Goal: Task Accomplishment & Management: Use online tool/utility

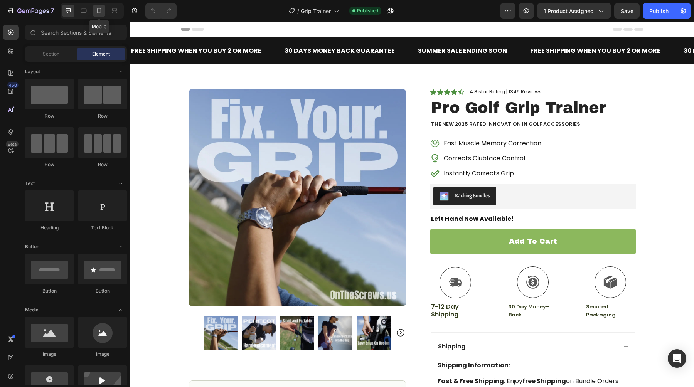
click at [98, 8] on icon at bounding box center [99, 10] width 4 height 5
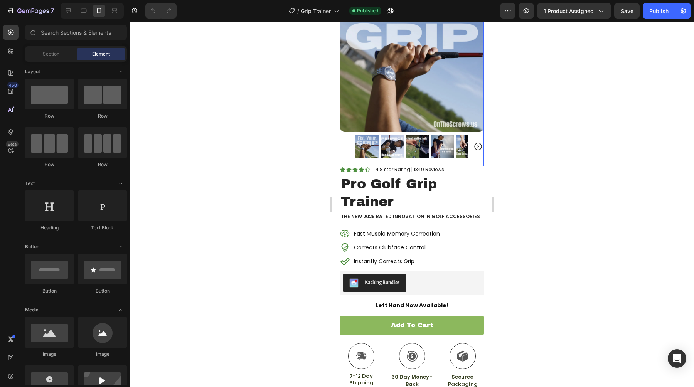
scroll to position [83, 0]
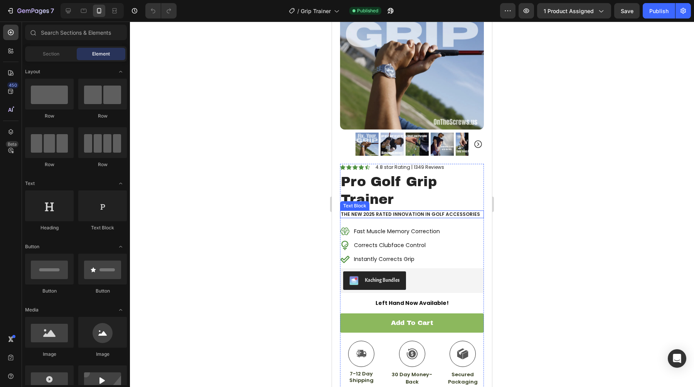
click at [371, 213] on p "The NEW 2025 Rated Innovation in Golf Accessories" at bounding box center [412, 214] width 143 height 6
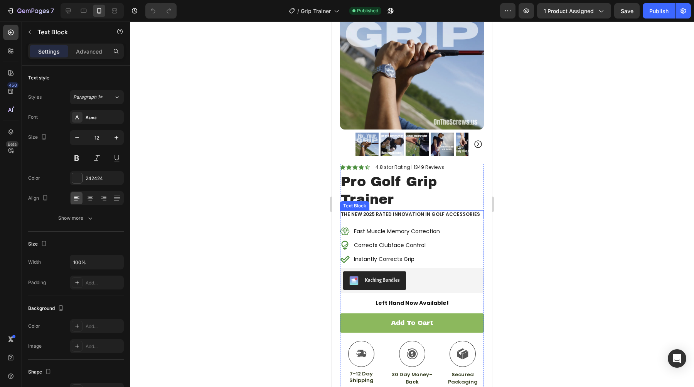
click at [371, 213] on p "The NEW 2025 Rated Innovation in Golf Accessories" at bounding box center [412, 214] width 143 height 6
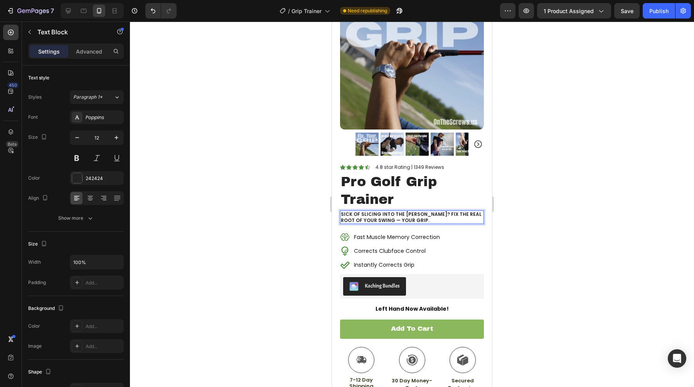
click at [350, 218] on p "Sick of Slicing Into the [PERSON_NAME]? Fix the Real Root of Your Swing — Your …" at bounding box center [412, 217] width 143 height 12
click at [304, 209] on div at bounding box center [412, 205] width 564 height 366
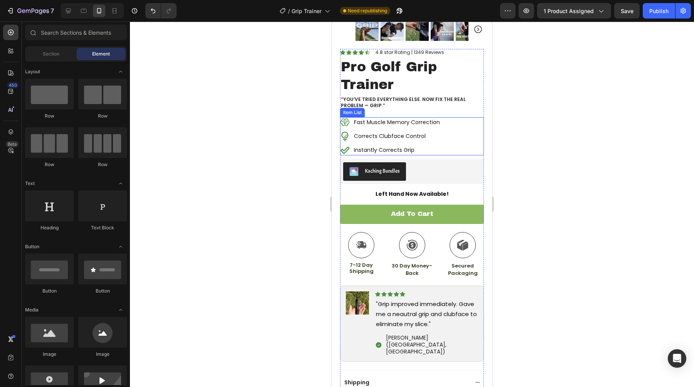
scroll to position [209, 0]
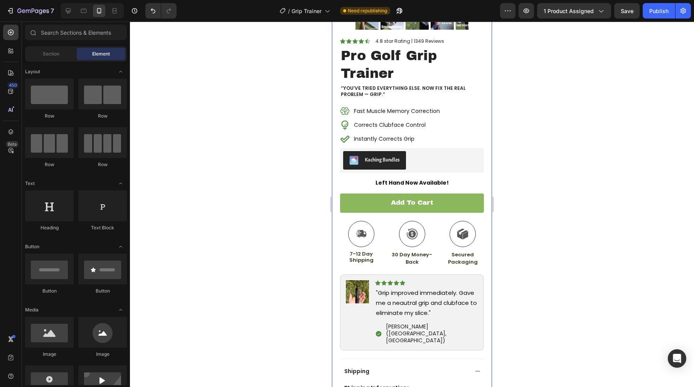
click at [279, 251] on div at bounding box center [412, 205] width 564 height 366
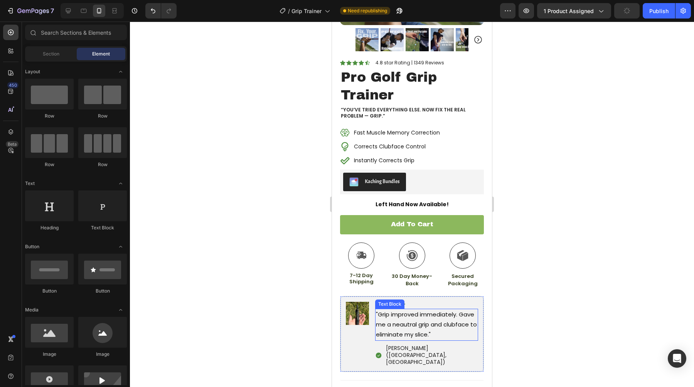
scroll to position [188, 0]
click at [384, 135] on p "Fast Muscle Memory Correction" at bounding box center [397, 132] width 86 height 8
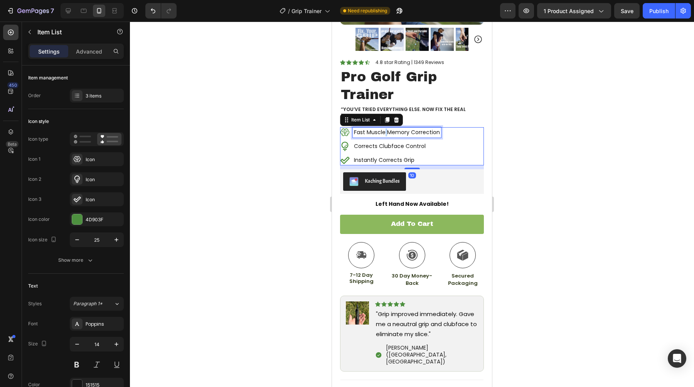
click at [384, 135] on p "Fast Muscle Memory Correction" at bounding box center [397, 132] width 86 height 8
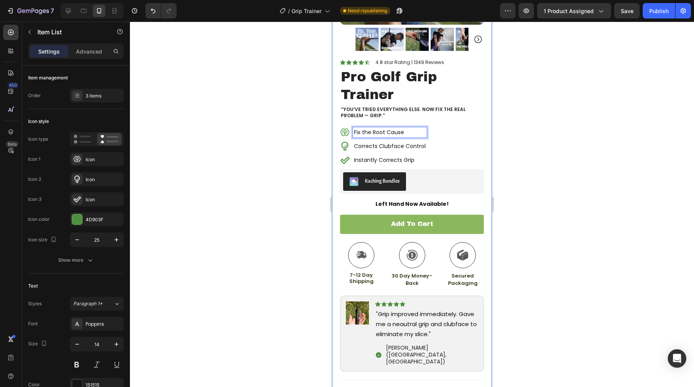
click at [297, 136] on div at bounding box center [412, 205] width 564 height 366
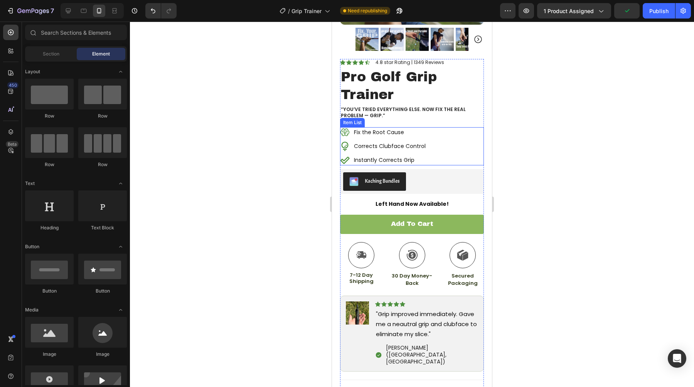
click at [370, 134] on p "Fix the Root Cause" at bounding box center [390, 132] width 72 height 8
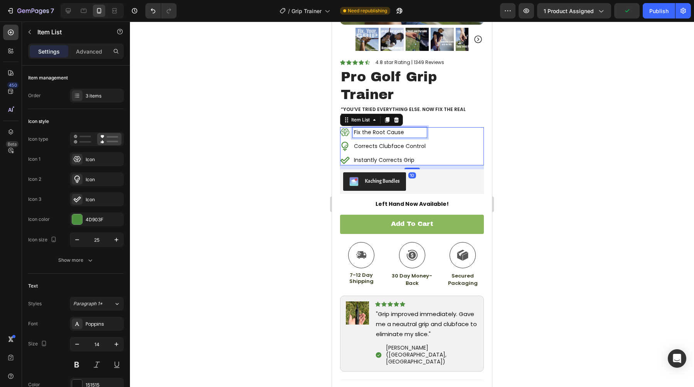
click at [370, 134] on p "Fix the Root Cause" at bounding box center [390, 132] width 72 height 8
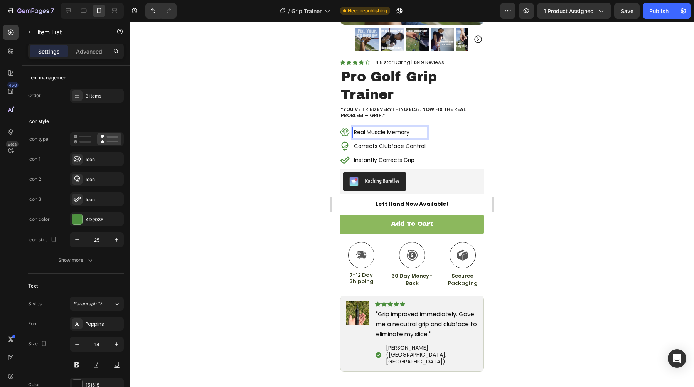
click at [298, 143] on div at bounding box center [412, 205] width 564 height 366
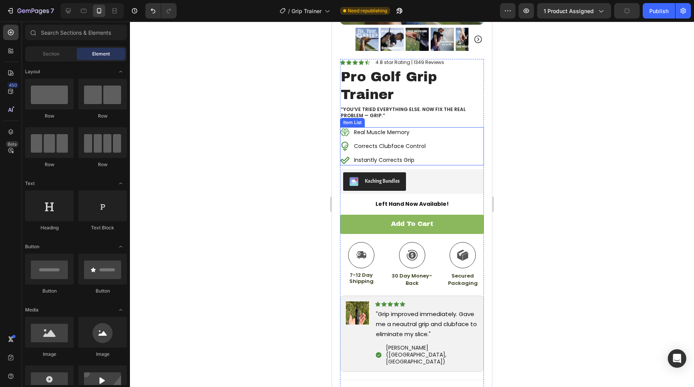
click at [364, 162] on p "Instantly Corrects Grip" at bounding box center [390, 160] width 72 height 8
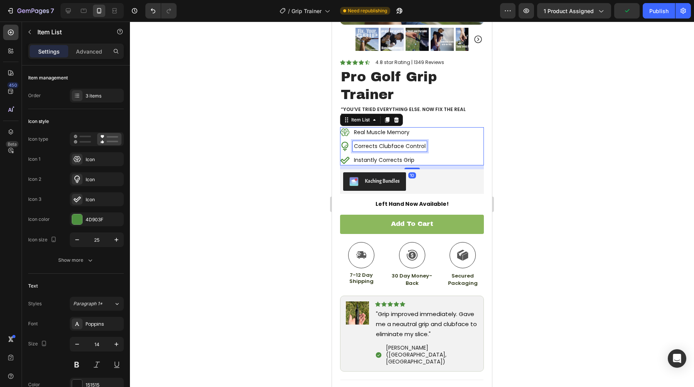
click at [370, 147] on p "Corrects Clubface Control" at bounding box center [390, 146] width 72 height 8
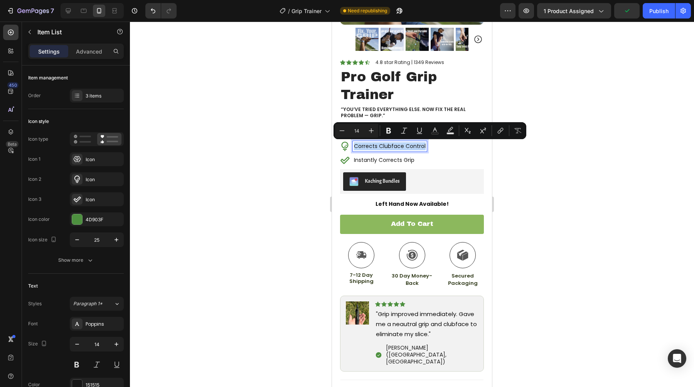
click at [371, 162] on p "Instantly Corrects Grip" at bounding box center [390, 160] width 72 height 8
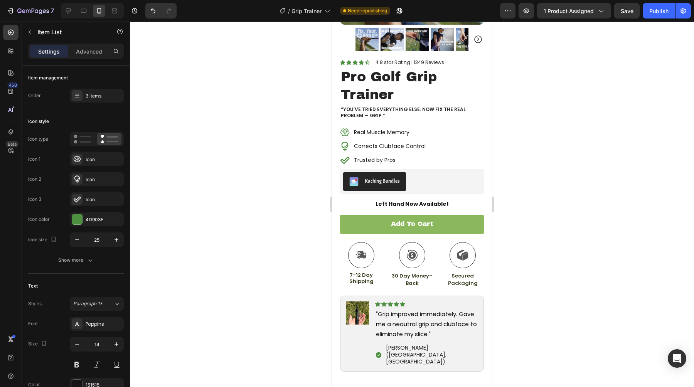
click at [297, 152] on div at bounding box center [412, 205] width 564 height 366
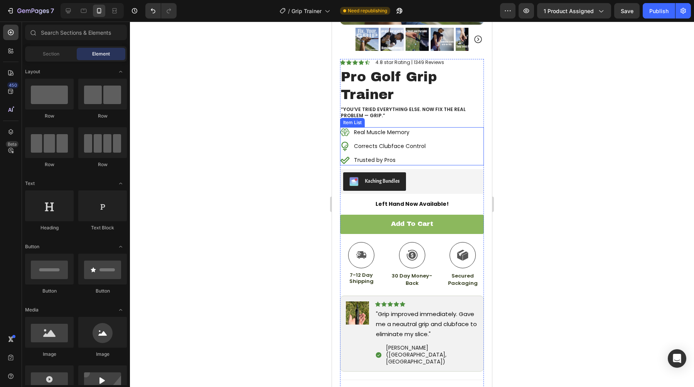
click at [362, 144] on p "Corrects Clubface Control" at bounding box center [390, 146] width 72 height 8
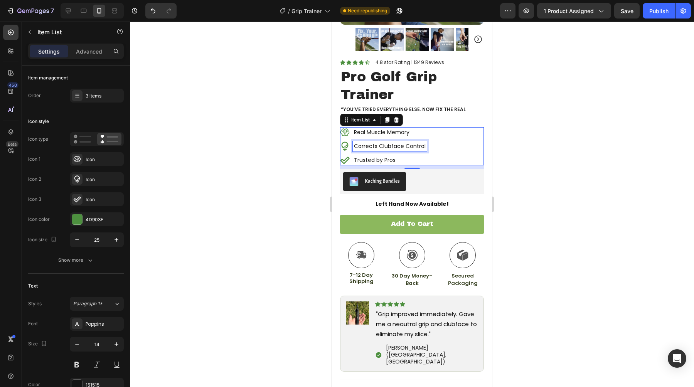
click at [362, 144] on p "Corrects Clubface Control" at bounding box center [390, 146] width 72 height 8
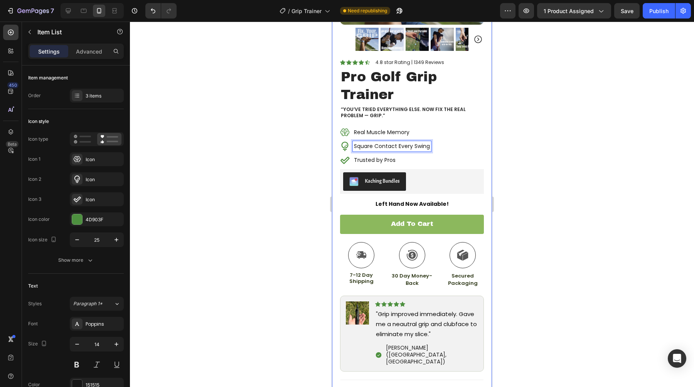
click at [282, 140] on div at bounding box center [412, 205] width 564 height 366
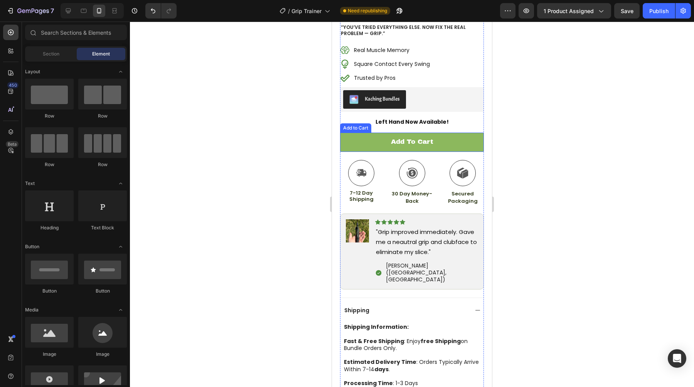
scroll to position [288, 0]
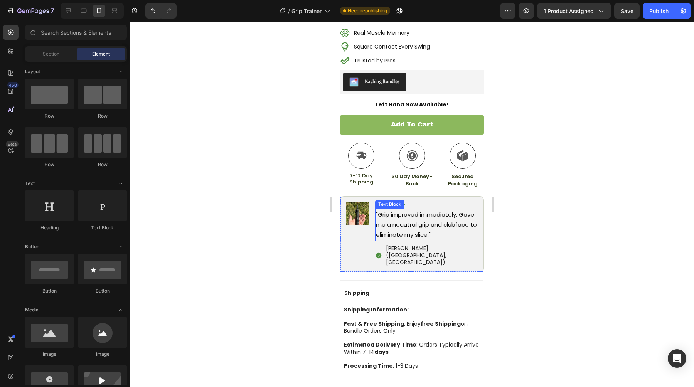
click at [391, 222] on span ""Grip improved immediately. Gave me a neautral grip and clubface to eliminate m…" at bounding box center [426, 225] width 101 height 28
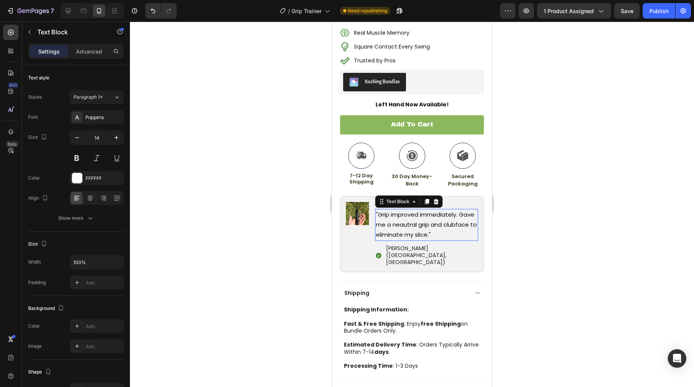
click at [391, 222] on span ""Grip improved immediately. Gave me a neautral grip and clubface to eliminate m…" at bounding box center [426, 225] width 101 height 28
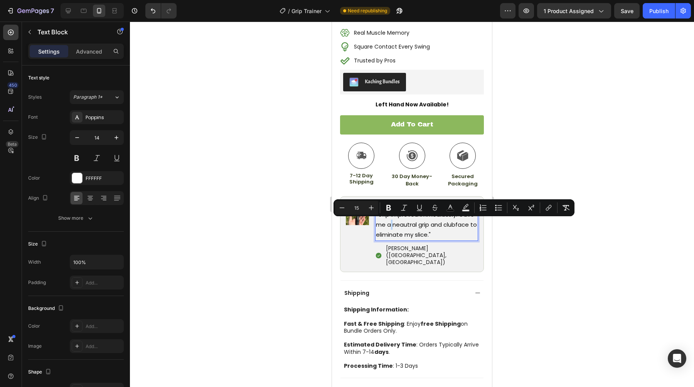
click at [391, 222] on span ""Grip improved immediately. Gave me a neautral grip and clubface to eliminate m…" at bounding box center [426, 225] width 101 height 28
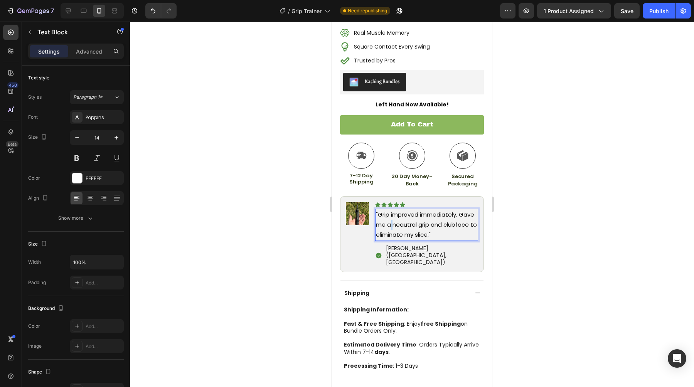
click at [391, 222] on span ""Grip improved immediately. Gave me a neautral grip and clubface to eliminate m…" at bounding box center [426, 225] width 101 height 28
click at [300, 227] on div at bounding box center [412, 205] width 564 height 366
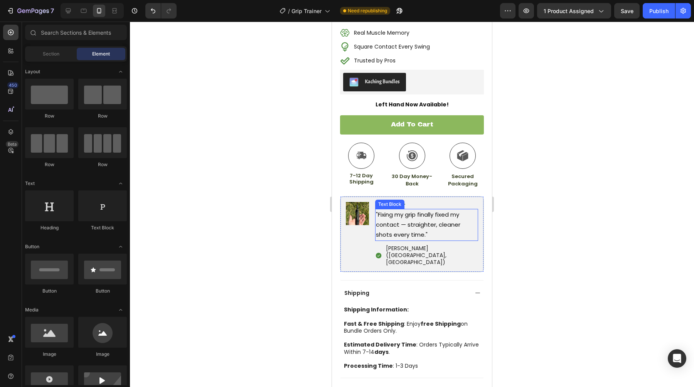
click at [408, 224] on span ""Fixing my grip finally fixed my contact — straighter, cleaner shots every time…" at bounding box center [418, 225] width 84 height 28
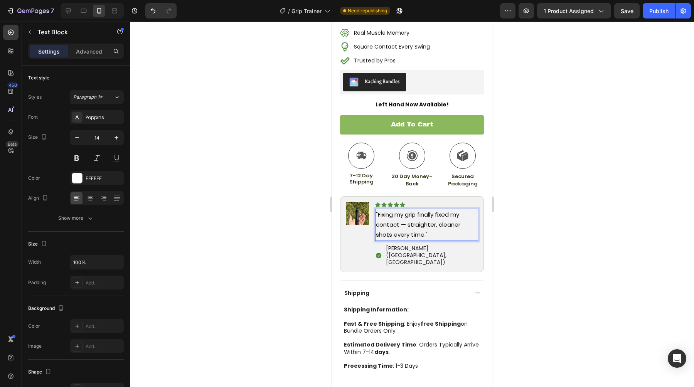
click at [407, 223] on span ""Fixing my grip finally fixed my contact — straighter, cleaner shots every time…" at bounding box center [418, 225] width 84 height 28
click at [292, 231] on div at bounding box center [412, 205] width 564 height 366
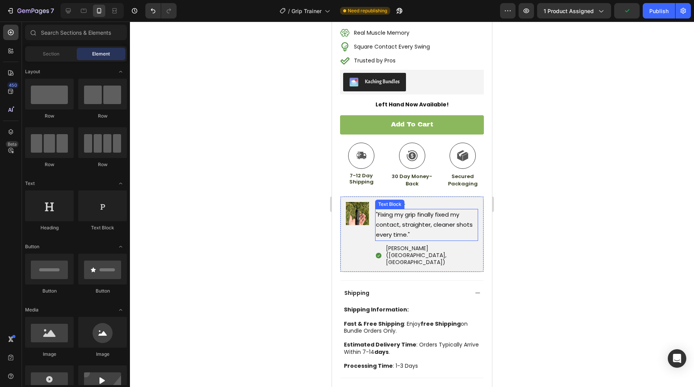
click at [377, 226] on span ""Fixing my grip finally fixed my contact, straighter, cleaner shots every time."" at bounding box center [424, 225] width 97 height 28
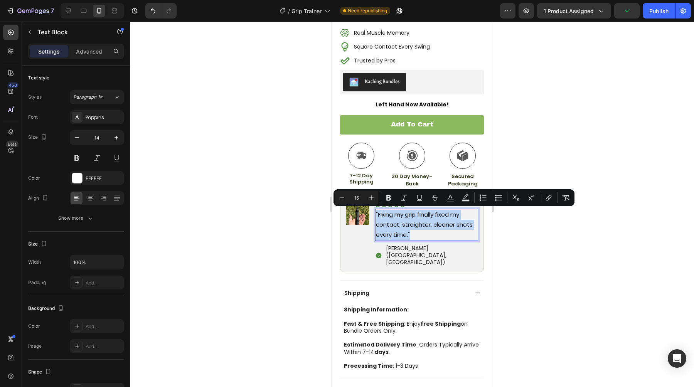
click at [385, 224] on span ""Fixing my grip finally fixed my contact, straighter, cleaner shots every time."" at bounding box center [424, 225] width 97 height 28
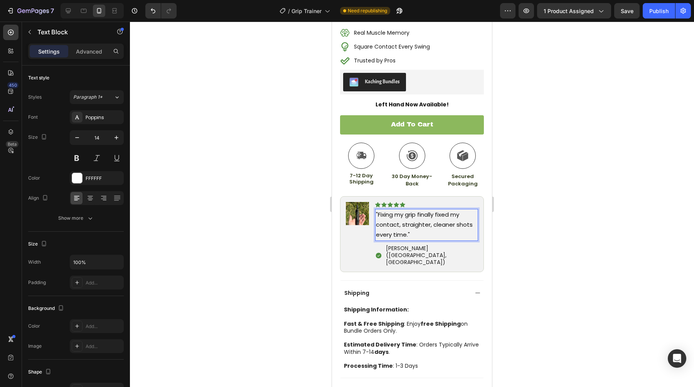
click at [286, 214] on div at bounding box center [412, 205] width 564 height 366
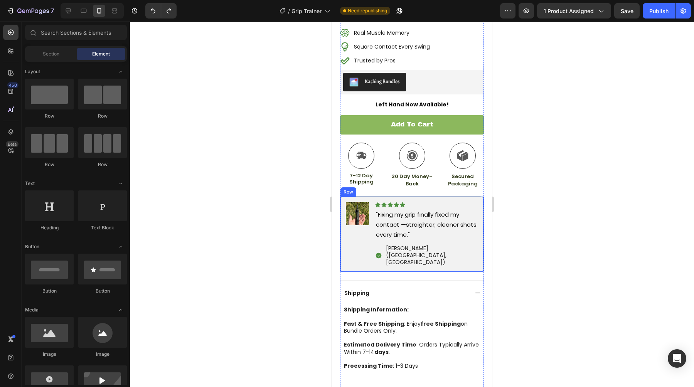
click at [293, 212] on div at bounding box center [412, 205] width 564 height 366
click at [304, 218] on div at bounding box center [412, 205] width 564 height 366
click at [279, 210] on div at bounding box center [412, 205] width 564 height 366
click at [377, 214] on span ""Fixing my grip finally fixed my contact — straighter, cleaner shots every time…" at bounding box center [418, 225] width 84 height 28
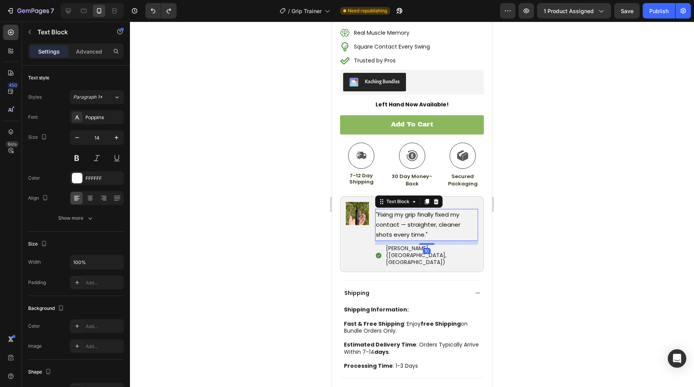
click at [377, 214] on span ""Fixing my grip finally fixed my contact — straighter, cleaner shots every time…" at bounding box center [418, 225] width 84 height 28
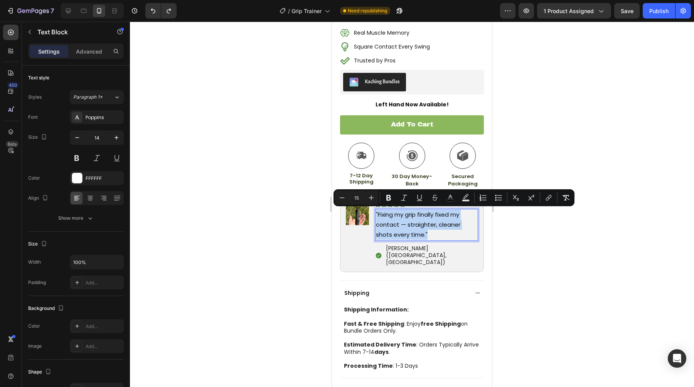
type input "14"
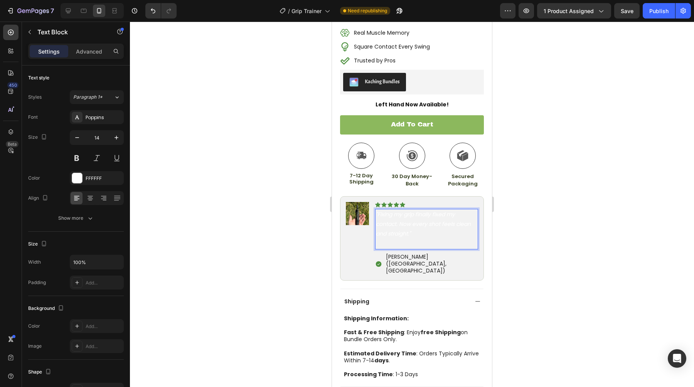
click at [399, 237] on icon ""Fixing my grip finally fixed my contact. Now every shot feels clean and straig…" at bounding box center [423, 224] width 95 height 27
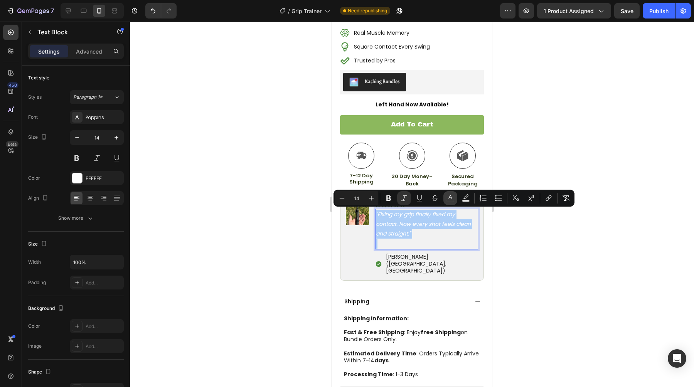
click at [453, 200] on icon "Editor contextual toolbar" at bounding box center [451, 198] width 8 height 8
type input "FFFFFF"
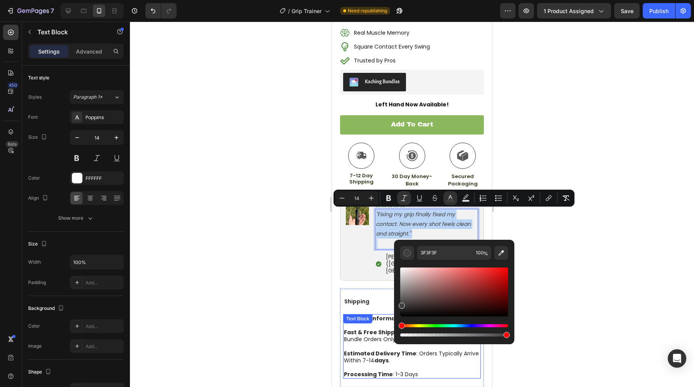
drag, startPoint x: 758, startPoint y: 299, endPoint x: 376, endPoint y: 328, distance: 383.3
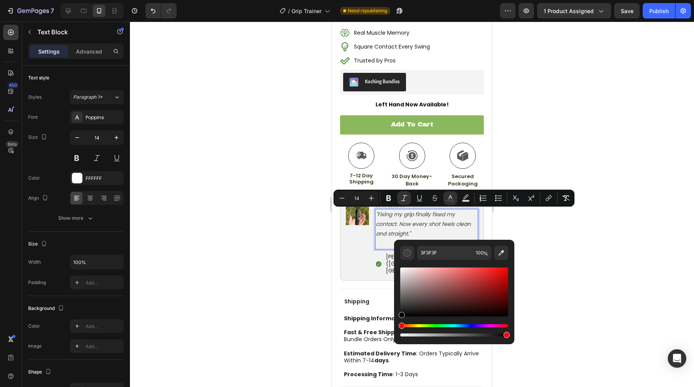
type input "000000"
drag, startPoint x: 732, startPoint y: 326, endPoint x: 390, endPoint y: 331, distance: 341.4
click at [269, 283] on div at bounding box center [412, 205] width 564 height 366
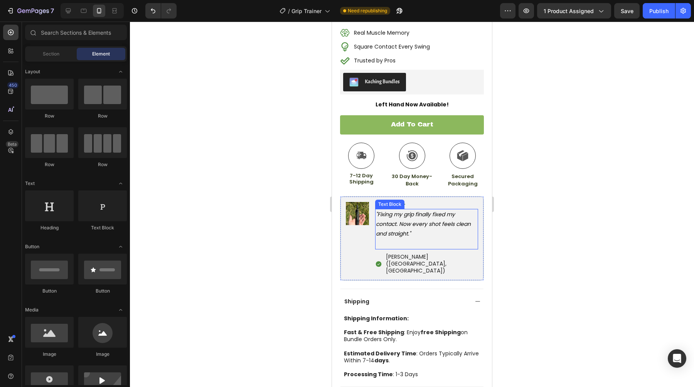
click at [393, 241] on p "Rich Text Editor. Editing area: main" at bounding box center [427, 244] width 102 height 10
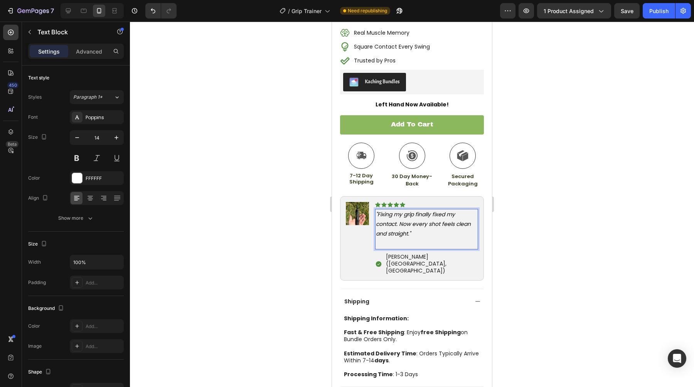
click at [393, 244] on p "Rich Text Editor. Editing area: main" at bounding box center [427, 244] width 102 height 10
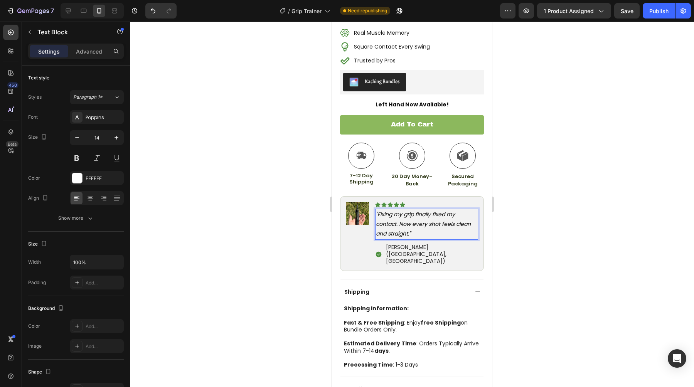
click at [449, 231] on p ""Fixing my grip finally fixed my contact. Now every shot feels clean and straig…" at bounding box center [427, 224] width 102 height 29
click at [275, 229] on div at bounding box center [412, 205] width 564 height 366
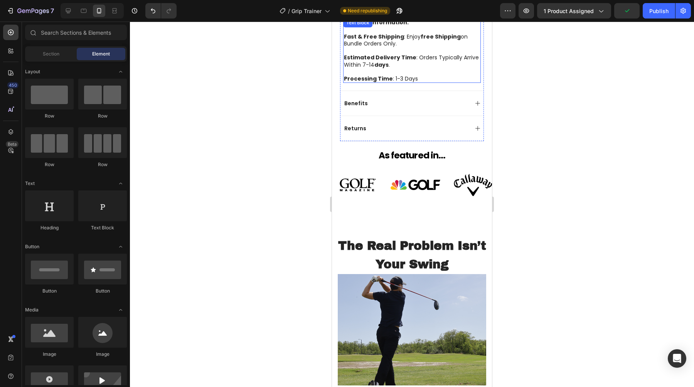
scroll to position [574, 0]
click at [371, 98] on div "Benefits" at bounding box center [406, 102] width 126 height 9
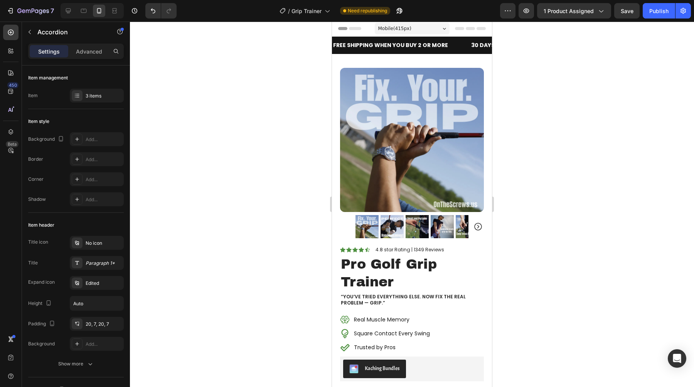
scroll to position [0, 0]
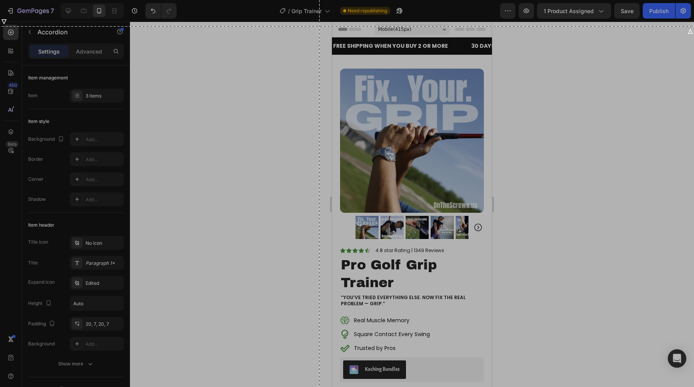
click at [320, 26] on div at bounding box center [347, 193] width 694 height 387
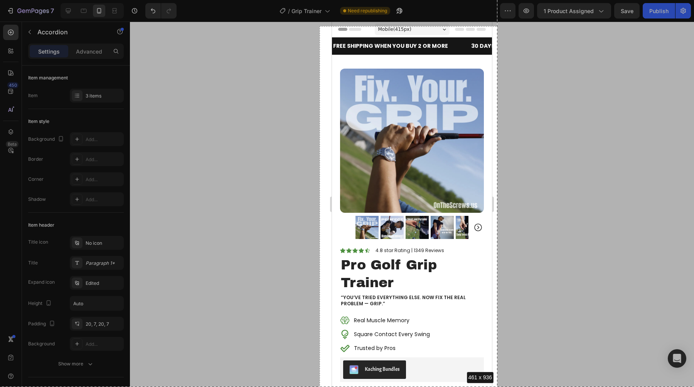
drag, startPoint x: 320, startPoint y: 26, endPoint x: 498, endPoint y: 387, distance: 402.1
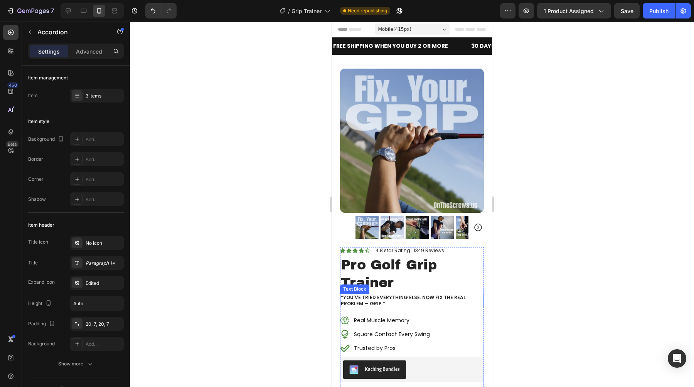
click at [378, 296] on p "“You’ve Tried Everything Else. Now Fix the Real Problem — Grip.”" at bounding box center [412, 301] width 143 height 12
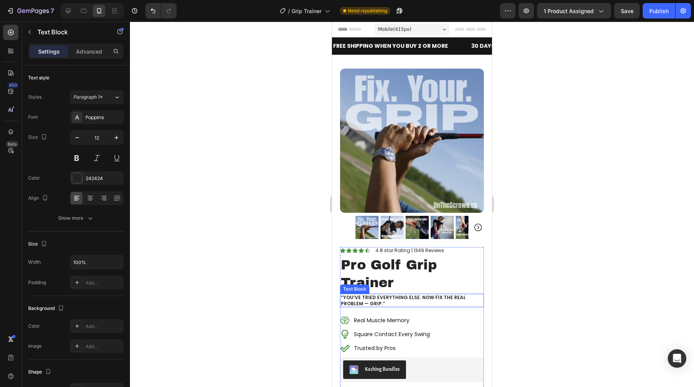
click at [378, 296] on p "“You’ve Tried Everything Else. Now Fix the Real Problem — Grip.”" at bounding box center [412, 301] width 143 height 12
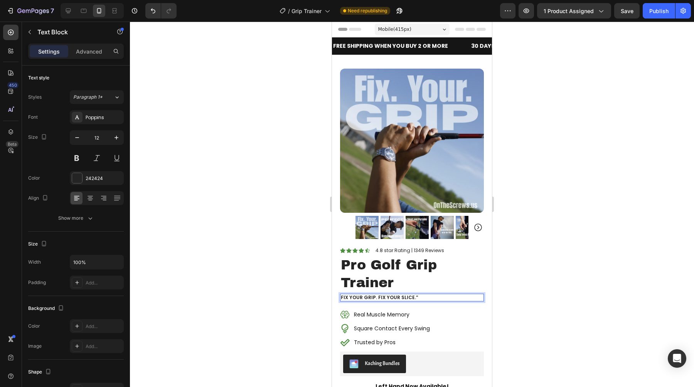
click at [267, 260] on div at bounding box center [412, 205] width 564 height 366
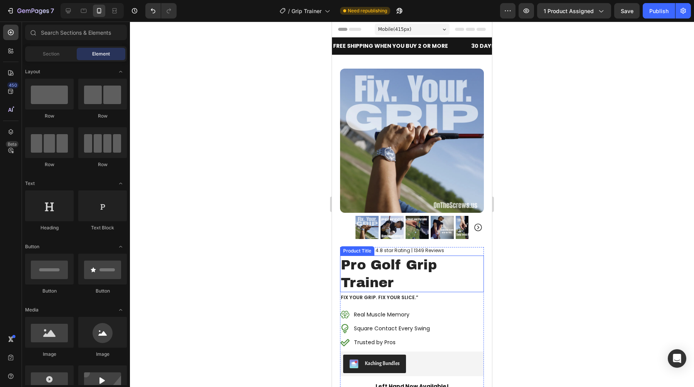
click at [419, 292] on h1 "Pro Golf Grip Trainer" at bounding box center [412, 274] width 144 height 37
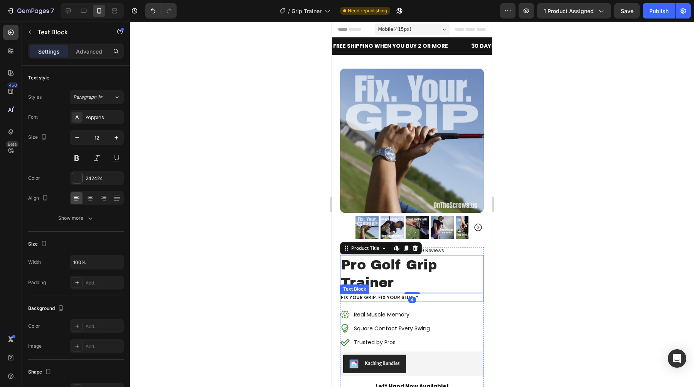
click at [416, 296] on p "Fix Your Grip. Fix Your Slice.”" at bounding box center [412, 298] width 143 height 6
click at [258, 299] on div at bounding box center [412, 205] width 564 height 366
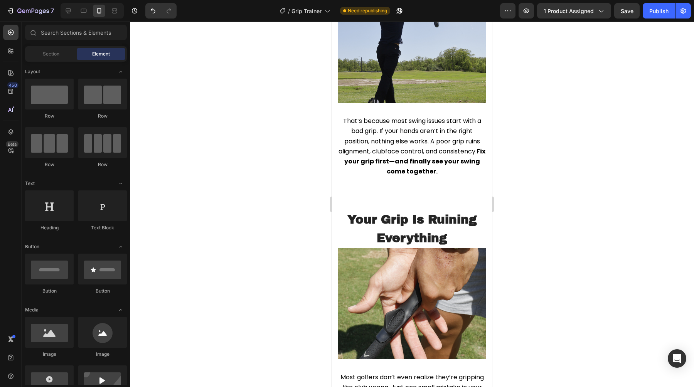
scroll to position [689, 0]
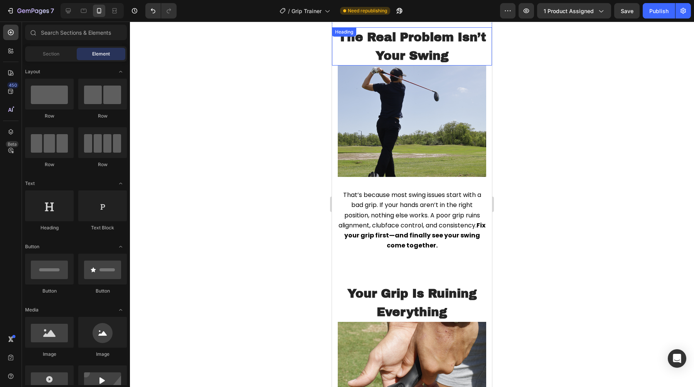
click at [383, 53] on strong "The Real Problem Isn’t Your Swing" at bounding box center [412, 47] width 148 height 32
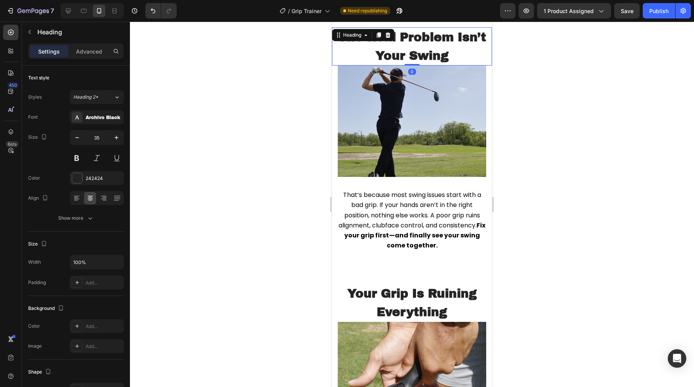
click at [383, 53] on strong "The Real Problem Isn’t Your Swing" at bounding box center [412, 47] width 148 height 32
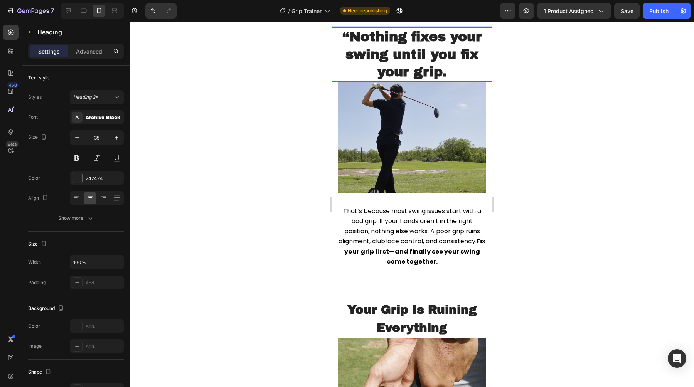
click at [349, 35] on strong "“Nothing fixes your swing until you fix your grip." at bounding box center [413, 54] width 140 height 50
click at [481, 78] on p "Nothing fixes your swing until you fix your grip." at bounding box center [412, 54] width 159 height 53
click at [270, 119] on div at bounding box center [412, 205] width 564 height 366
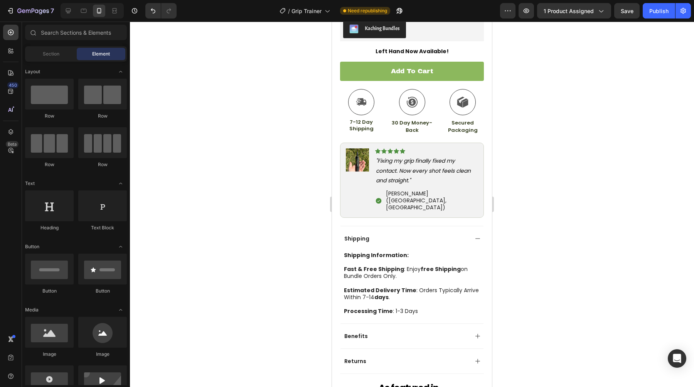
scroll to position [331, 0]
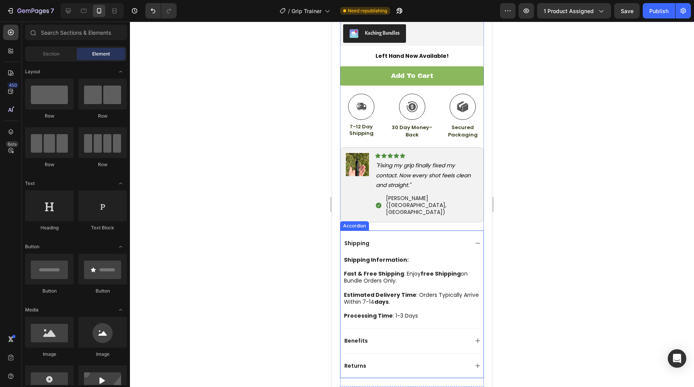
click at [383, 336] on div "Benefits" at bounding box center [406, 340] width 126 height 9
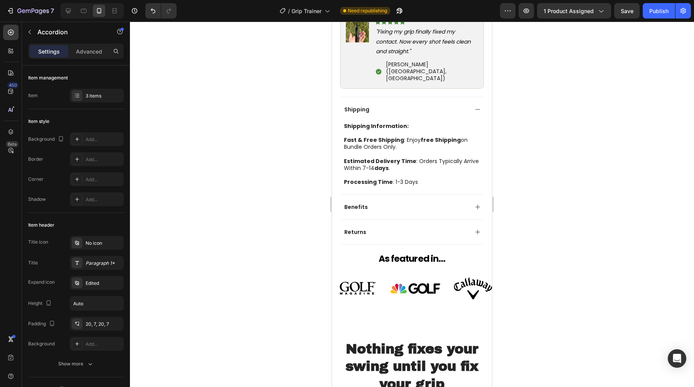
scroll to position [461, 0]
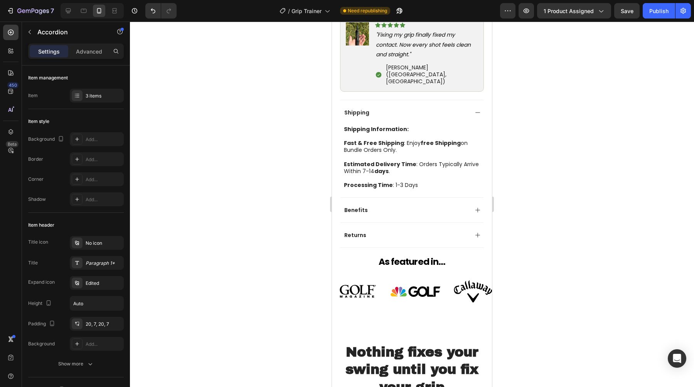
click at [373, 203] on div "Benefits" at bounding box center [413, 210] width 144 height 25
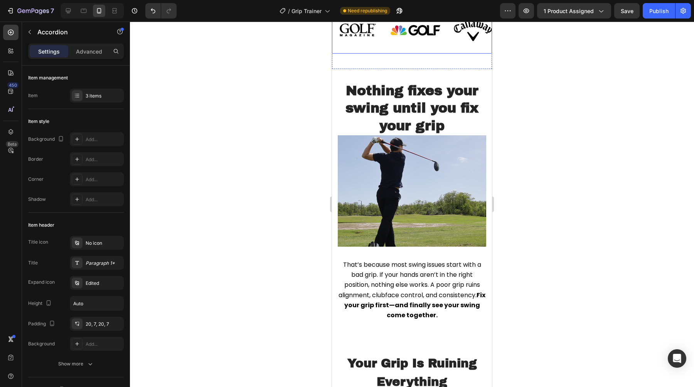
scroll to position [729, 0]
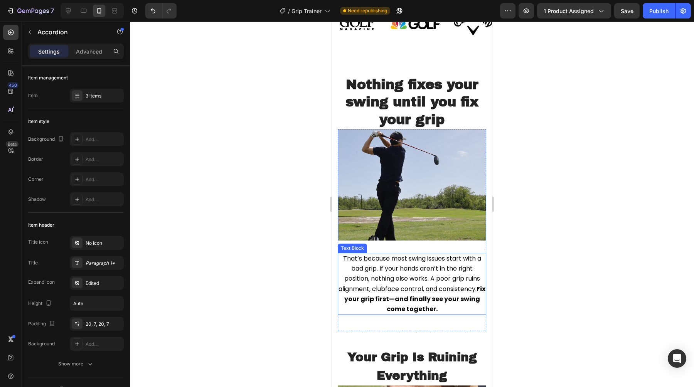
click at [398, 285] on strong "Fix your grip first—and finally see your swing come together." at bounding box center [415, 299] width 142 height 29
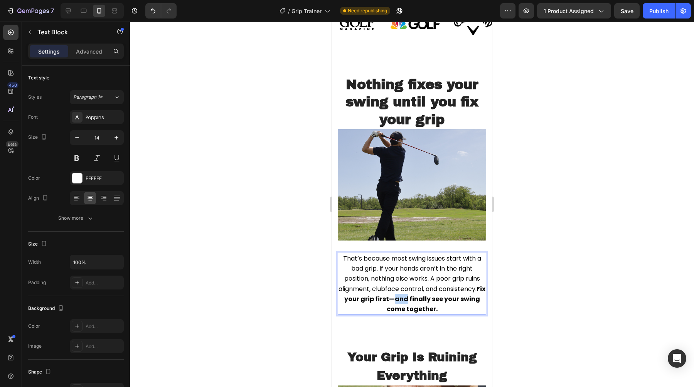
click at [401, 285] on strong "Fix your grip first—and finally see your swing come together." at bounding box center [415, 299] width 142 height 29
click at [442, 290] on p "That’s because most swing issues start with a bad grip. If your hands aren’t in…" at bounding box center [412, 284] width 147 height 61
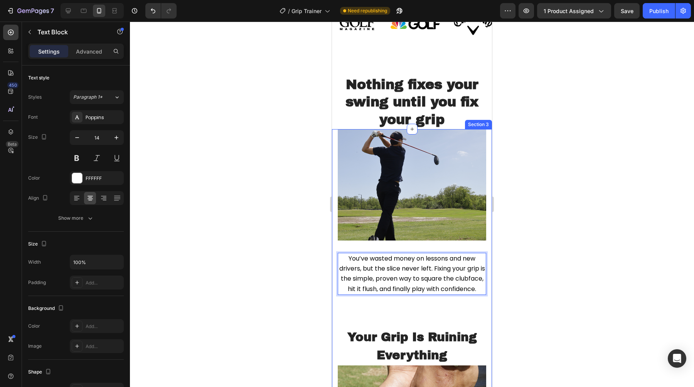
drag, startPoint x: 442, startPoint y: 290, endPoint x: 336, endPoint y: 240, distance: 117.5
click at [336, 240] on div "Image You’ve wasted money on lessons and new drivers, but the slice never left.…" at bounding box center [412, 355] width 160 height 453
click at [307, 253] on div at bounding box center [412, 205] width 564 height 366
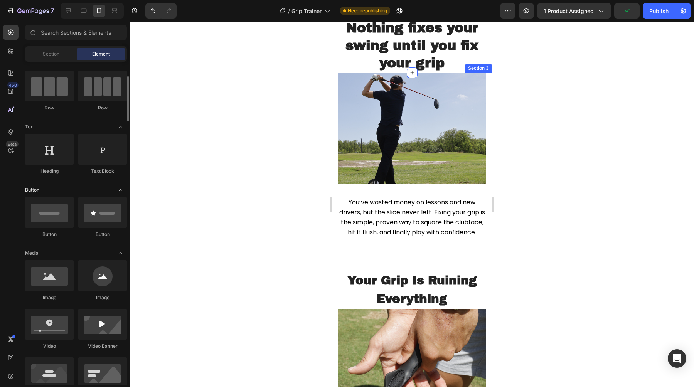
scroll to position [63, 0]
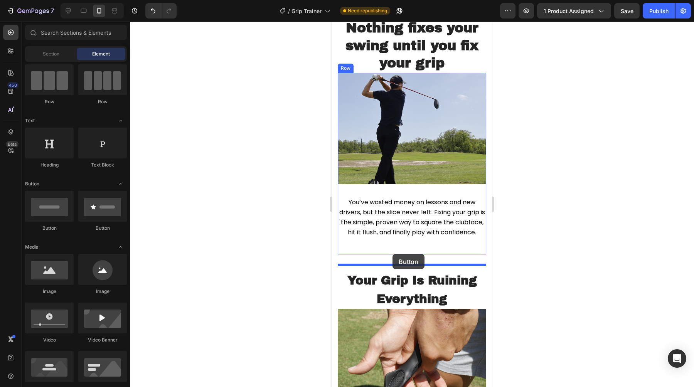
drag, startPoint x: 389, startPoint y: 231, endPoint x: 393, endPoint y: 254, distance: 23.8
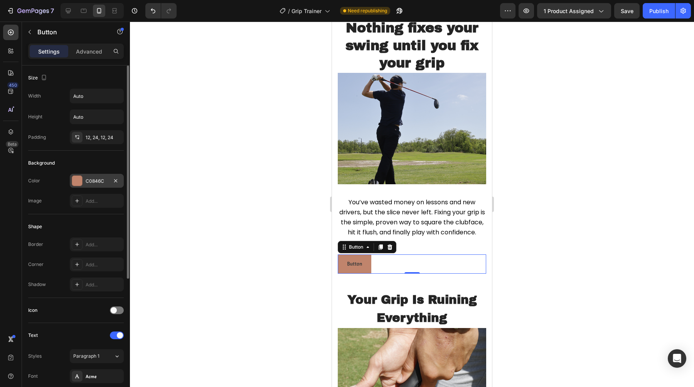
click at [93, 178] on div "C0846C" at bounding box center [97, 181] width 22 height 7
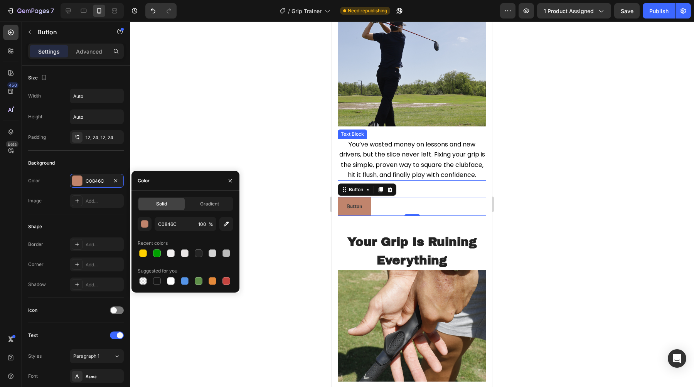
scroll to position [437, 0]
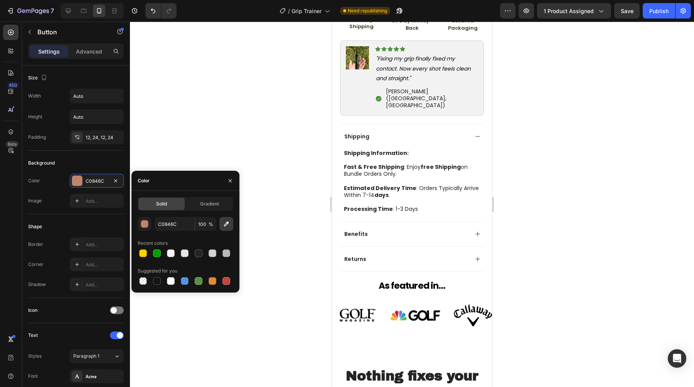
click at [225, 226] on icon "button" at bounding box center [226, 224] width 5 height 5
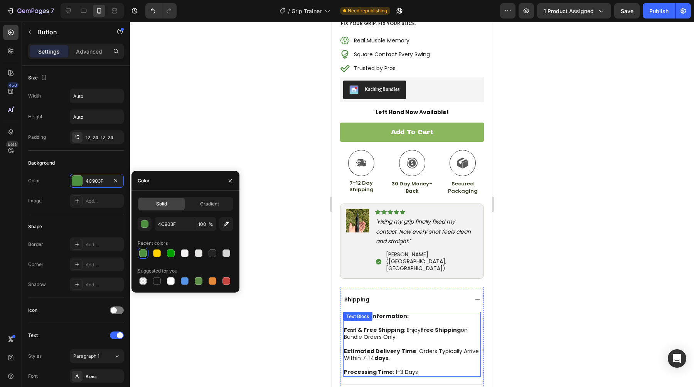
scroll to position [272, 0]
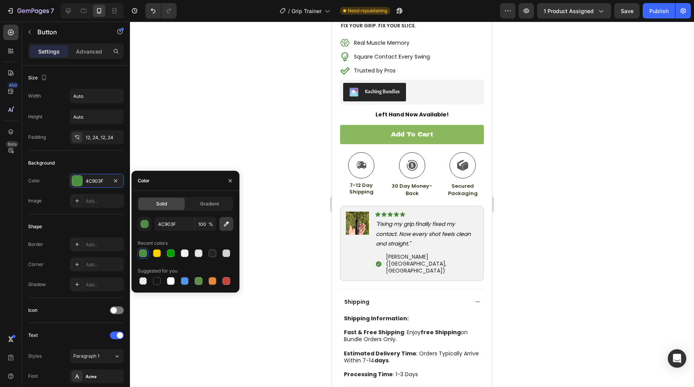
click at [221, 222] on button "button" at bounding box center [227, 224] width 14 height 14
type input "8CB85D"
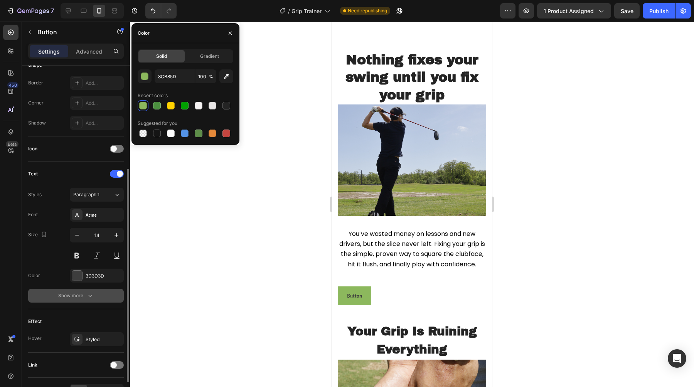
scroll to position [160, 0]
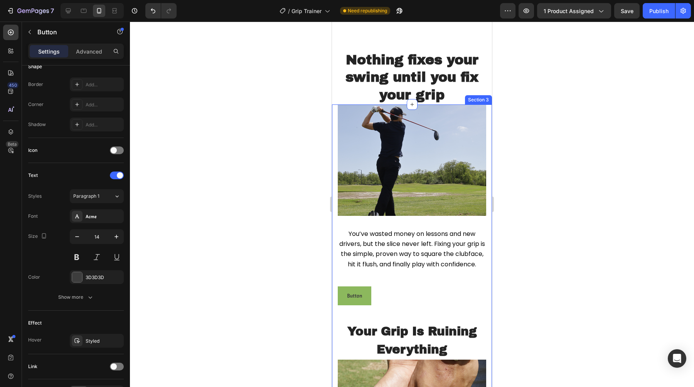
click at [396, 295] on div "Button Button" at bounding box center [412, 296] width 149 height 19
click at [86, 57] on div "Advanced" at bounding box center [89, 51] width 39 height 12
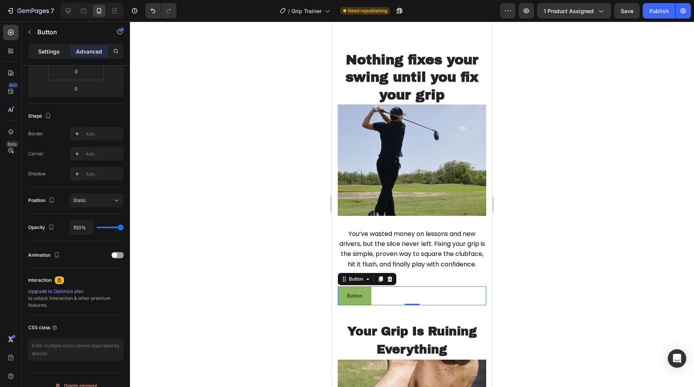
click at [48, 54] on p "Settings" at bounding box center [49, 51] width 22 height 8
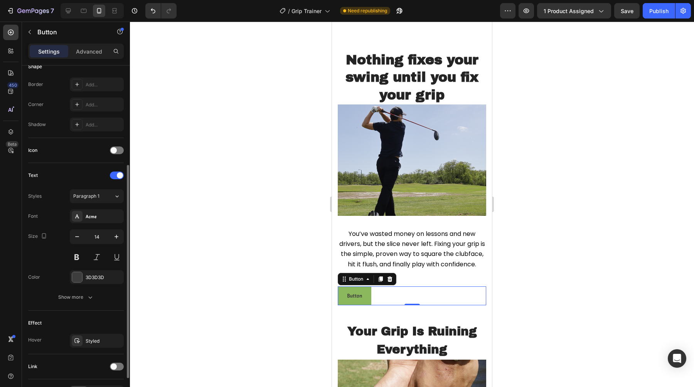
scroll to position [209, 0]
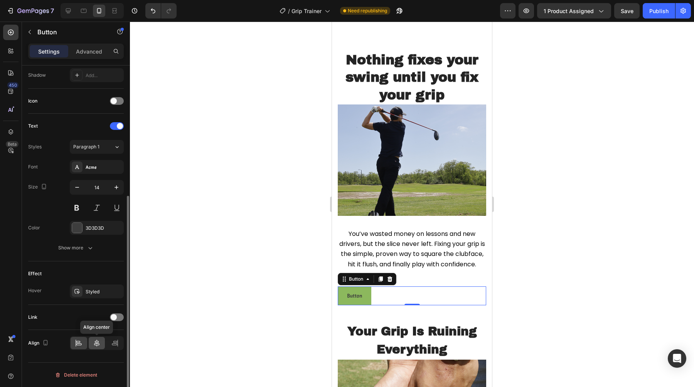
click at [91, 342] on div at bounding box center [97, 343] width 17 height 12
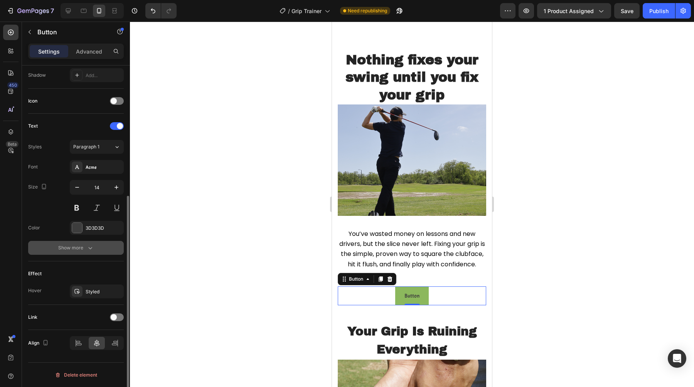
click at [54, 246] on button "Show more" at bounding box center [76, 248] width 96 height 14
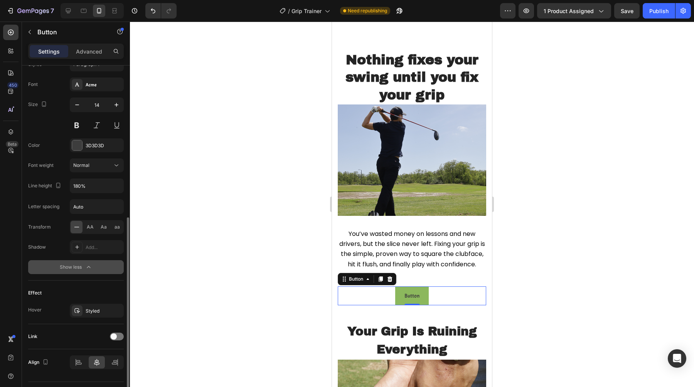
scroll to position [299, 0]
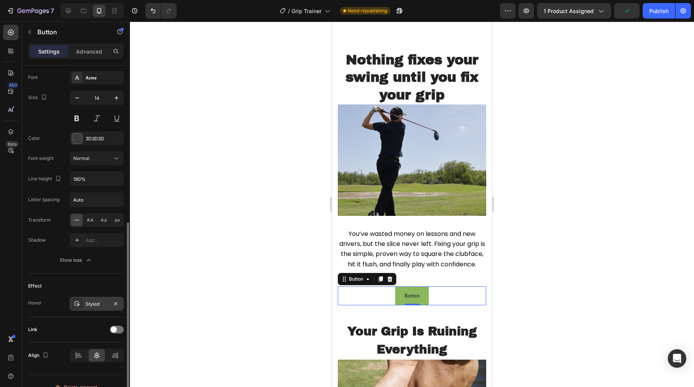
click at [93, 304] on div "Styled" at bounding box center [97, 304] width 22 height 7
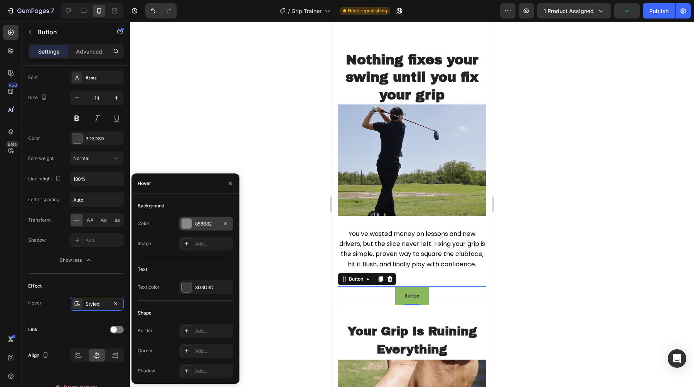
click at [188, 230] on div "858B82" at bounding box center [206, 224] width 54 height 14
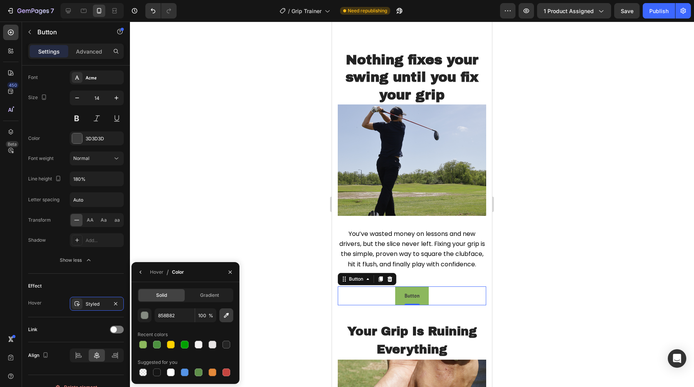
click at [227, 319] on button "button" at bounding box center [227, 316] width 14 height 14
type input "8CB85D"
click at [412, 291] on p "Button" at bounding box center [412, 296] width 15 height 10
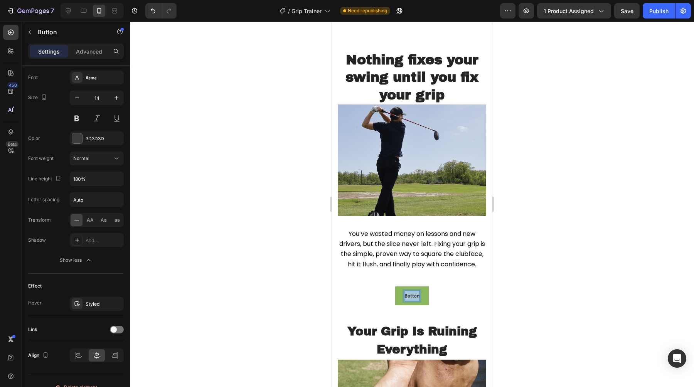
click at [412, 291] on p "Button" at bounding box center [412, 296] width 15 height 10
click at [400, 287] on button "Fix" at bounding box center [412, 296] width 25 height 19
click at [396, 287] on button "Fix my" at bounding box center [412, 296] width 32 height 19
click at [396, 287] on button "Fix My" at bounding box center [412, 296] width 32 height 19
click at [391, 287] on button "Fix My Grip" at bounding box center [412, 296] width 42 height 19
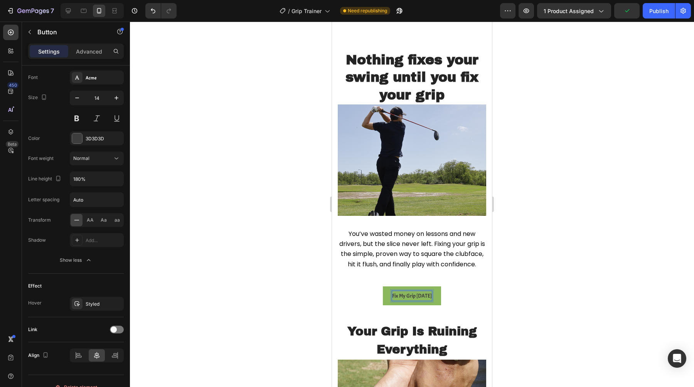
click at [401, 293] on p "Fix My Grip [DATE]" at bounding box center [412, 296] width 40 height 10
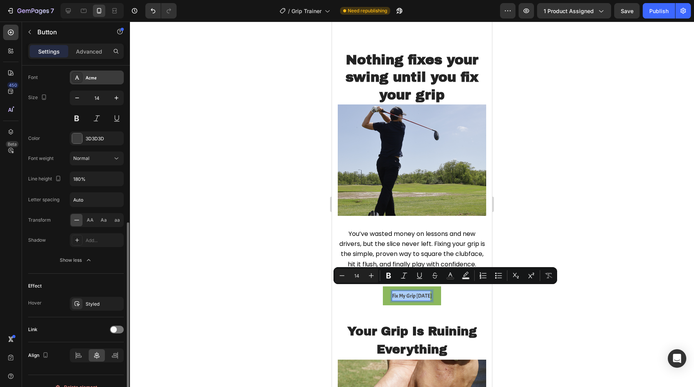
click at [98, 78] on div "Acme" at bounding box center [104, 77] width 36 height 7
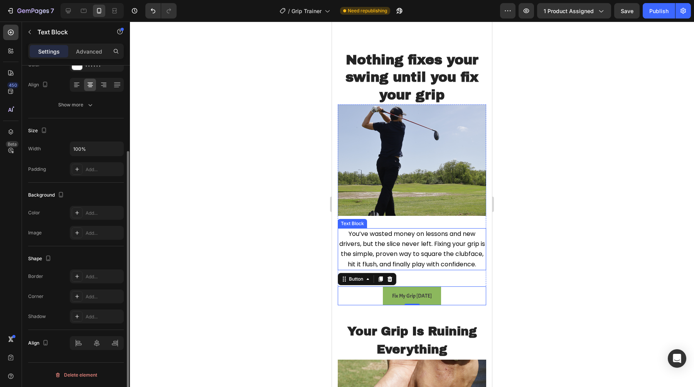
click at [381, 230] on span "You’ve wasted money on lessons and new drivers, but the slice never left. Fixin…" at bounding box center [412, 249] width 146 height 39
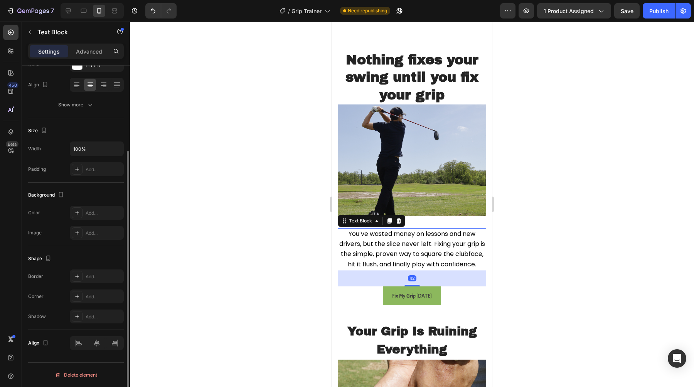
scroll to position [0, 0]
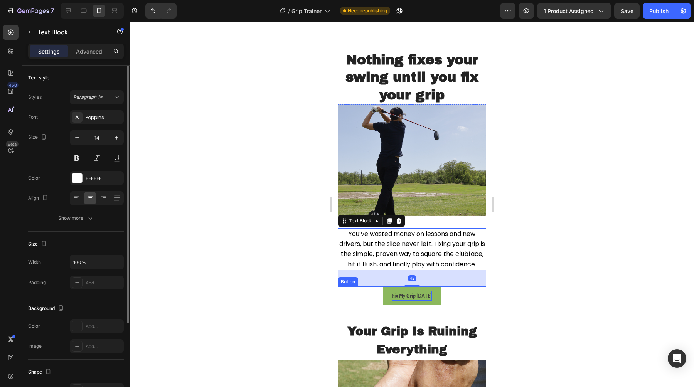
click at [413, 291] on p "Fix My Grip [DATE]" at bounding box center [412, 296] width 40 height 10
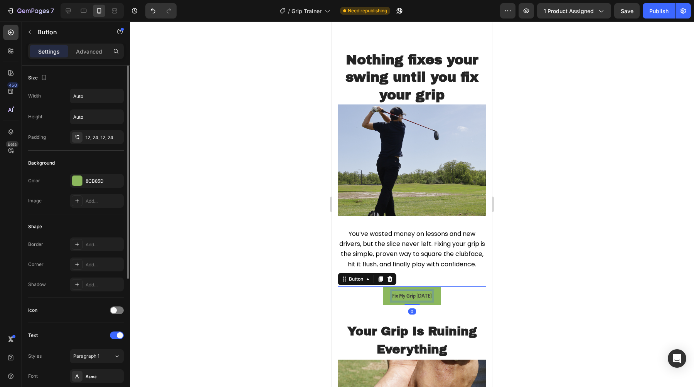
click at [413, 291] on p "Fix My Grip [DATE]" at bounding box center [412, 296] width 40 height 10
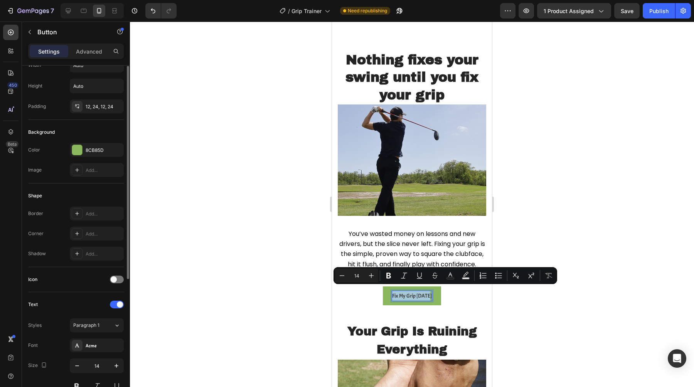
scroll to position [53, 0]
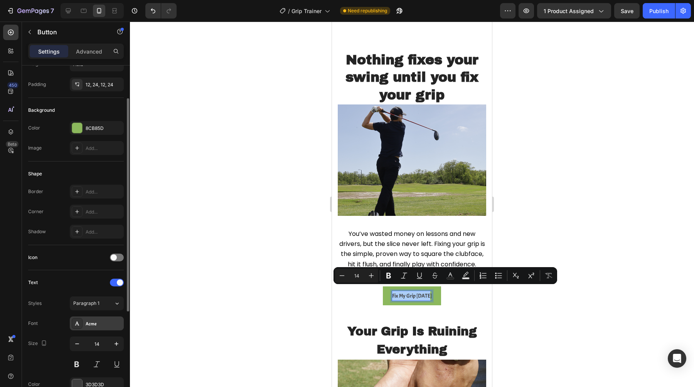
click at [84, 329] on div "Acme" at bounding box center [97, 324] width 54 height 14
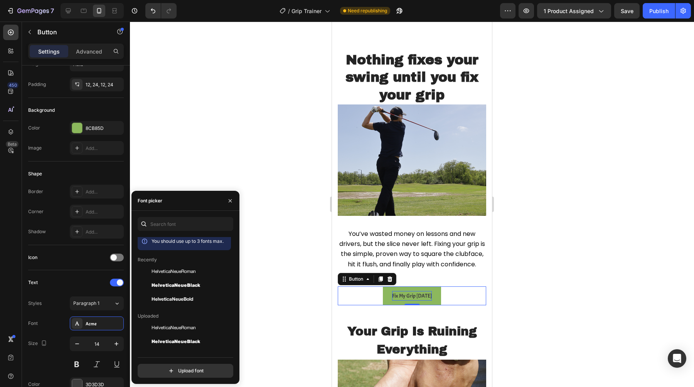
scroll to position [0, 0]
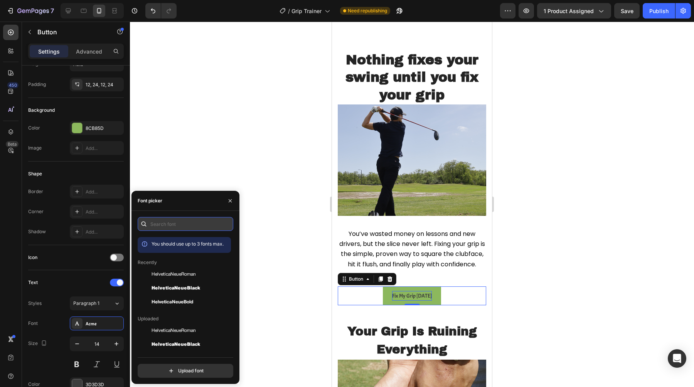
click at [164, 220] on input "text" at bounding box center [186, 224] width 96 height 14
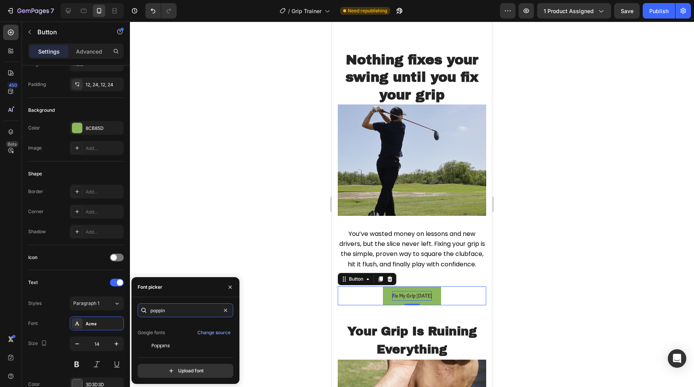
scroll to position [19, 0]
type input "poppin"
click at [167, 342] on span "Poppins" at bounding box center [161, 344] width 19 height 7
click at [219, 250] on div at bounding box center [412, 205] width 564 height 366
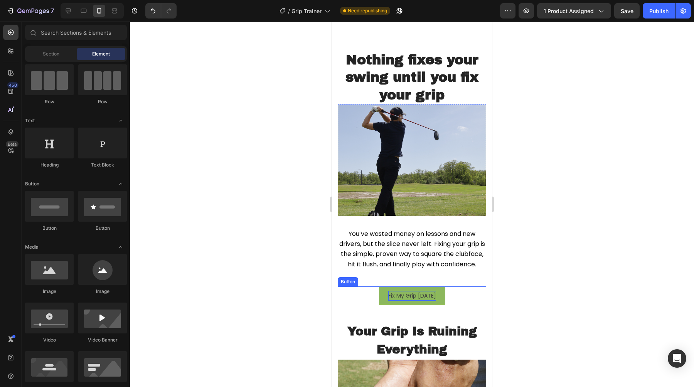
click at [424, 291] on p "Fix My Grip [DATE]" at bounding box center [412, 296] width 48 height 10
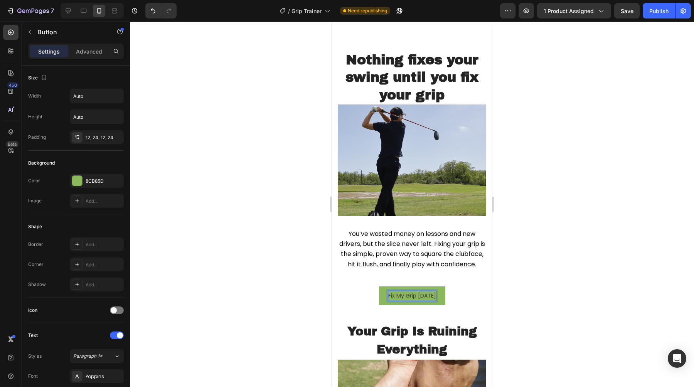
click at [424, 291] on p "Fix My Grip [DATE]" at bounding box center [412, 296] width 48 height 10
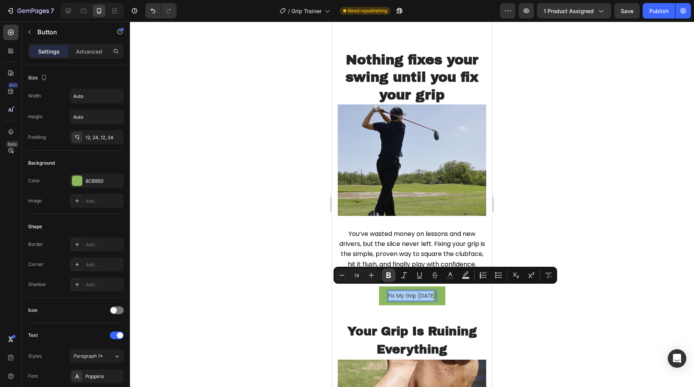
click at [385, 270] on button "Bold" at bounding box center [389, 275] width 14 height 14
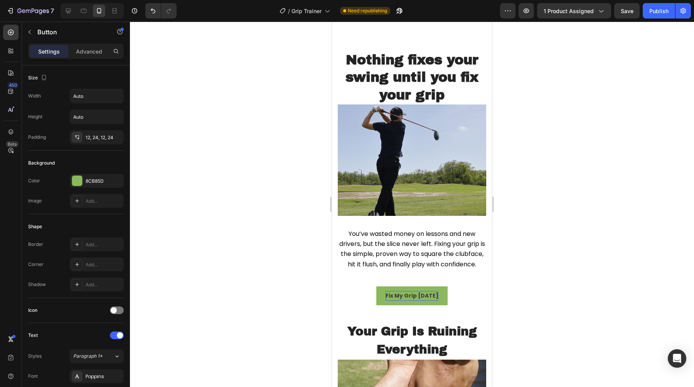
click at [273, 257] on div at bounding box center [412, 205] width 564 height 366
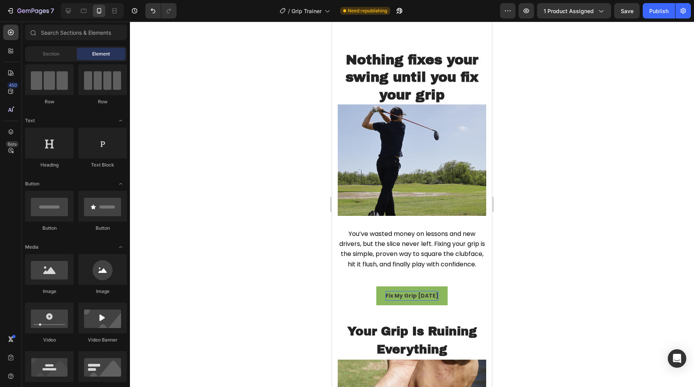
click at [204, 228] on div at bounding box center [412, 205] width 564 height 366
click at [392, 295] on p "Fix My Grip [DATE]" at bounding box center [412, 296] width 53 height 10
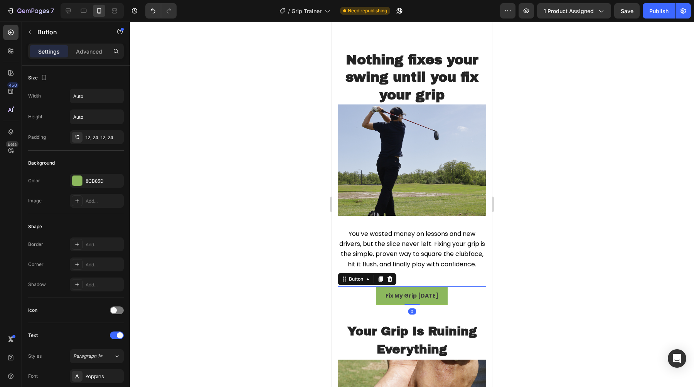
click at [385, 297] on button "Fix My Grip [DATE]" at bounding box center [412, 296] width 71 height 19
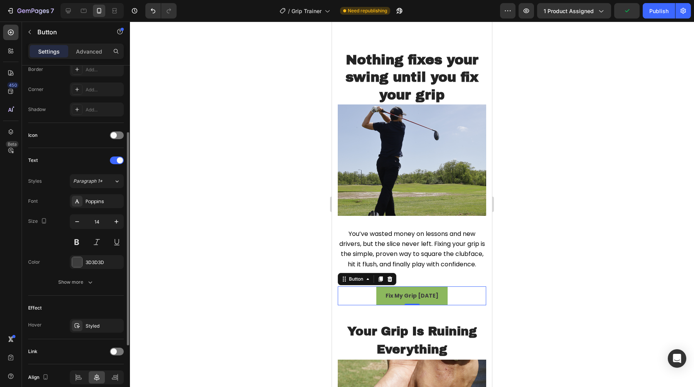
scroll to position [209, 0]
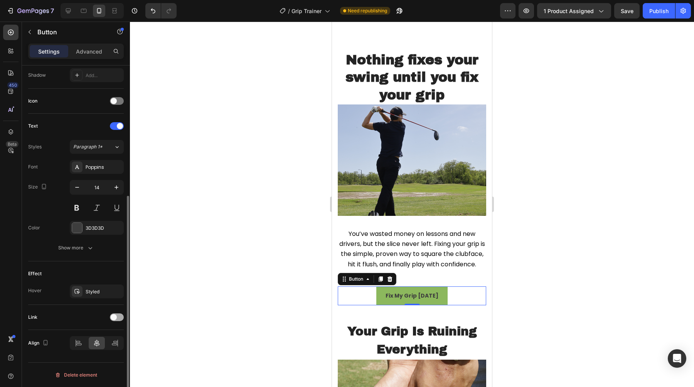
click at [110, 317] on div at bounding box center [117, 318] width 14 height 8
click at [103, 344] on div "After click Open page Page/link Add..." at bounding box center [76, 347] width 96 height 34
click at [104, 338] on div "Open page" at bounding box center [92, 336] width 39 height 7
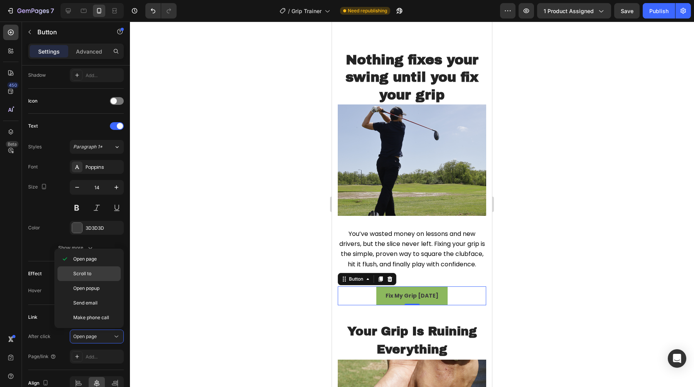
click at [89, 281] on div "Scroll to" at bounding box center [88, 288] width 63 height 15
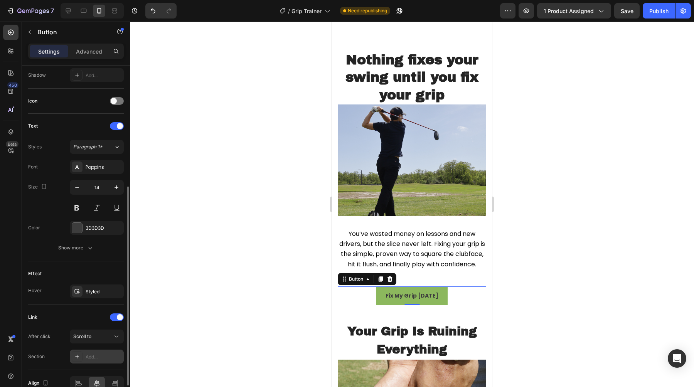
click at [92, 355] on div "Add..." at bounding box center [104, 357] width 36 height 7
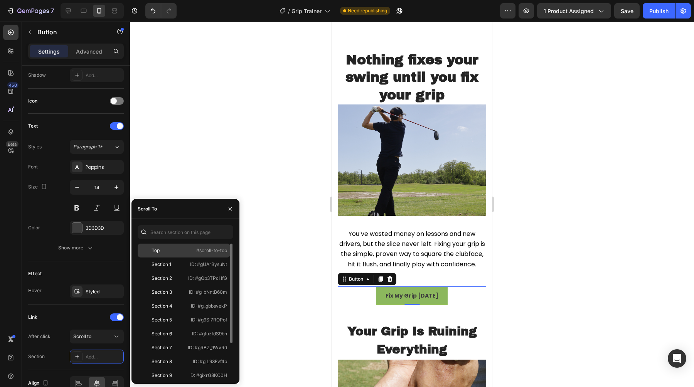
click at [177, 253] on div "Top" at bounding box center [163, 250] width 45 height 7
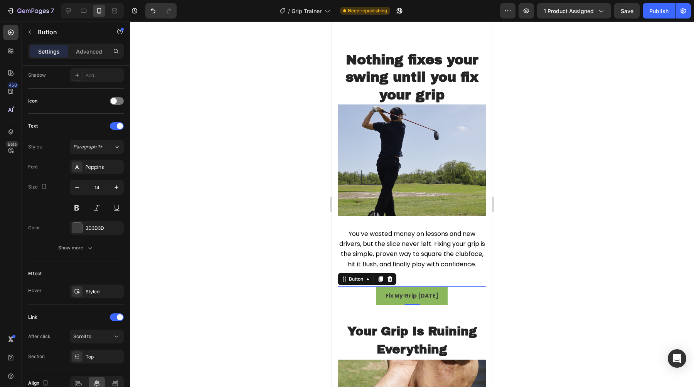
click at [382, 290] on button "Fix My Grip [DATE]" at bounding box center [412, 296] width 71 height 19
click at [381, 288] on button "Fix My Grip [DATE]" at bounding box center [412, 296] width 71 height 19
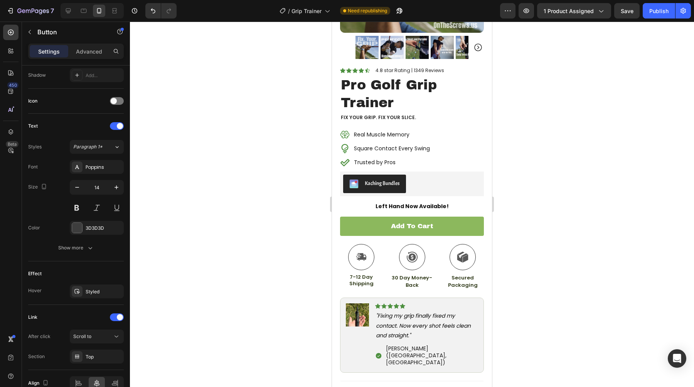
scroll to position [202, 0]
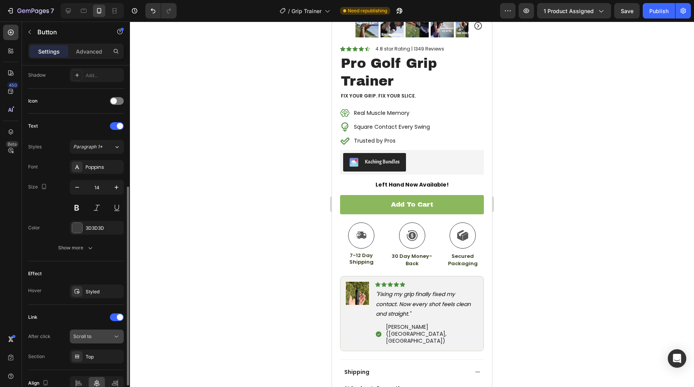
click at [105, 343] on button "Scroll to" at bounding box center [97, 337] width 54 height 14
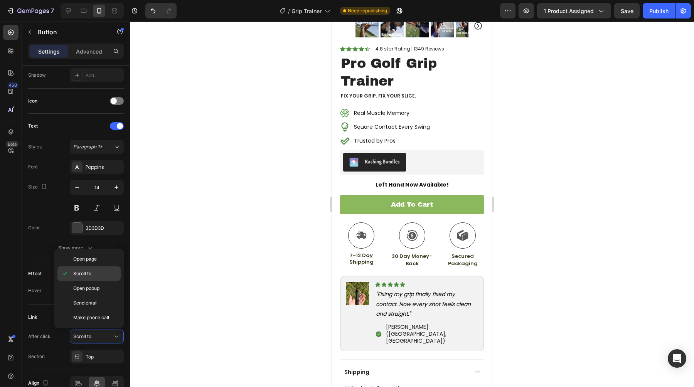
click at [88, 274] on span "Scroll to" at bounding box center [82, 273] width 18 height 7
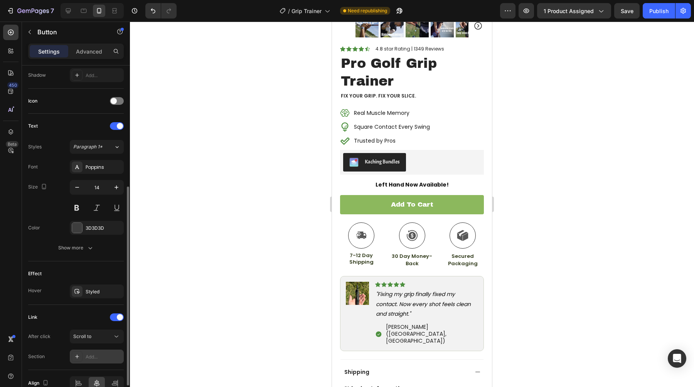
click at [91, 354] on div "Add..." at bounding box center [104, 357] width 36 height 7
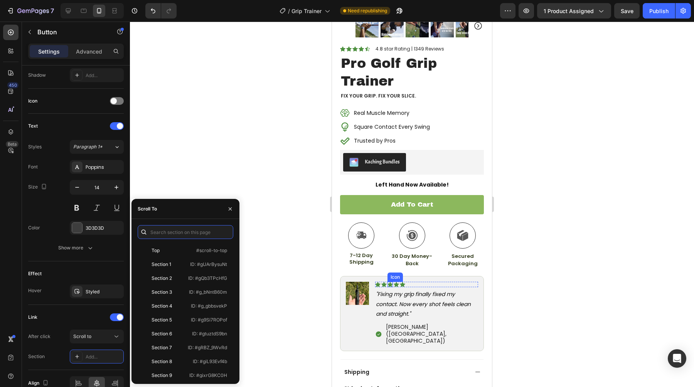
scroll to position [0, 0]
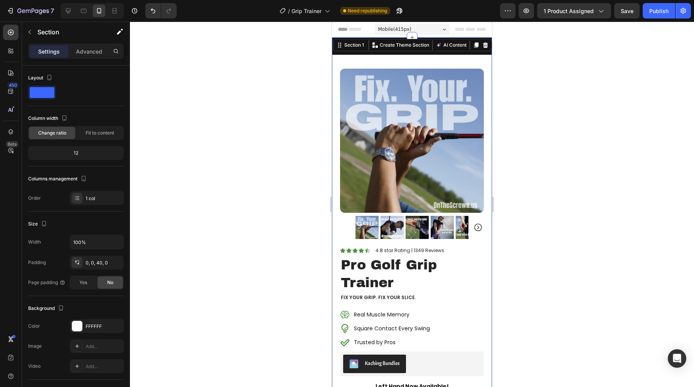
click at [32, 21] on div "7 Version history / Grip Trainer Need republishing Preview 1 product assigned S…" at bounding box center [347, 11] width 694 height 22
click at [33, 27] on button "button" at bounding box center [30, 32] width 12 height 12
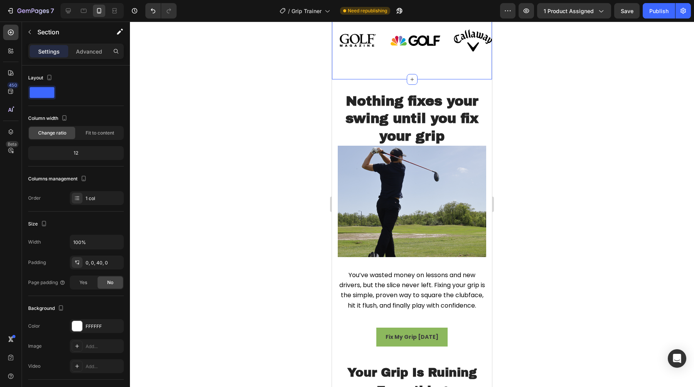
scroll to position [716, 0]
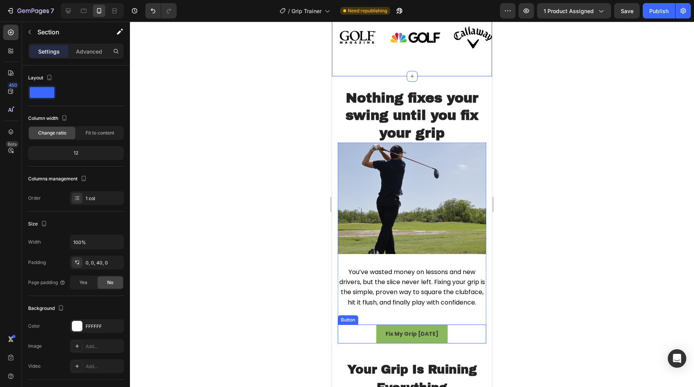
click at [390, 336] on button "Fix My Grip [DATE]" at bounding box center [412, 334] width 71 height 19
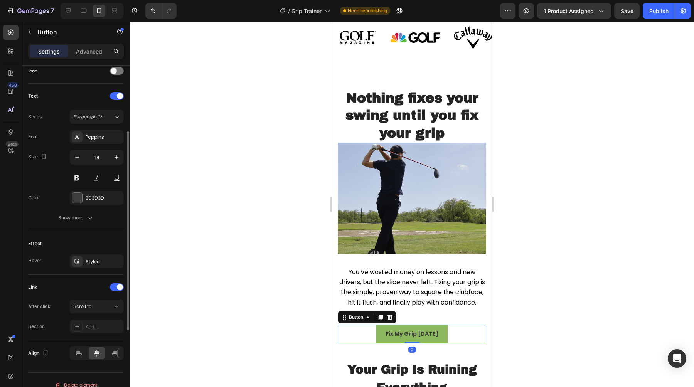
scroll to position [250, 0]
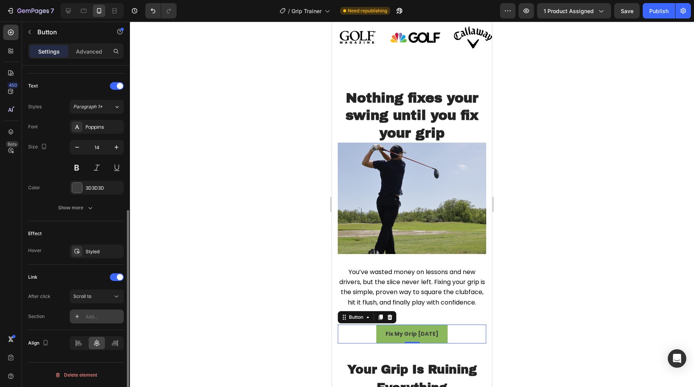
click at [91, 316] on div "Add..." at bounding box center [104, 317] width 36 height 7
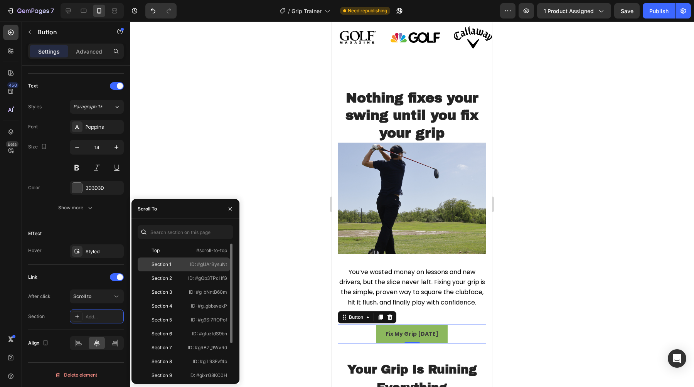
click at [185, 262] on div "Section 1" at bounding box center [163, 264] width 45 height 7
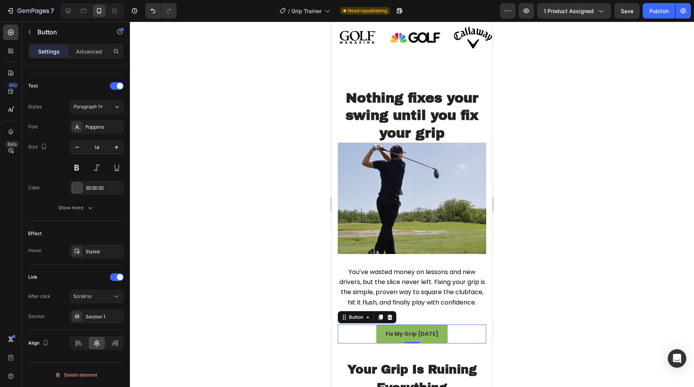
click at [275, 227] on div at bounding box center [412, 205] width 564 height 366
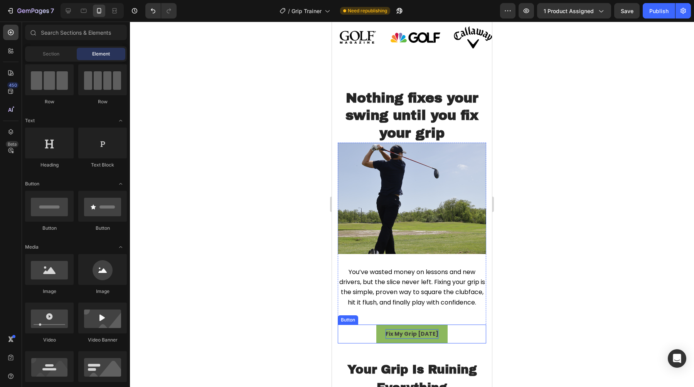
click at [393, 330] on strong "Fix My Grip [DATE]" at bounding box center [412, 334] width 53 height 8
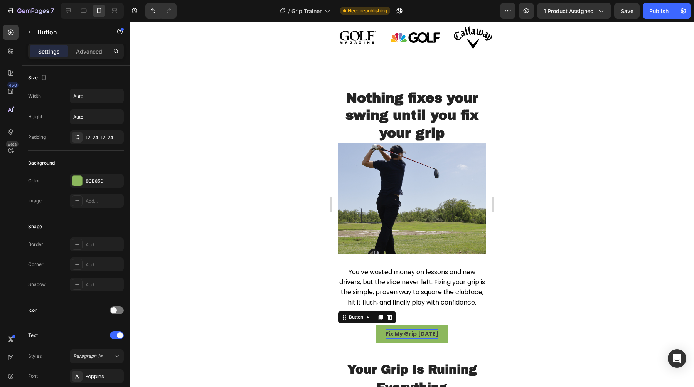
click at [393, 330] on strong "Fix My Grip [DATE]" at bounding box center [412, 334] width 53 height 8
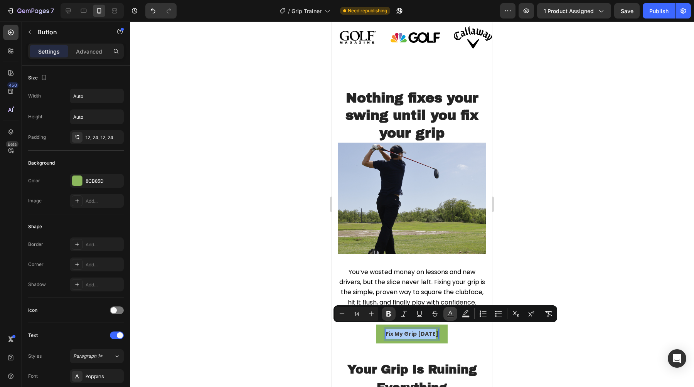
click at [451, 311] on icon "Editor contextual toolbar" at bounding box center [451, 314] width 8 height 8
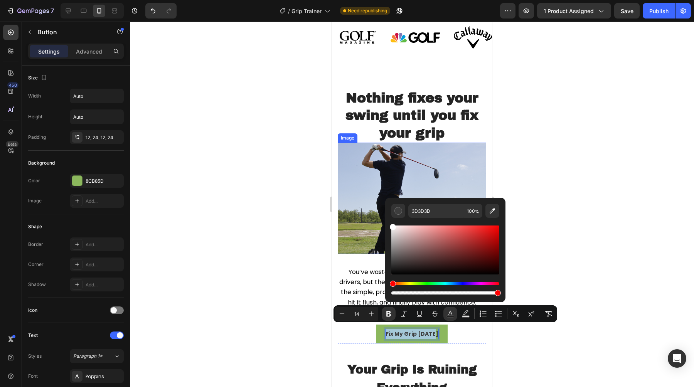
type input "FFFFFF"
drag, startPoint x: 723, startPoint y: 270, endPoint x: 379, endPoint y: 212, distance: 349.0
click at [261, 229] on div at bounding box center [412, 205] width 564 height 366
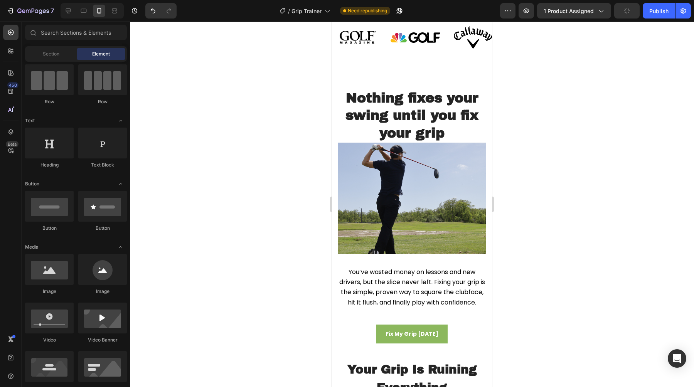
click at [234, 266] on div at bounding box center [412, 205] width 564 height 366
click at [392, 330] on strong "Fix My Grip [DATE]" at bounding box center [412, 334] width 53 height 8
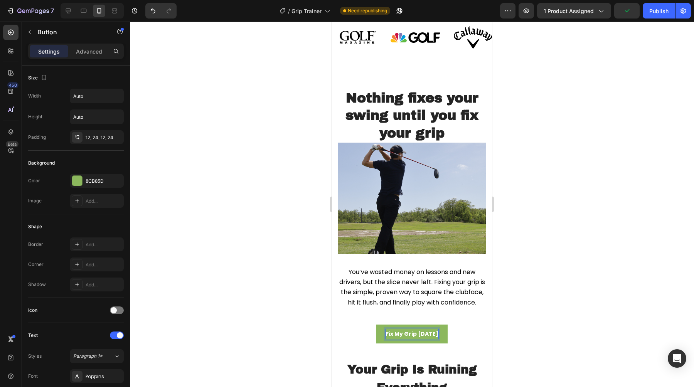
click at [392, 330] on strong "Fix My Grip [DATE]" at bounding box center [412, 334] width 53 height 8
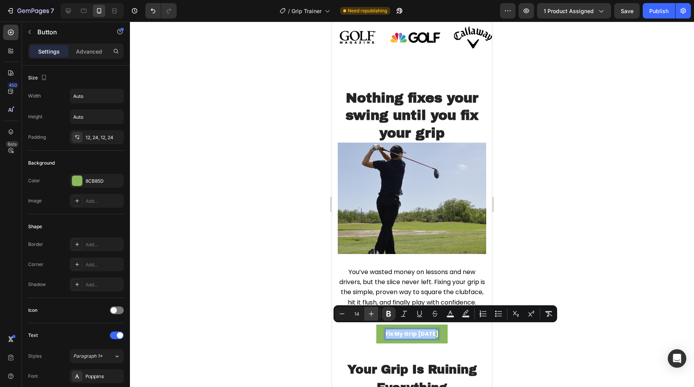
click at [371, 312] on icon "Editor contextual toolbar" at bounding box center [371, 314] width 5 height 5
type input "17"
click at [296, 300] on div at bounding box center [412, 205] width 564 height 366
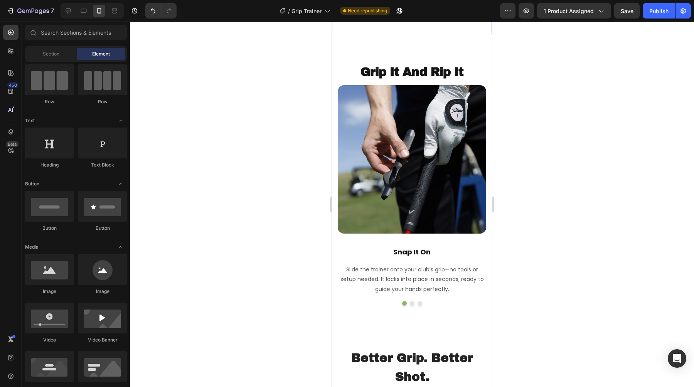
scroll to position [1214, 0]
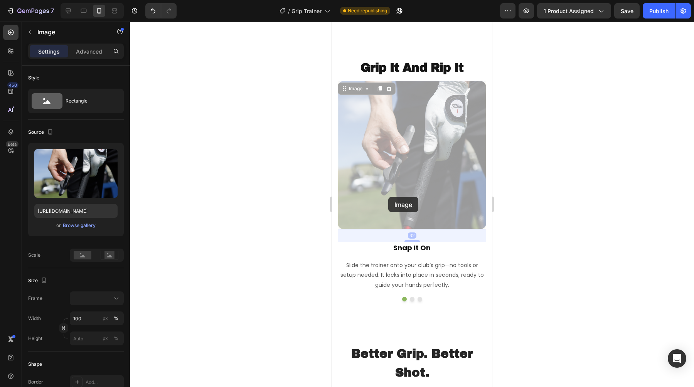
drag, startPoint x: 388, startPoint y: 197, endPoint x: 338, endPoint y: 181, distance: 53.3
click at [338, 181] on div "Grip It And Rip It Heading Image 32 Image 32 Snap It On Text block Slide the tr…" at bounding box center [412, 181] width 160 height 302
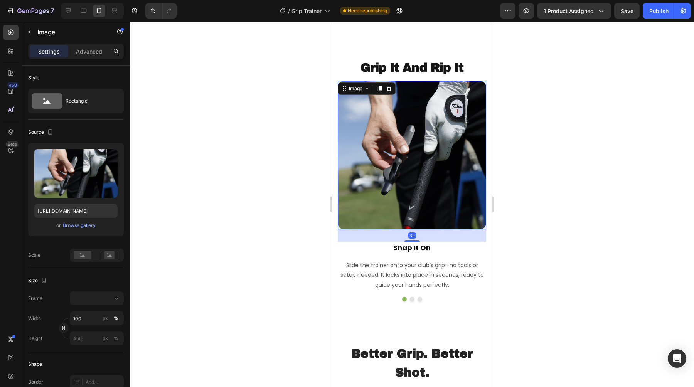
click at [284, 211] on div at bounding box center [412, 205] width 564 height 366
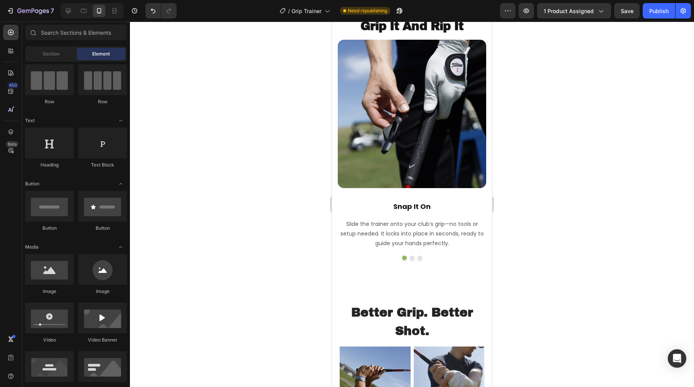
scroll to position [1271, 0]
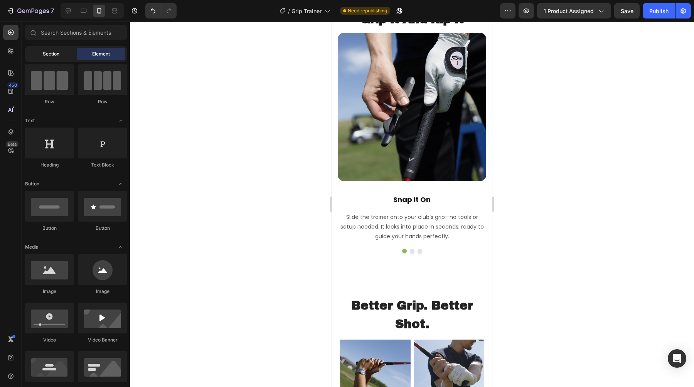
click at [56, 57] on div "Section" at bounding box center [51, 54] width 49 height 12
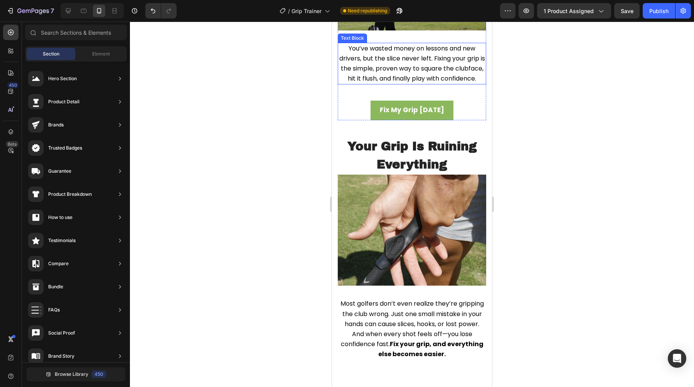
scroll to position [916, 0]
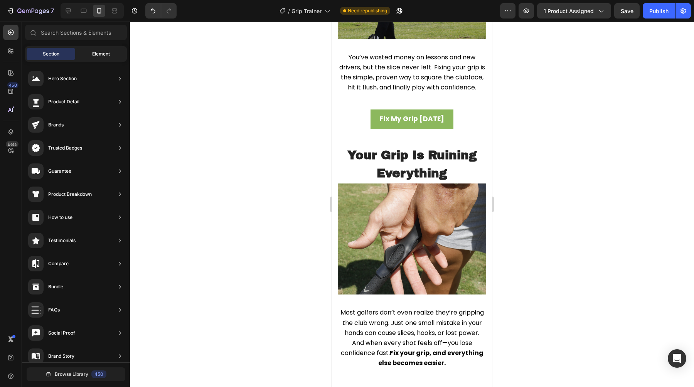
click at [90, 49] on div "Element" at bounding box center [101, 54] width 49 height 12
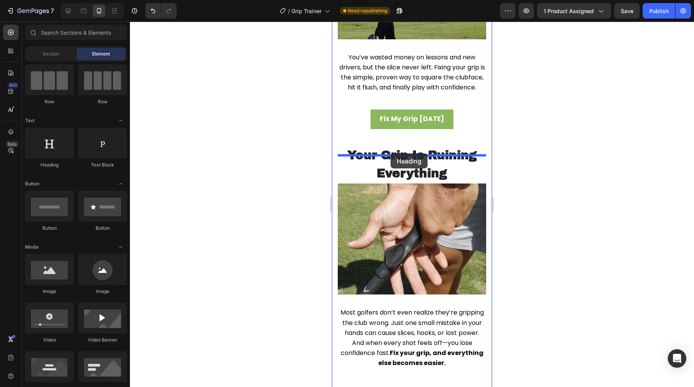
drag, startPoint x: 383, startPoint y: 169, endPoint x: 391, endPoint y: 154, distance: 17.6
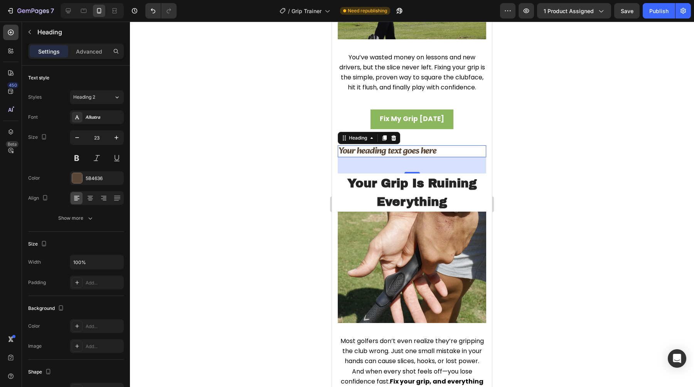
click at [403, 158] on h2 "Your heading text goes here" at bounding box center [412, 151] width 149 height 12
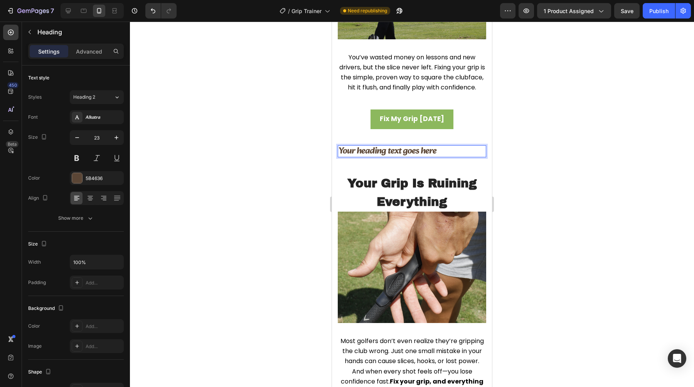
click at [403, 157] on p "Your heading text goes here" at bounding box center [412, 151] width 147 height 11
click at [384, 159] on strong "“Your Grip Controls the Clubface”" at bounding box center [398, 151] width 118 height 15
click at [464, 157] on p "“Your Grip Controls the Clubface”" at bounding box center [412, 151] width 147 height 11
click at [338, 158] on h2 "“Your Grip Controls the Clubface" at bounding box center [412, 151] width 149 height 12
click at [341, 159] on strong "“Your Grip Controls the Clubface" at bounding box center [396, 151] width 115 height 15
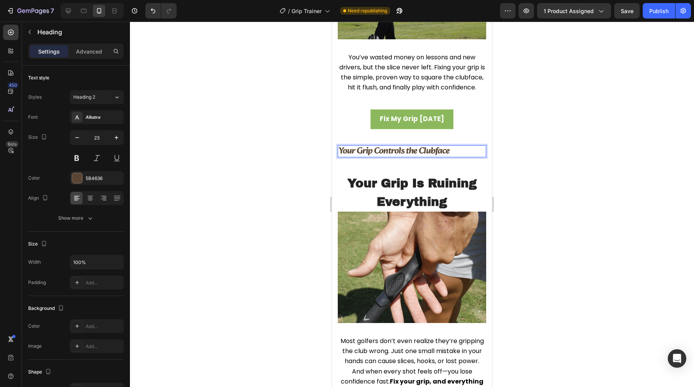
click at [365, 158] on strong "Your Grip Controls the Clubface" at bounding box center [394, 151] width 111 height 15
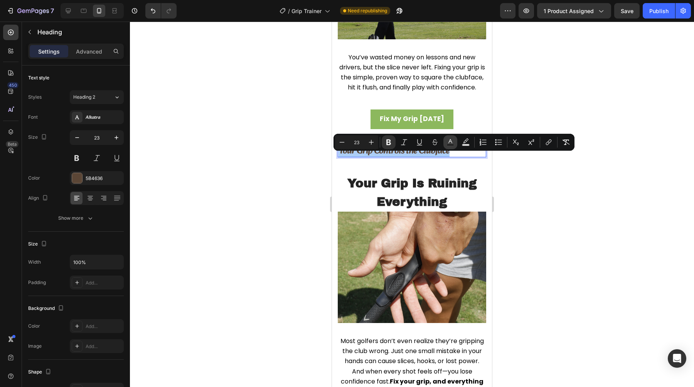
click at [452, 146] on rect "Editor contextual toolbar" at bounding box center [450, 145] width 7 height 2
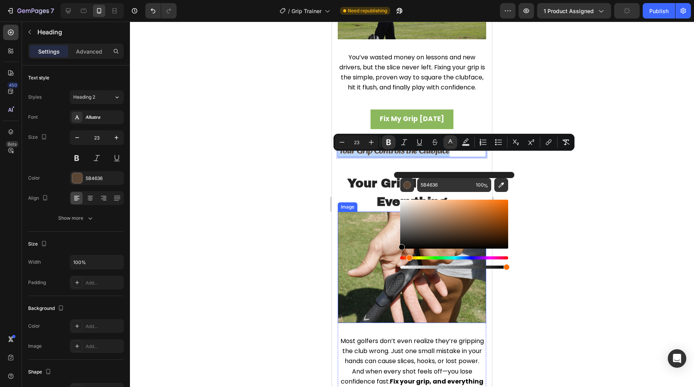
type input "000000"
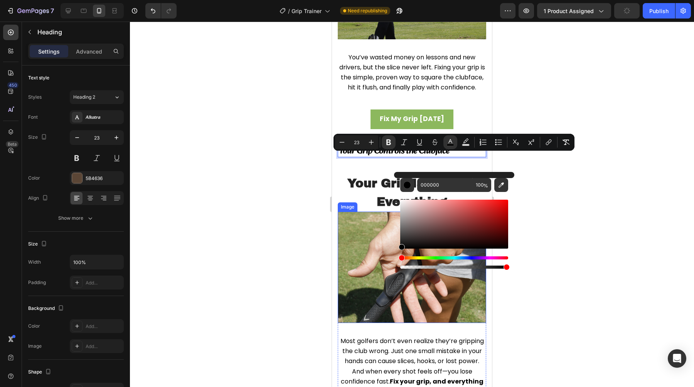
drag, startPoint x: 748, startPoint y: 257, endPoint x: 384, endPoint y: 255, distance: 364.2
click at [93, 112] on div "Alkatra" at bounding box center [97, 117] width 54 height 14
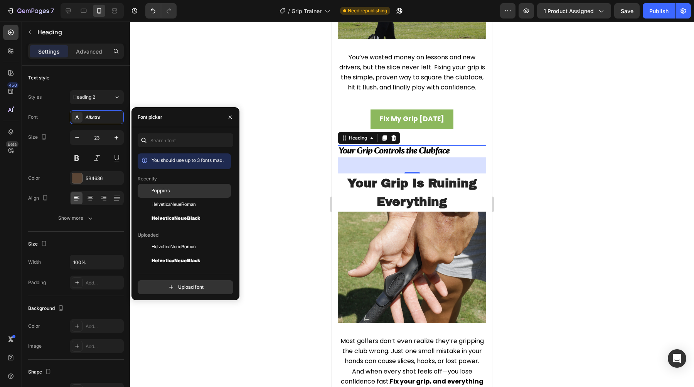
click at [172, 192] on div "Poppins" at bounding box center [191, 190] width 78 height 7
click at [291, 165] on div at bounding box center [412, 205] width 564 height 366
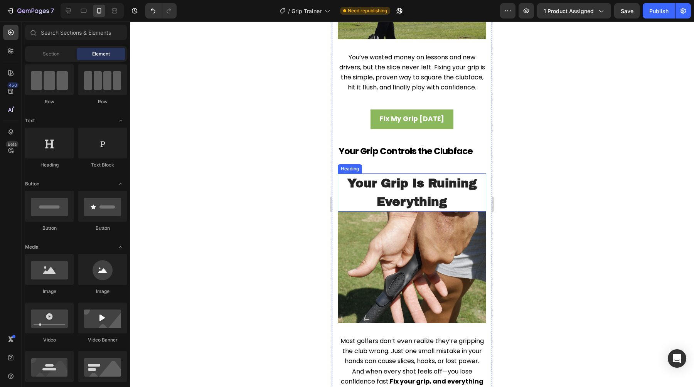
click at [388, 205] on h2 "Your Grip Is Ruining Everything" at bounding box center [412, 193] width 149 height 38
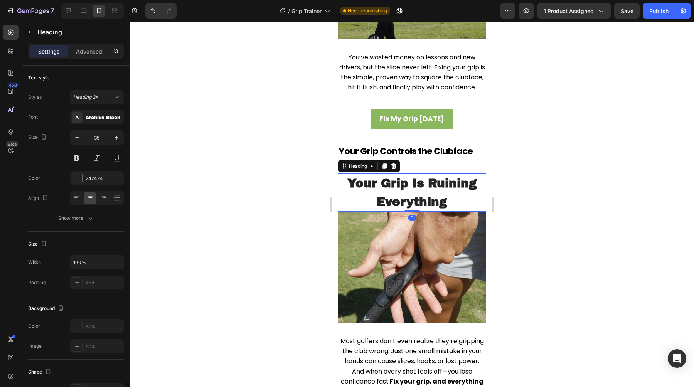
click at [391, 187] on h2 "Your Grip Is Ruining Everything" at bounding box center [412, 193] width 149 height 38
click at [391, 187] on p "Your Grip Is Ruining Everything" at bounding box center [412, 192] width 147 height 37
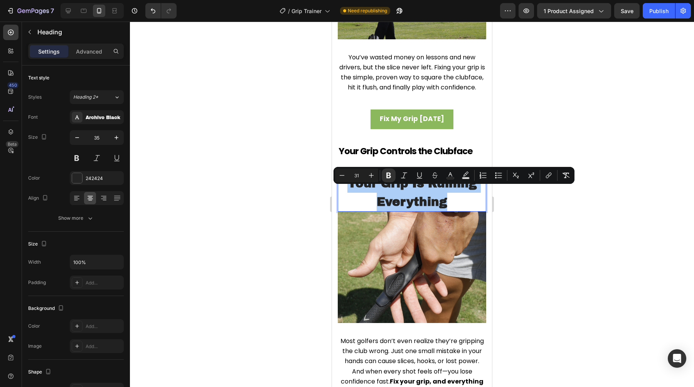
click at [305, 174] on div at bounding box center [412, 205] width 564 height 366
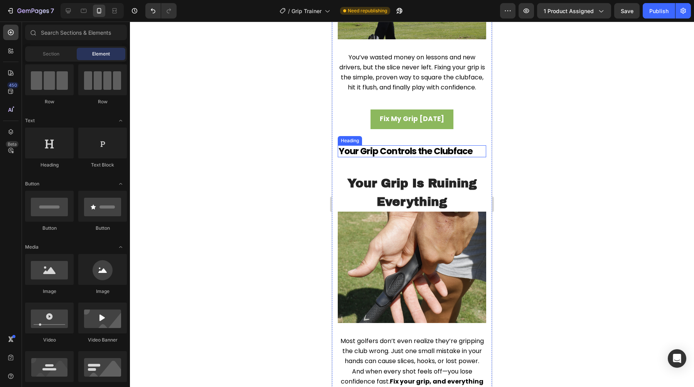
click at [357, 157] on strong "Your Grip Controls the Clubface" at bounding box center [406, 151] width 134 height 12
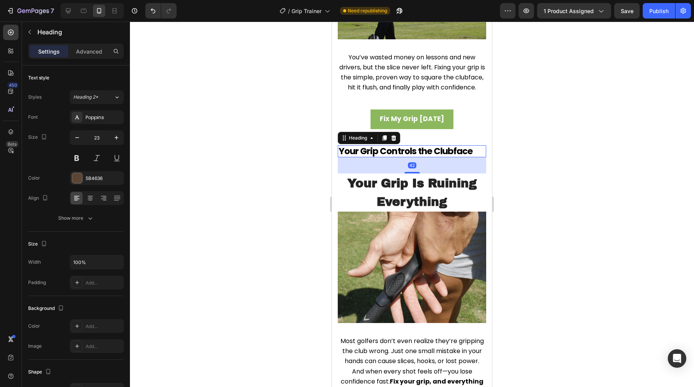
click at [357, 167] on div "42" at bounding box center [412, 165] width 149 height 16
click at [358, 157] on strong "Your Grip Controls the Clubface" at bounding box center [406, 151] width 134 height 12
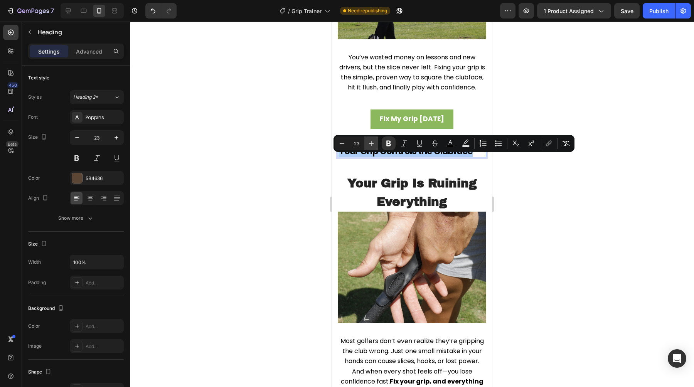
click at [365, 148] on button "Plus" at bounding box center [372, 144] width 14 height 14
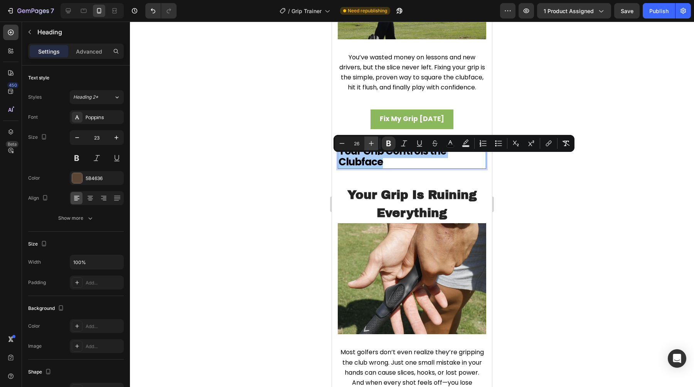
click at [365, 148] on button "Plus" at bounding box center [372, 144] width 14 height 14
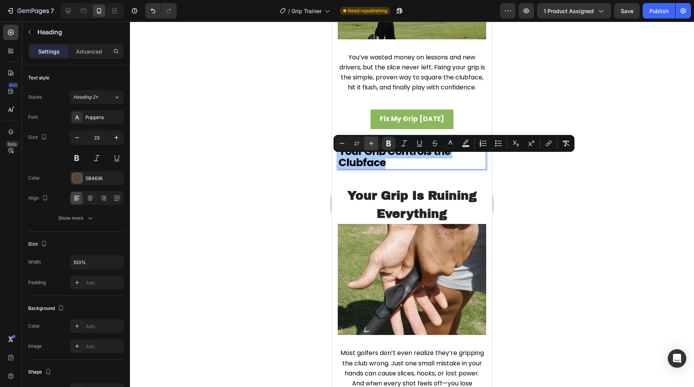
click at [365, 148] on button "Plus" at bounding box center [372, 144] width 14 height 14
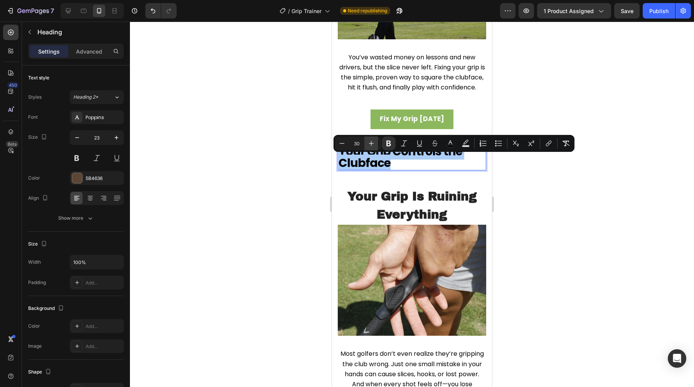
click at [365, 148] on button "Plus" at bounding box center [372, 144] width 14 height 14
type input "31"
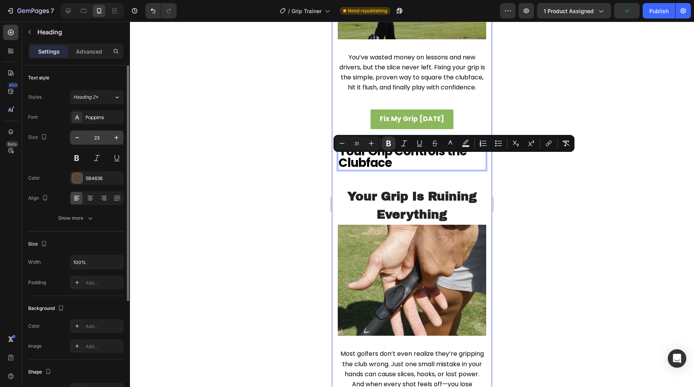
click at [108, 134] on input "23" at bounding box center [96, 138] width 25 height 14
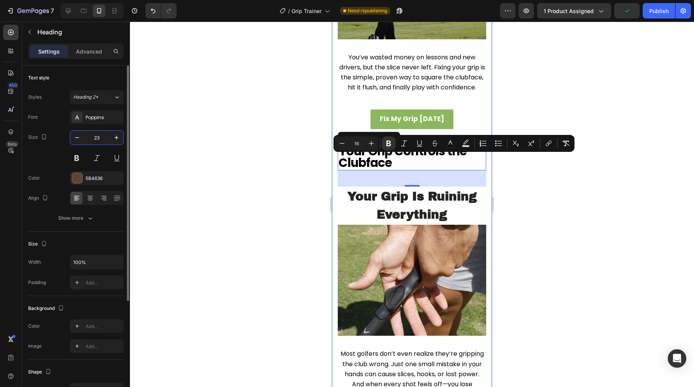
click at [108, 134] on input "23" at bounding box center [96, 138] width 25 height 14
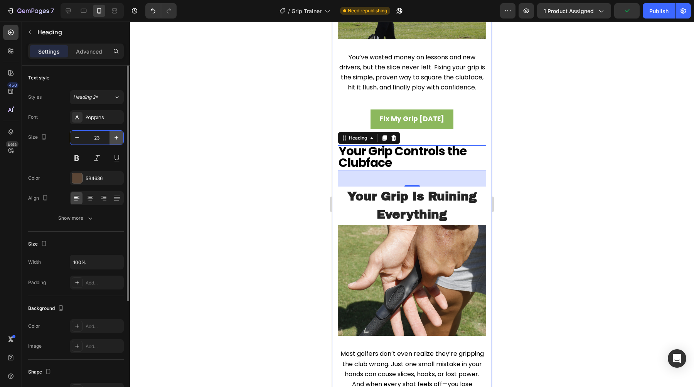
click at [110, 137] on button "button" at bounding box center [117, 138] width 14 height 14
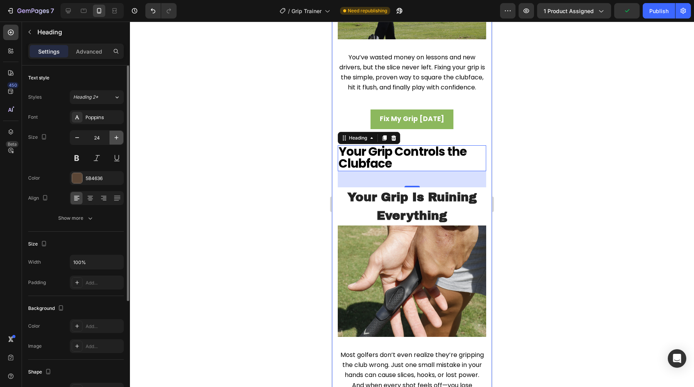
click at [110, 137] on button "button" at bounding box center [117, 138] width 14 height 14
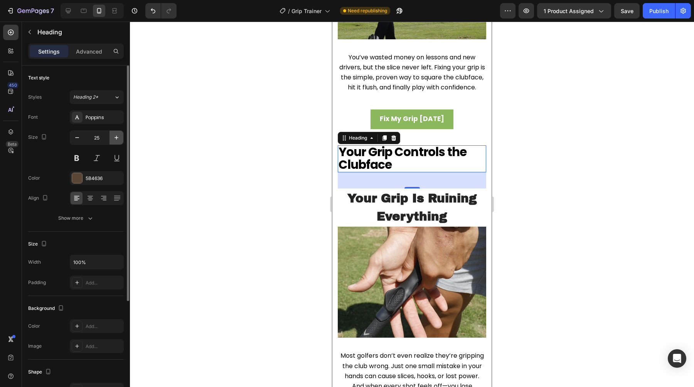
click at [110, 137] on button "button" at bounding box center [117, 138] width 14 height 14
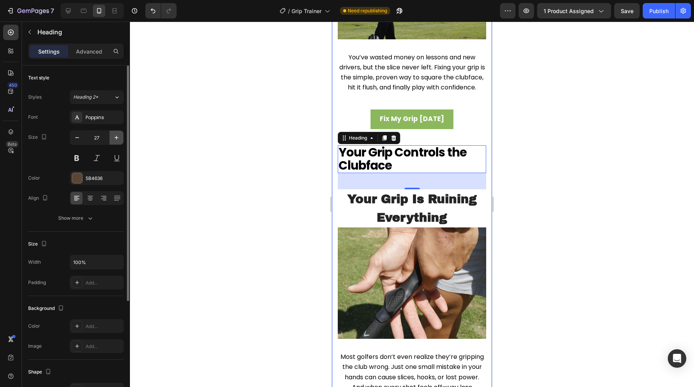
click at [110, 137] on button "button" at bounding box center [117, 138] width 14 height 14
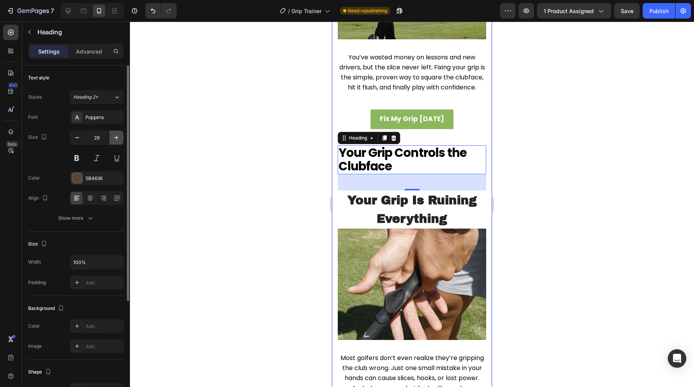
click at [110, 137] on button "button" at bounding box center [117, 138] width 14 height 14
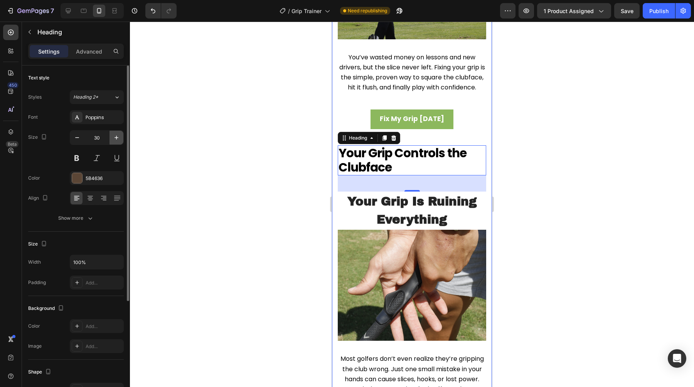
click at [110, 137] on button "button" at bounding box center [117, 138] width 14 height 14
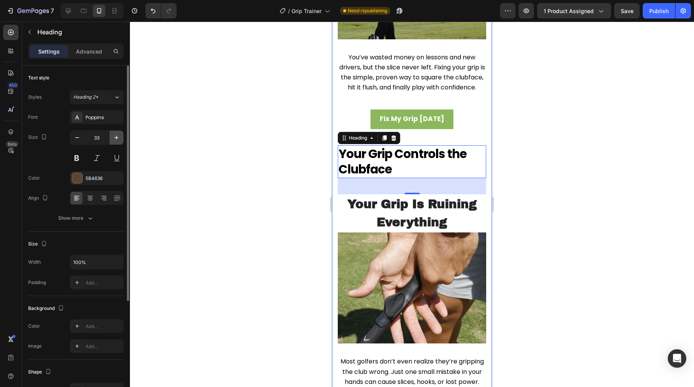
click at [110, 137] on button "button" at bounding box center [117, 138] width 14 height 14
type input "35"
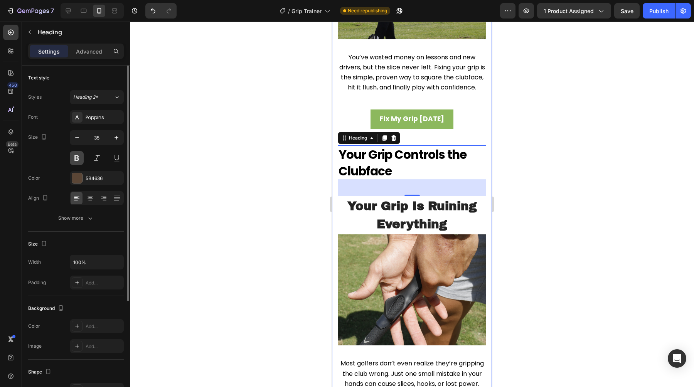
click at [79, 156] on button at bounding box center [77, 158] width 14 height 14
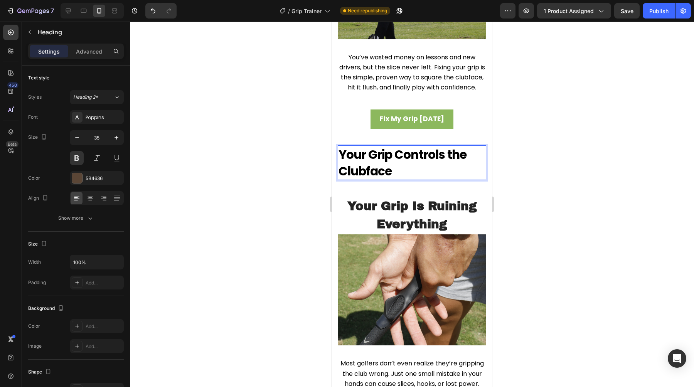
click at [344, 180] on strong "Your Grip Controls the Clubface" at bounding box center [403, 163] width 128 height 34
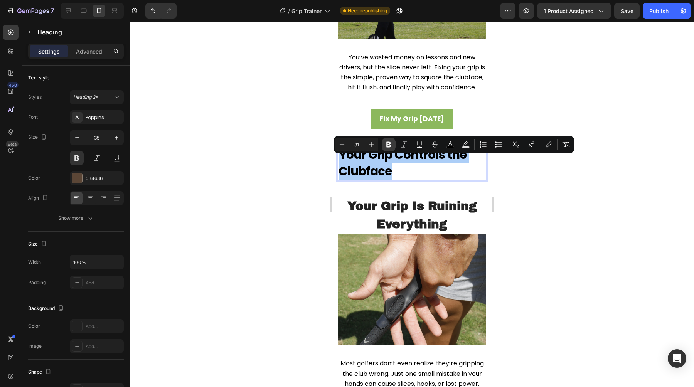
click at [395, 145] on button "Bold" at bounding box center [389, 145] width 14 height 14
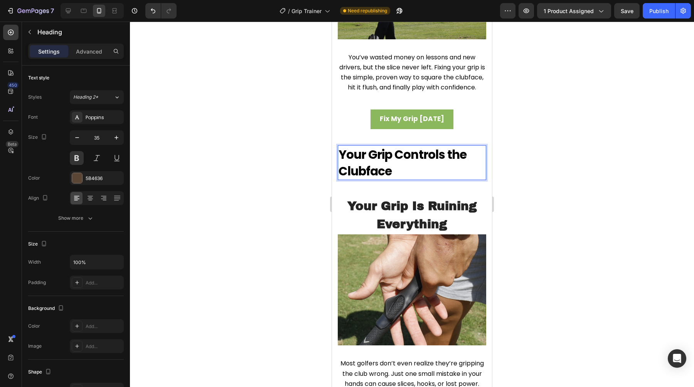
click at [393, 145] on div "Image You’ve wasted money on lessons and new drivers, but the slice never left.…" at bounding box center [412, 174] width 149 height 493
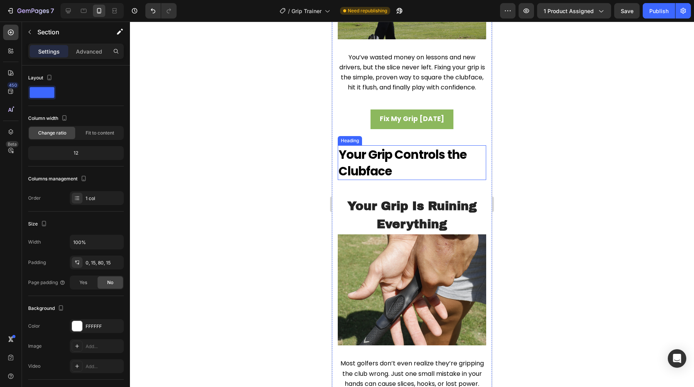
click at [364, 172] on span "Your Grip Controls the Clubface" at bounding box center [403, 163] width 128 height 34
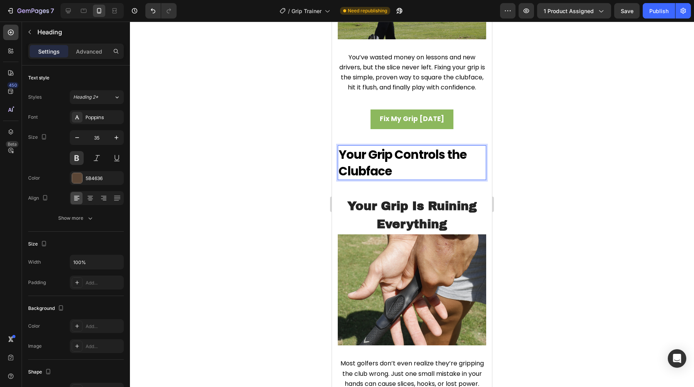
click at [364, 172] on span "Your Grip Controls the Clubface" at bounding box center [403, 163] width 128 height 34
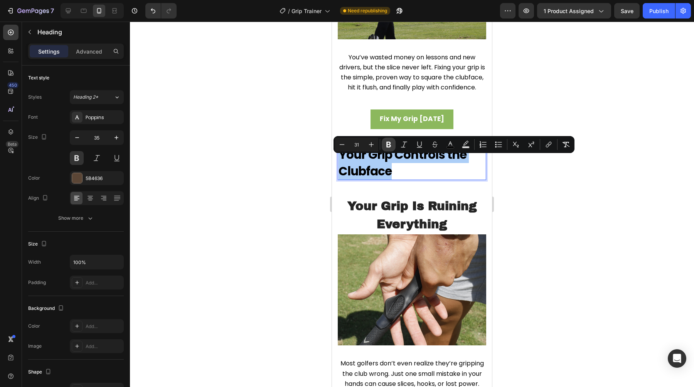
click at [393, 144] on button "Bold" at bounding box center [389, 145] width 14 height 14
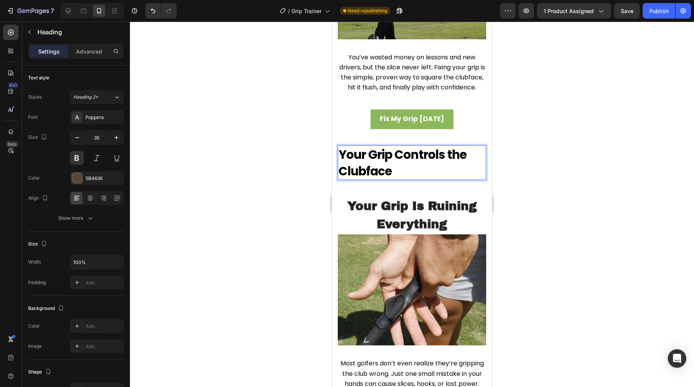
click at [248, 152] on div at bounding box center [412, 205] width 564 height 366
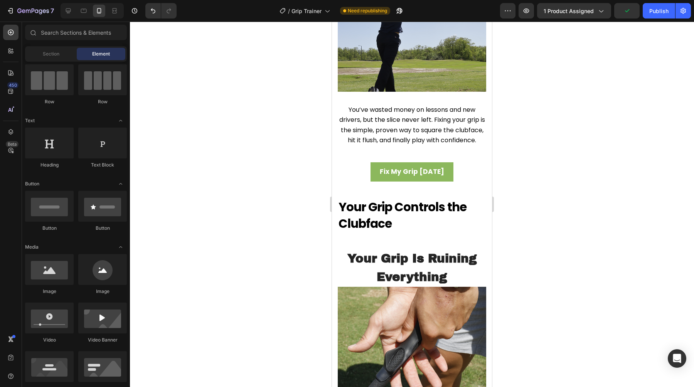
scroll to position [471, 0]
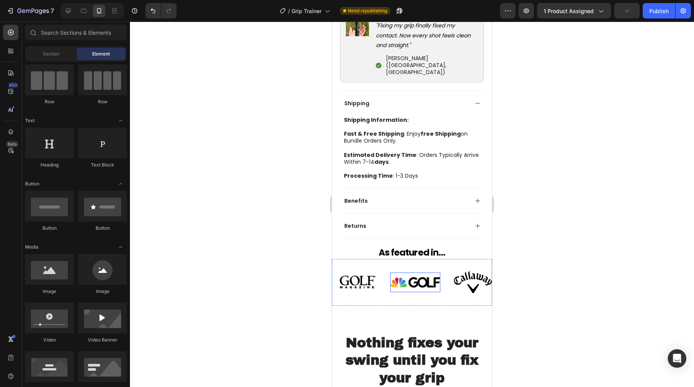
click at [402, 275] on div "Image" at bounding box center [415, 283] width 50 height 20
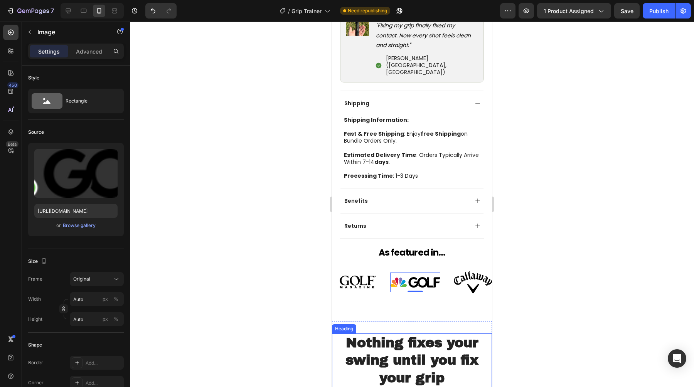
click at [387, 336] on h2 "Nothing fixes your swing until you fix your grip" at bounding box center [412, 361] width 160 height 54
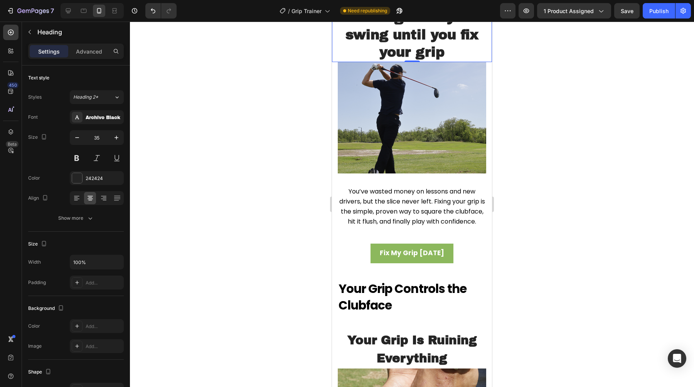
scroll to position [794, 0]
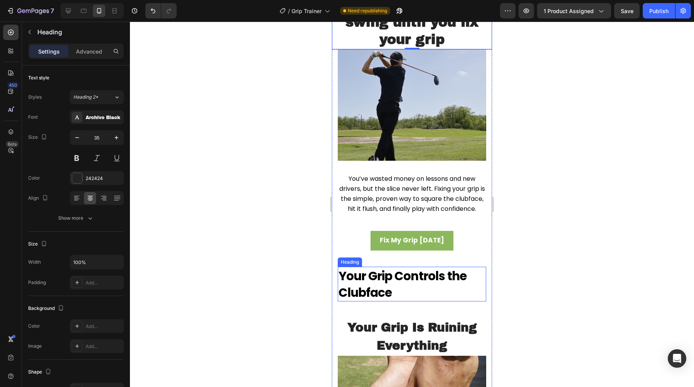
click at [375, 296] on strong "Your Grip Controls the Clubface" at bounding box center [403, 285] width 128 height 34
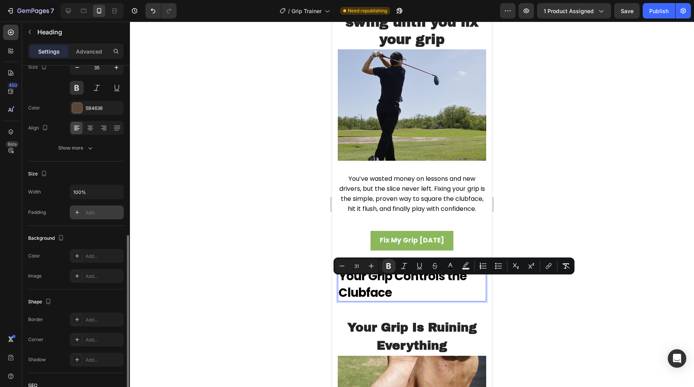
scroll to position [0, 0]
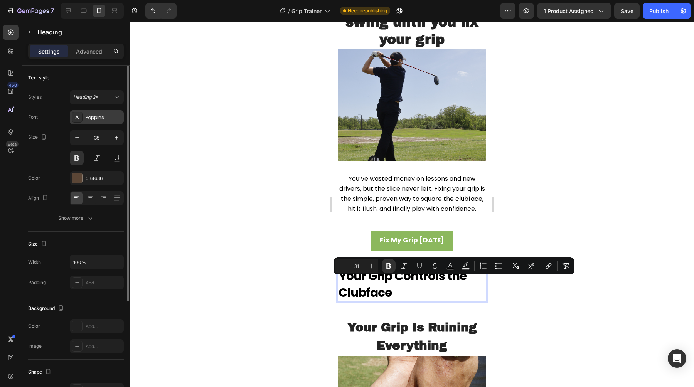
click at [86, 122] on div "Poppins" at bounding box center [97, 117] width 54 height 14
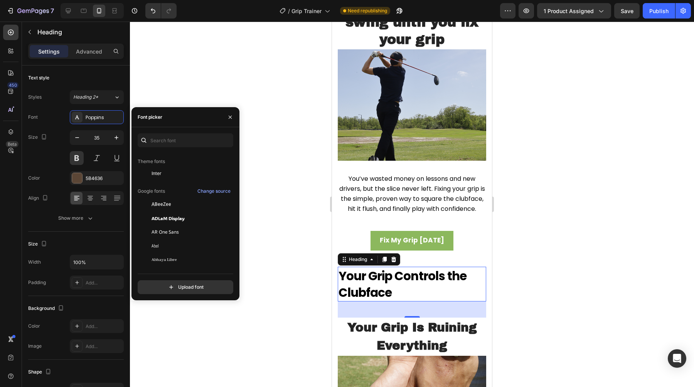
scroll to position [191, 0]
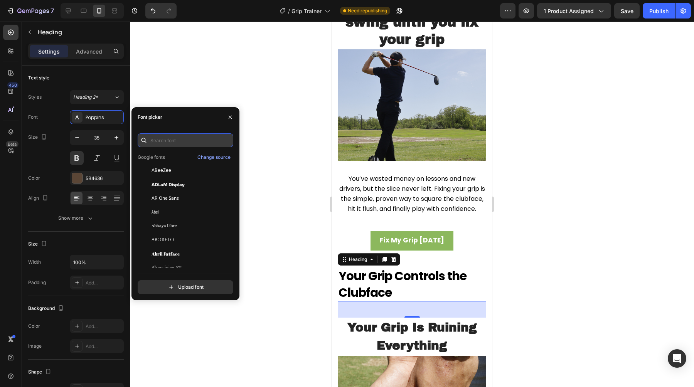
click at [170, 144] on input "text" at bounding box center [186, 140] width 96 height 14
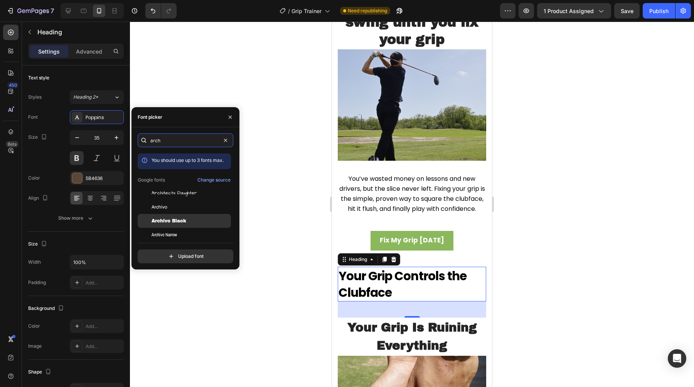
type input "arch"
click at [173, 219] on span "Archivo Black" at bounding box center [169, 221] width 35 height 7
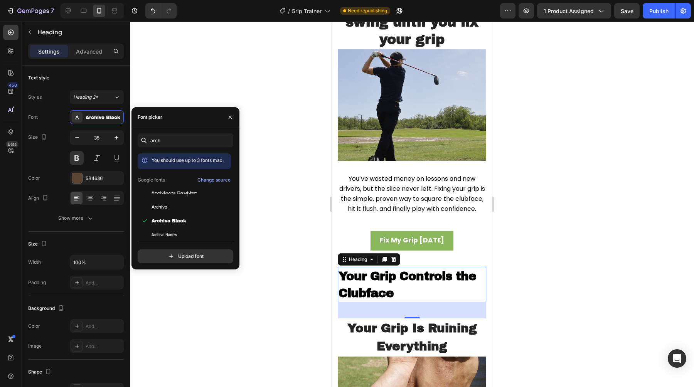
click at [280, 246] on div at bounding box center [412, 205] width 564 height 366
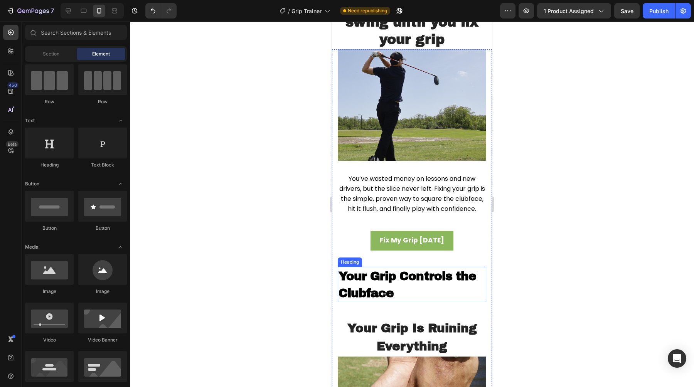
click at [401, 293] on p "⁠⁠⁠⁠⁠⁠⁠ Your Grip Controls the Clubface" at bounding box center [412, 285] width 147 height 34
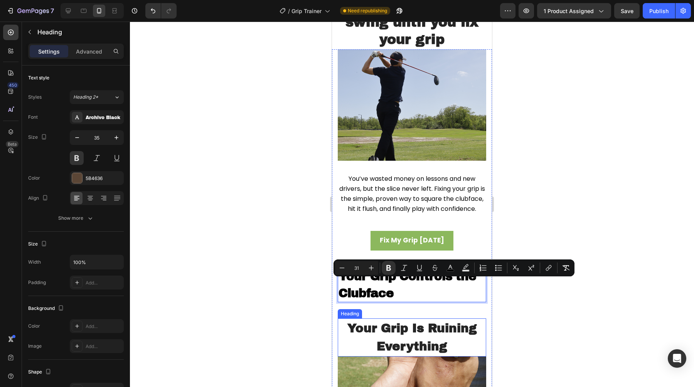
click at [408, 354] on strong "Your Grip Is Ruining Everything" at bounding box center [413, 338] width 130 height 32
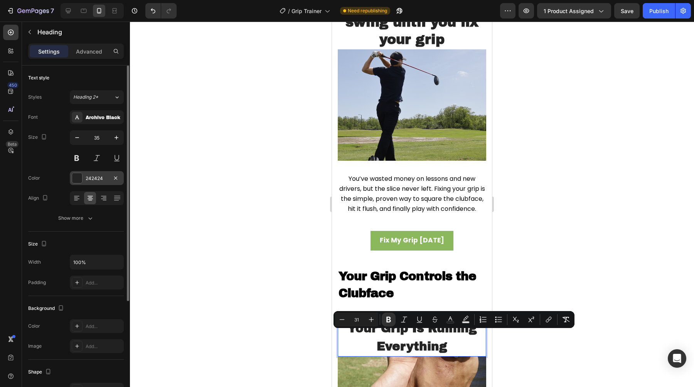
click at [106, 181] on div "242424" at bounding box center [97, 178] width 22 height 7
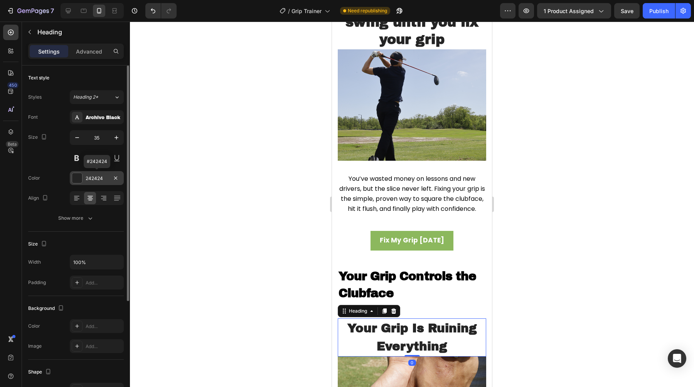
click at [106, 181] on div "242424" at bounding box center [97, 178] width 22 height 7
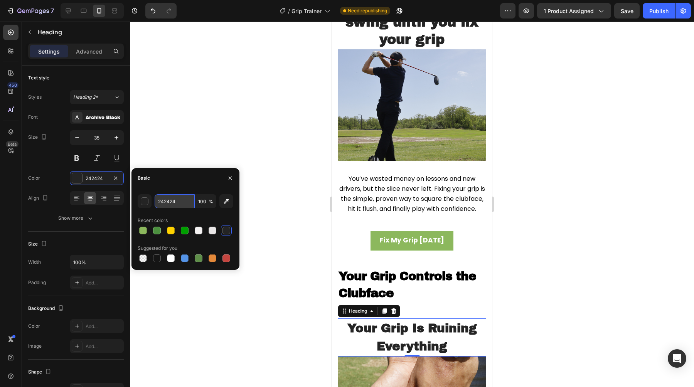
click at [176, 208] on input "242424" at bounding box center [175, 201] width 40 height 14
click at [324, 235] on div at bounding box center [412, 205] width 564 height 366
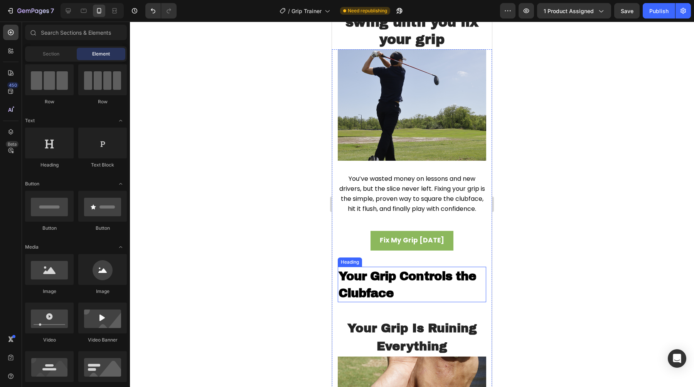
click at [377, 296] on p "⁠⁠⁠⁠⁠⁠⁠ Your Grip Controls the Clubface" at bounding box center [412, 285] width 147 height 34
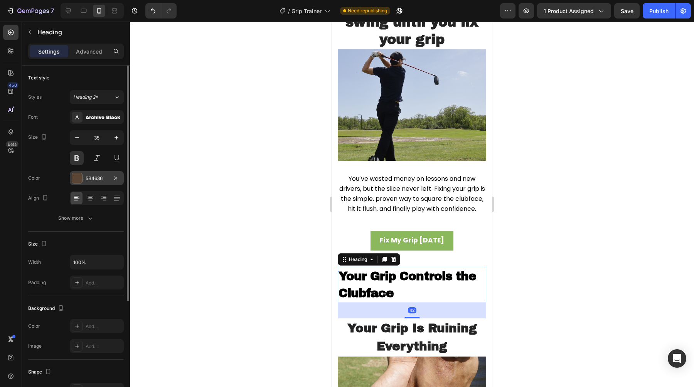
click at [83, 176] on div "5B4636" at bounding box center [97, 178] width 54 height 14
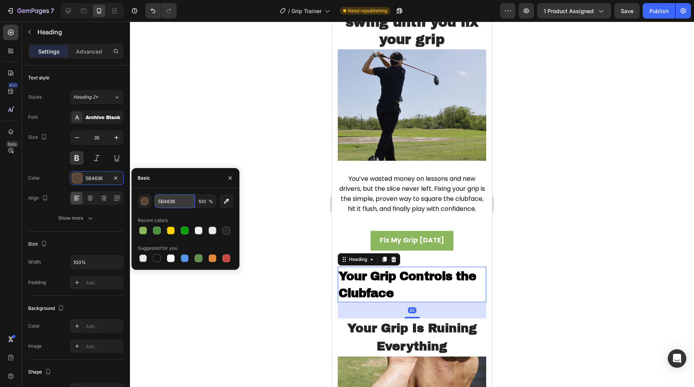
click at [173, 208] on input "5B4636" at bounding box center [175, 201] width 40 height 14
paste input "242424"
type input "242424"
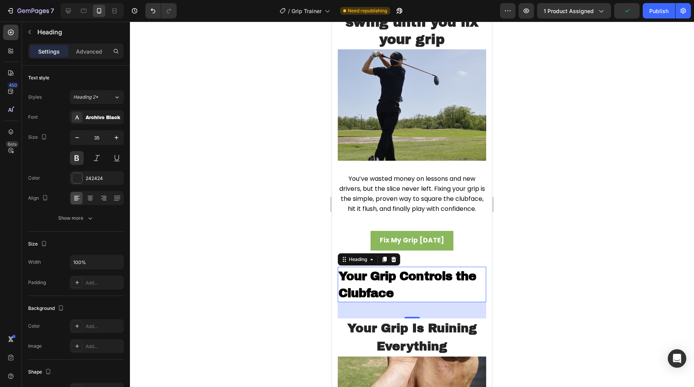
click at [289, 210] on div at bounding box center [412, 205] width 564 height 366
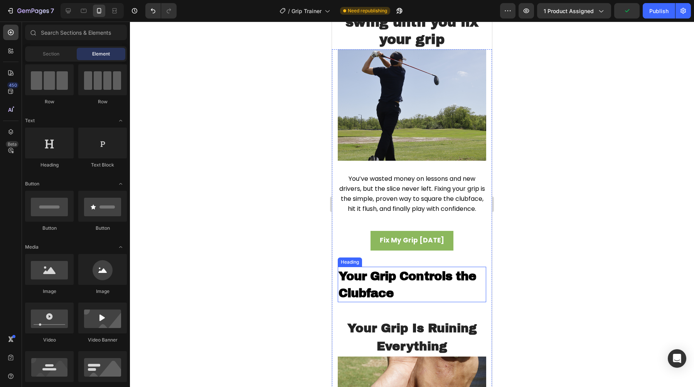
click at [386, 289] on strong "Your Grip Controls the Clubface" at bounding box center [408, 285] width 138 height 30
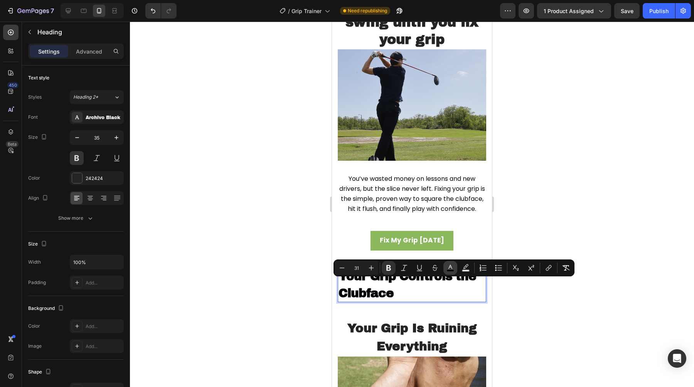
click at [447, 268] on icon "Editor contextual toolbar" at bounding box center [451, 268] width 8 height 8
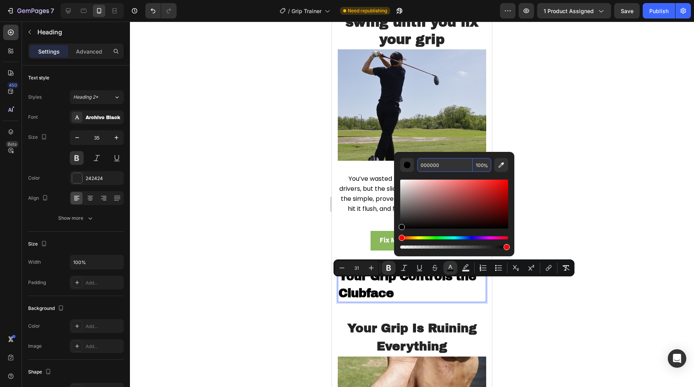
click at [429, 169] on input "000000" at bounding box center [445, 165] width 56 height 14
paste input "242424"
type input "242424"
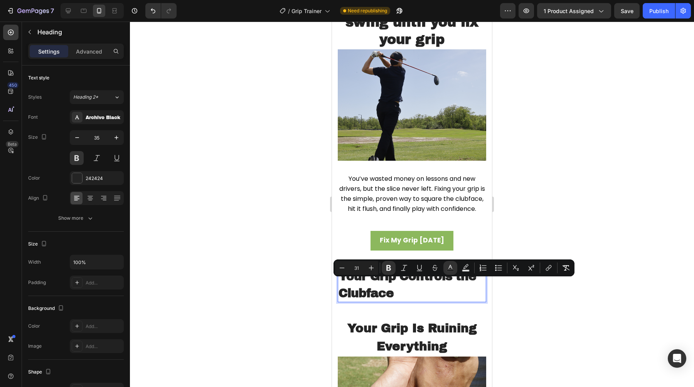
click at [266, 232] on div at bounding box center [412, 205] width 564 height 366
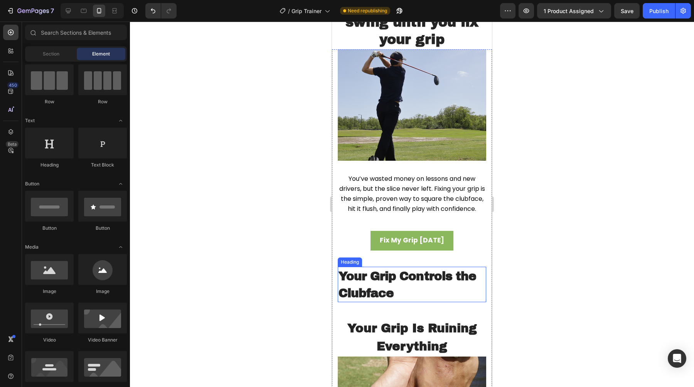
click at [397, 301] on p "⁠⁠⁠⁠⁠⁠⁠ Your Grip Controls the Clubface" at bounding box center [412, 285] width 147 height 34
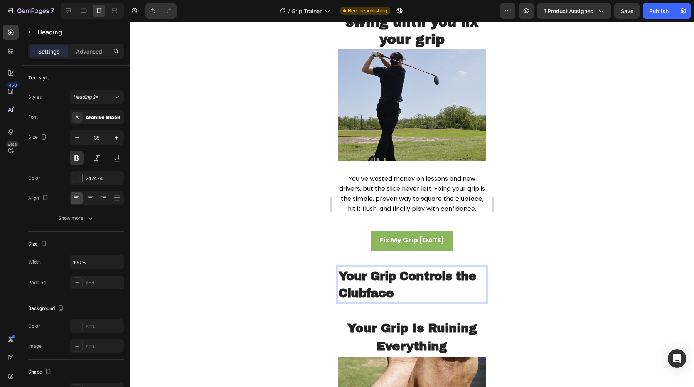
click at [397, 301] on p "Your Grip Controls the Clubface" at bounding box center [412, 285] width 147 height 34
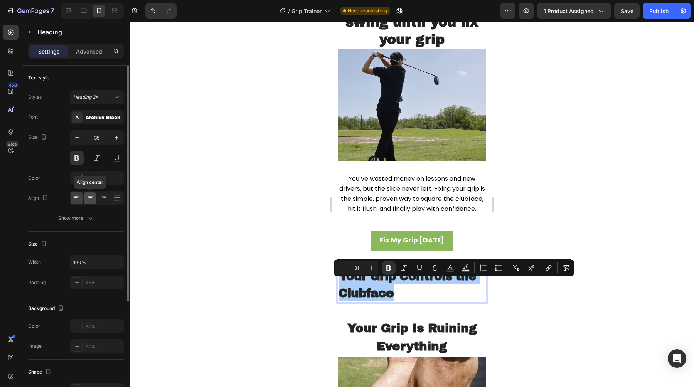
click at [89, 197] on icon at bounding box center [90, 198] width 8 height 8
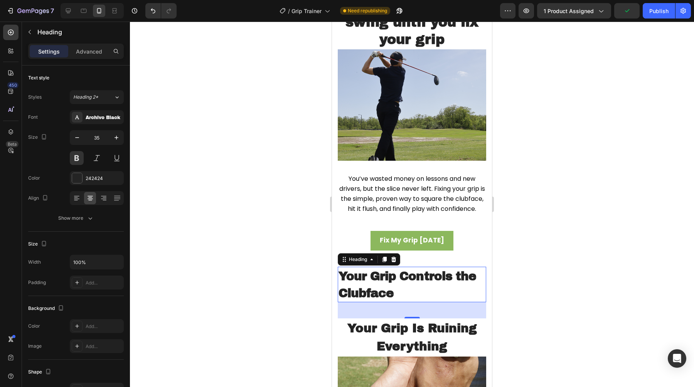
click at [352, 292] on strong "Your Grip Controls the Clubface" at bounding box center [408, 285] width 138 height 30
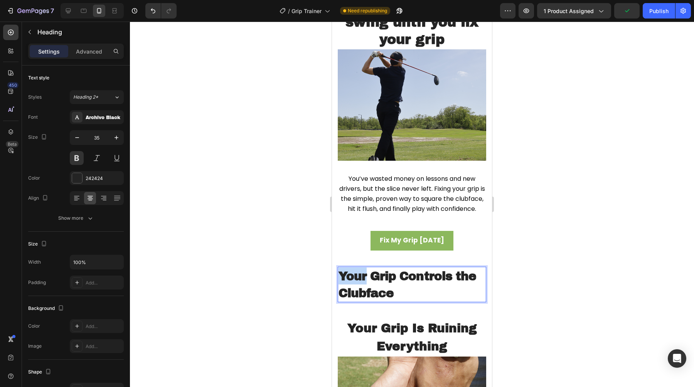
click at [352, 292] on strong "Your Grip Controls the Clubface" at bounding box center [408, 285] width 138 height 30
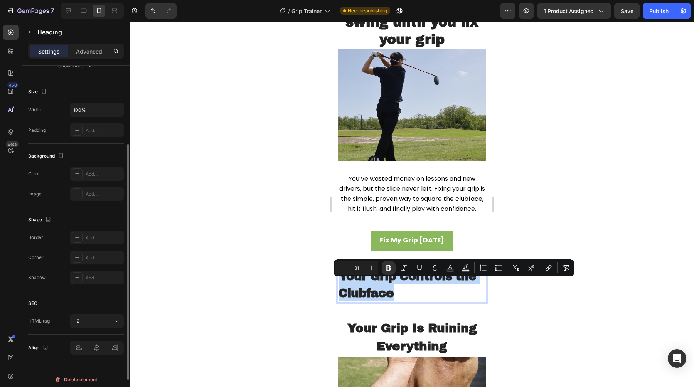
scroll to position [157, 0]
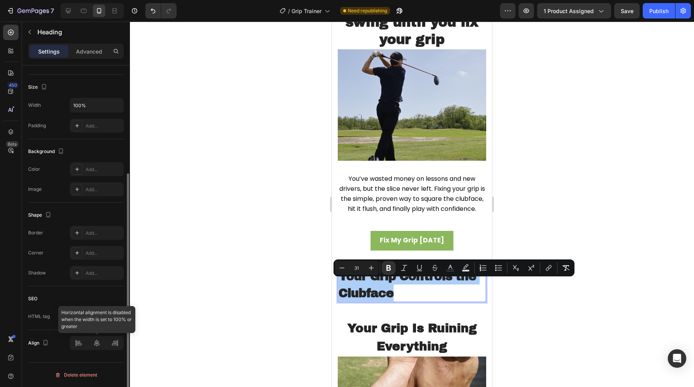
click at [95, 343] on div at bounding box center [97, 343] width 54 height 14
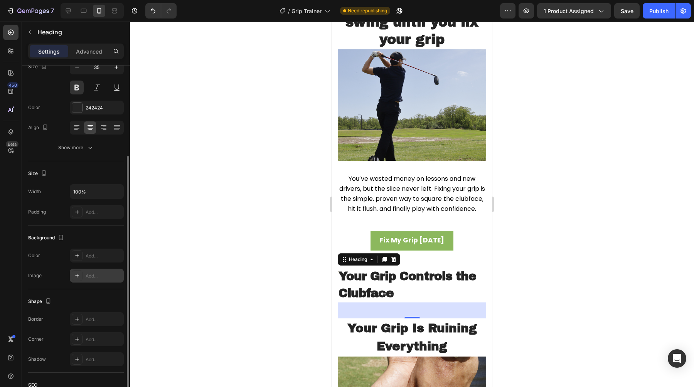
scroll to position [0, 0]
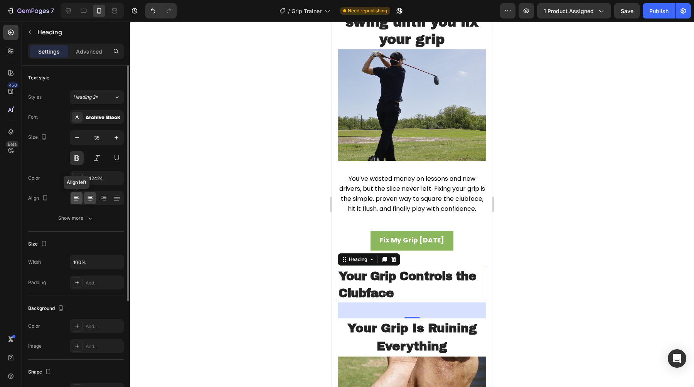
click at [82, 196] on div at bounding box center [77, 198] width 12 height 12
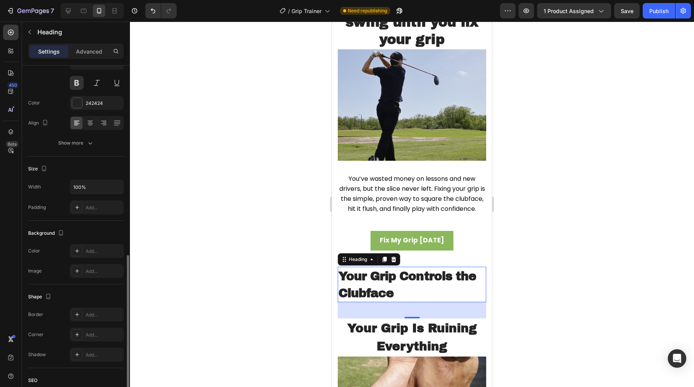
scroll to position [157, 0]
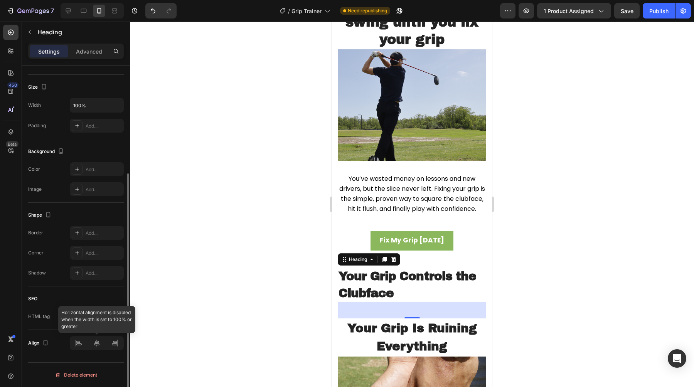
click at [92, 344] on div at bounding box center [97, 343] width 54 height 14
click at [292, 308] on div at bounding box center [412, 205] width 564 height 366
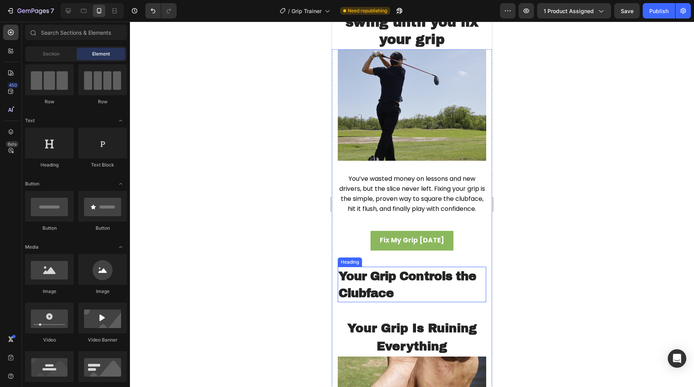
click at [370, 300] on strong "Your Grip Controls the Clubface" at bounding box center [408, 285] width 138 height 30
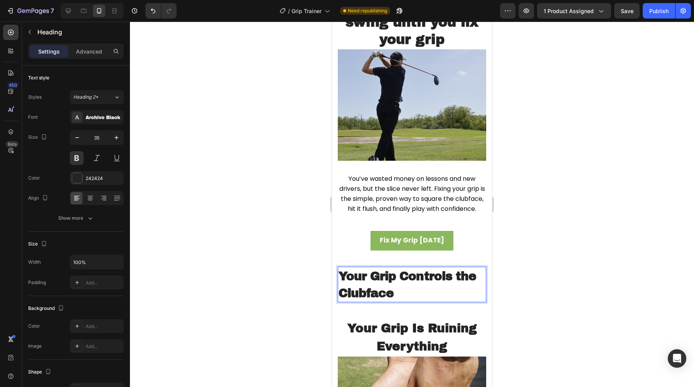
click at [370, 300] on strong "Your Grip Controls the Clubface" at bounding box center [408, 285] width 138 height 30
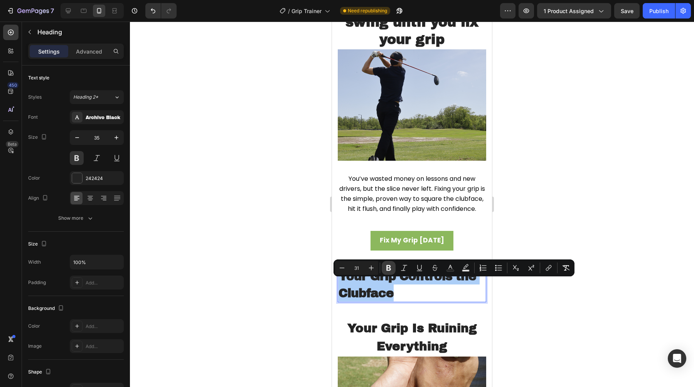
click at [389, 270] on icon "Editor contextual toolbar" at bounding box center [389, 268] width 5 height 6
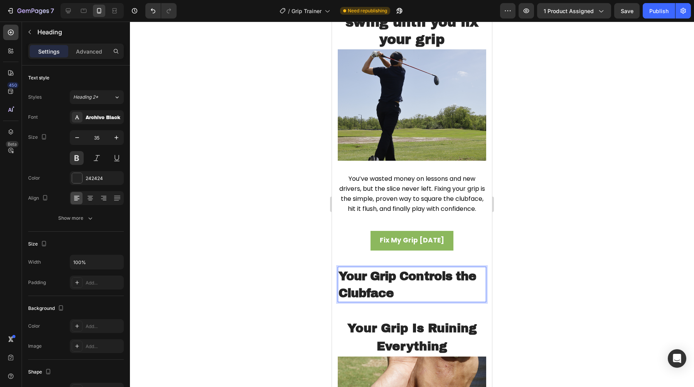
click at [370, 297] on span "Your Grip Controls the Clubface" at bounding box center [408, 285] width 138 height 30
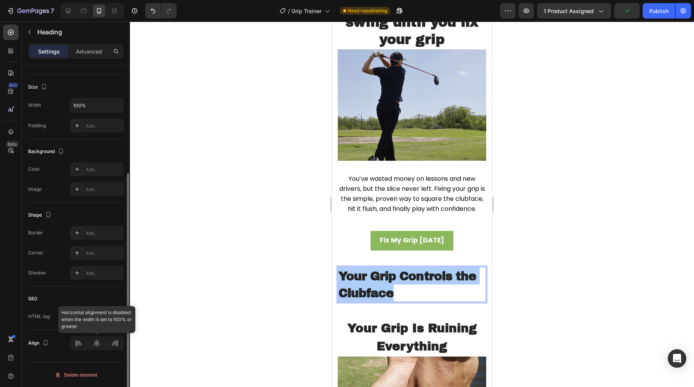
click at [95, 345] on div at bounding box center [97, 343] width 54 height 14
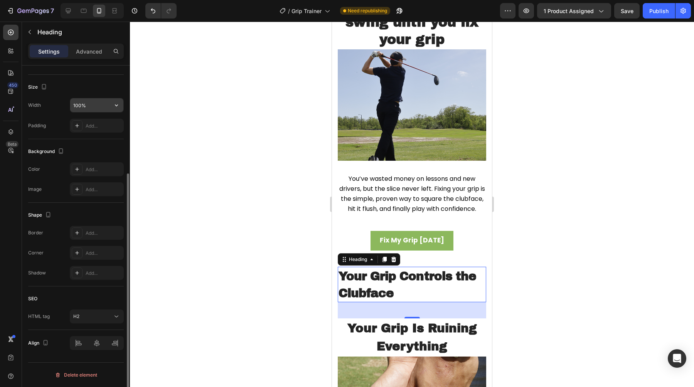
click at [89, 106] on input "100%" at bounding box center [96, 105] width 53 height 14
click at [99, 106] on input "100%" at bounding box center [96, 105] width 53 height 14
click at [107, 105] on input "100%" at bounding box center [96, 105] width 53 height 14
click at [115, 105] on icon "button" at bounding box center [116, 106] width 3 height 2
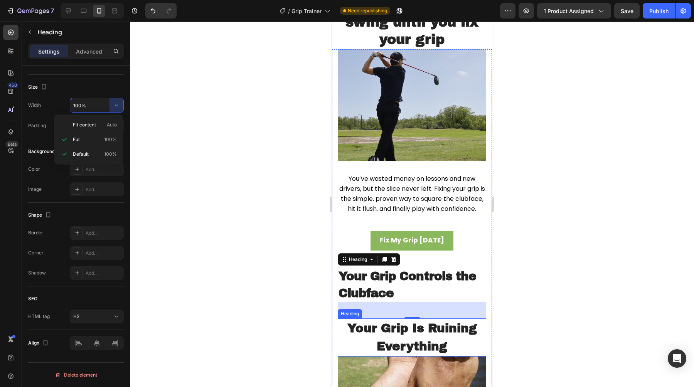
click at [407, 348] on p "⁠⁠⁠⁠⁠⁠⁠ Your Grip Is Ruining Everything" at bounding box center [412, 337] width 147 height 37
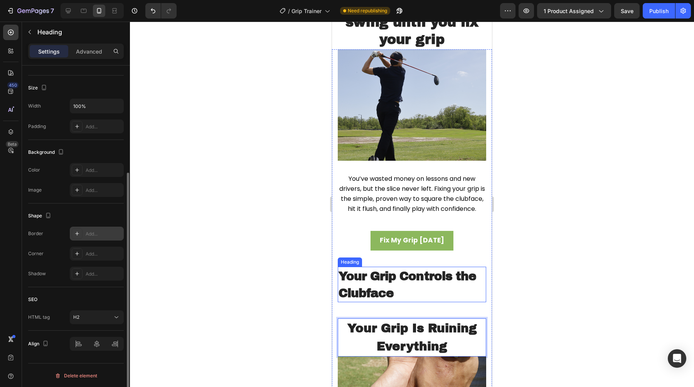
scroll to position [0, 0]
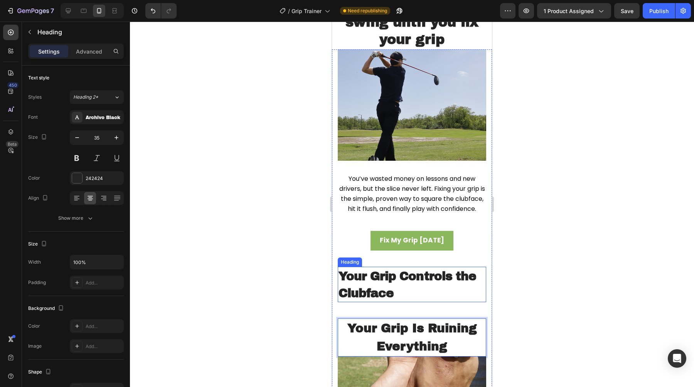
click at [389, 300] on span "Your Grip Controls the Clubface" at bounding box center [408, 285] width 138 height 30
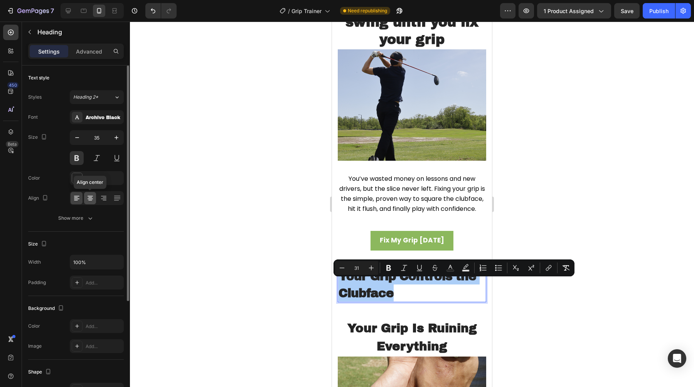
click at [88, 195] on icon at bounding box center [90, 198] width 8 height 8
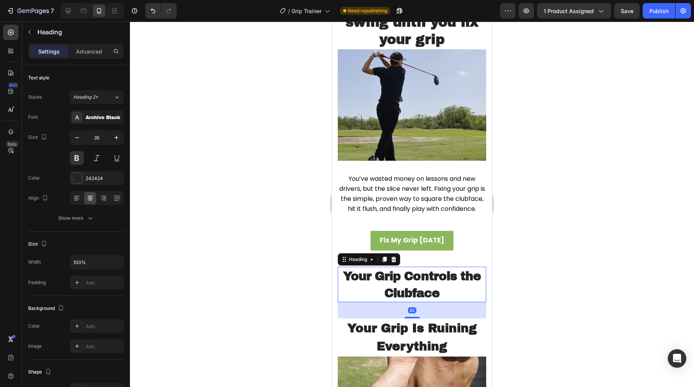
click at [217, 229] on div at bounding box center [412, 205] width 564 height 366
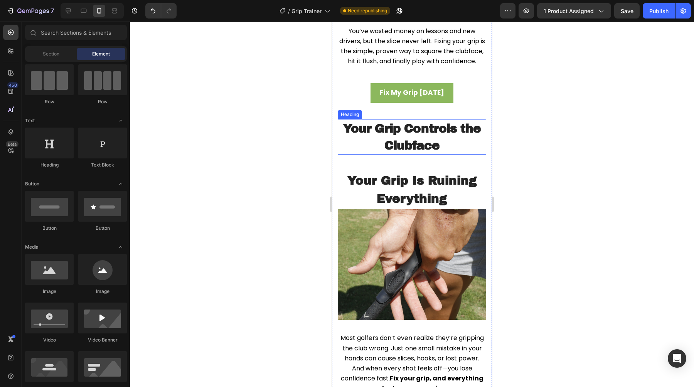
scroll to position [952, 0]
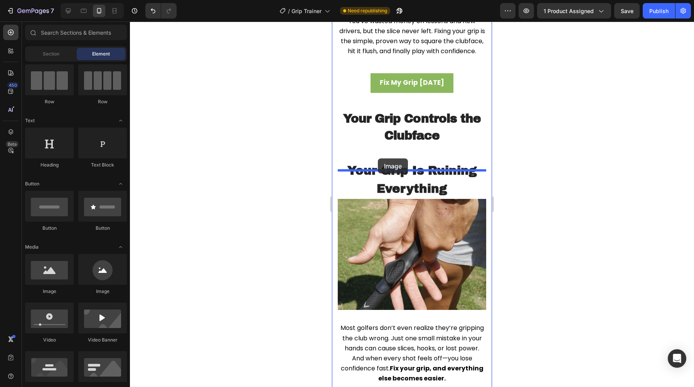
drag, startPoint x: 378, startPoint y: 308, endPoint x: 519, endPoint y: 24, distance: 316.7
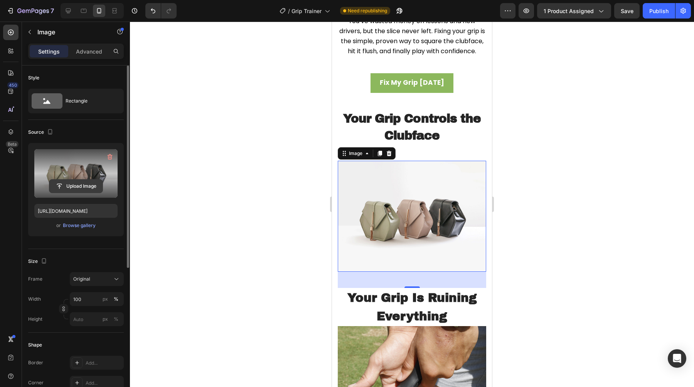
click at [85, 184] on input "file" at bounding box center [75, 186] width 53 height 13
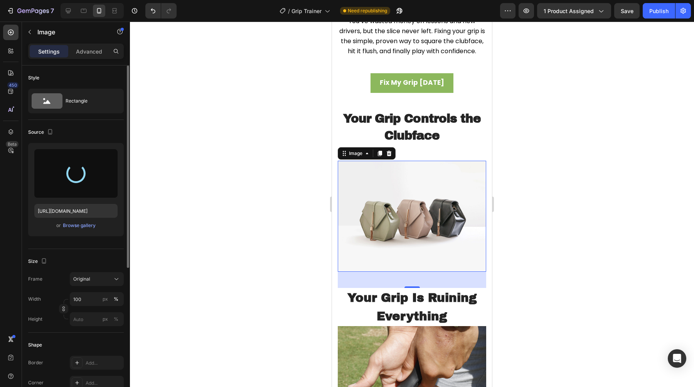
type input "[URL][DOMAIN_NAME]"
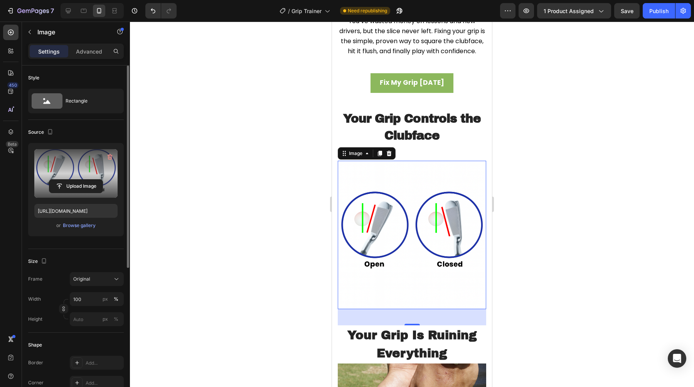
click at [290, 212] on div at bounding box center [412, 205] width 564 height 366
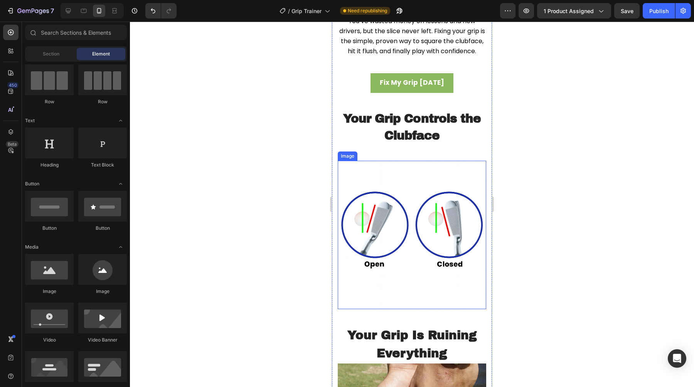
click at [365, 228] on img at bounding box center [412, 235] width 149 height 149
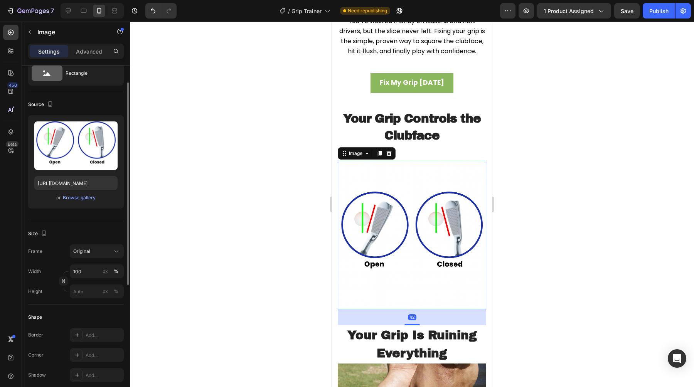
scroll to position [28, 0]
click at [91, 249] on div "Original" at bounding box center [92, 251] width 38 height 7
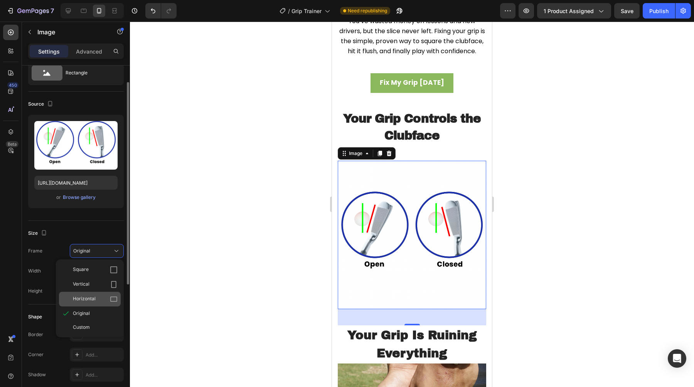
click at [103, 297] on div "Horizontal" at bounding box center [95, 299] width 45 height 8
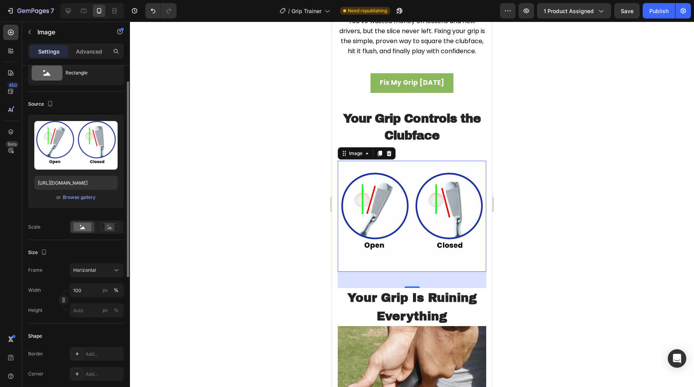
click at [203, 270] on div at bounding box center [412, 205] width 564 height 366
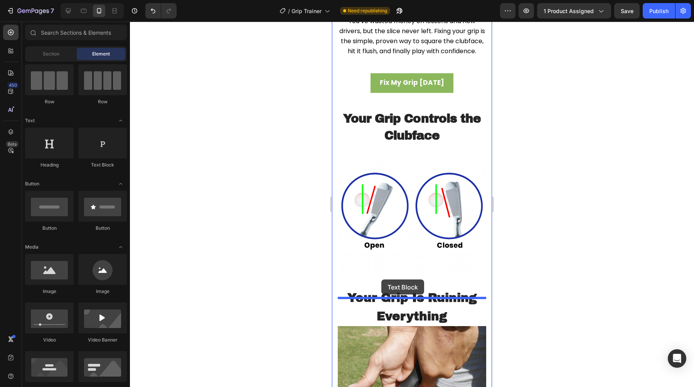
drag, startPoint x: 423, startPoint y: 169, endPoint x: 382, endPoint y: 280, distance: 118.3
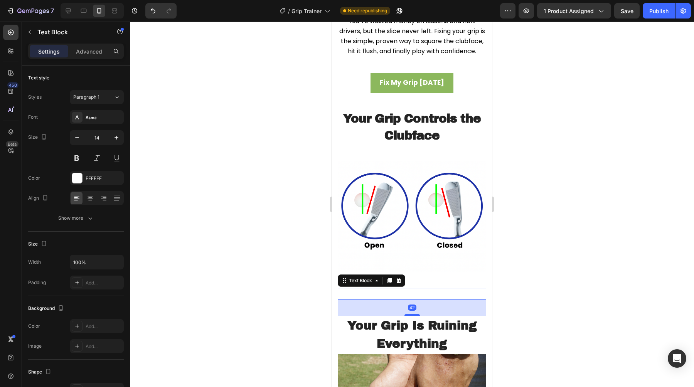
click at [386, 299] on div "Replace this text with your content" at bounding box center [412, 293] width 149 height 11
click at [386, 299] on p "Replace this text with your content" at bounding box center [412, 294] width 147 height 10
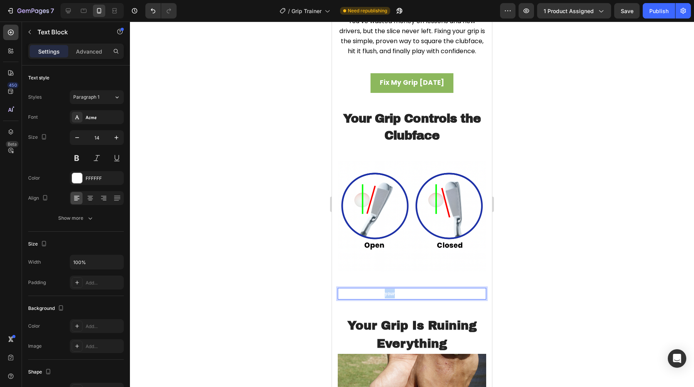
click at [386, 299] on p "Replace this text with your content" at bounding box center [412, 294] width 147 height 10
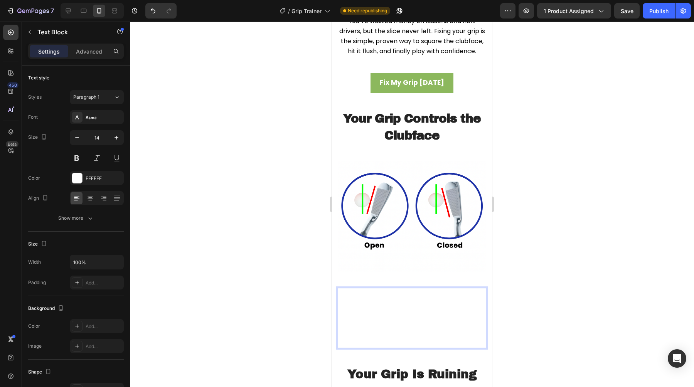
click at [412, 328] on p "Every swing starts with your hands. If your grip is even slightly off, the club…" at bounding box center [412, 308] width 147 height 39
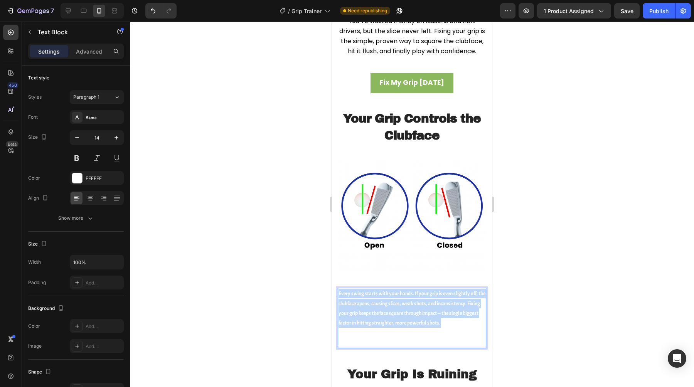
click at [412, 328] on p "Every swing starts with your hands. If your grip is even slightly off, the club…" at bounding box center [412, 308] width 147 height 39
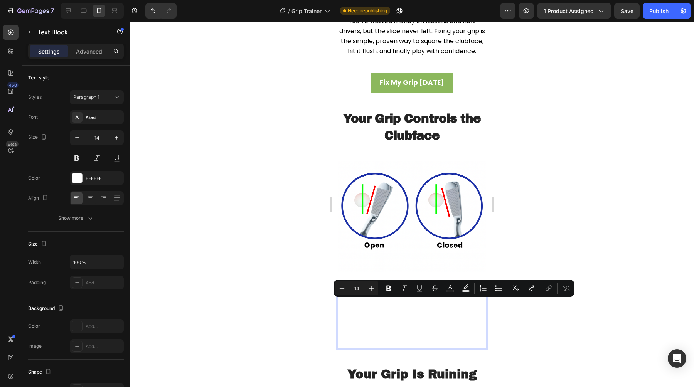
click at [463, 347] on p "The Grip Trainer forces your hands into the same neutral position used by the p…" at bounding box center [412, 337] width 147 height 19
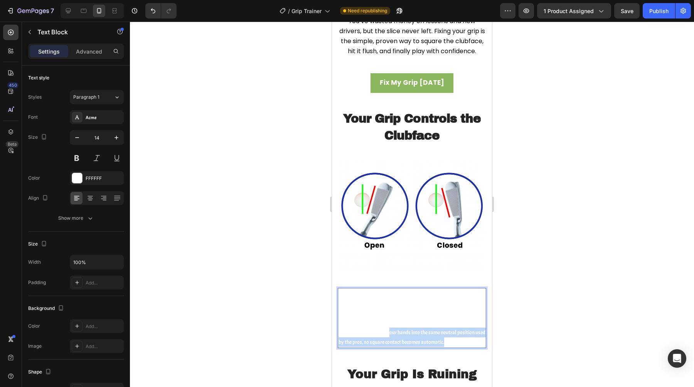
drag, startPoint x: 463, startPoint y: 349, endPoint x: 389, endPoint y: 343, distance: 74.4
click at [389, 343] on p "The Grip Trainer forces your hands into the same neutral position used by the p…" at bounding box center [412, 337] width 147 height 19
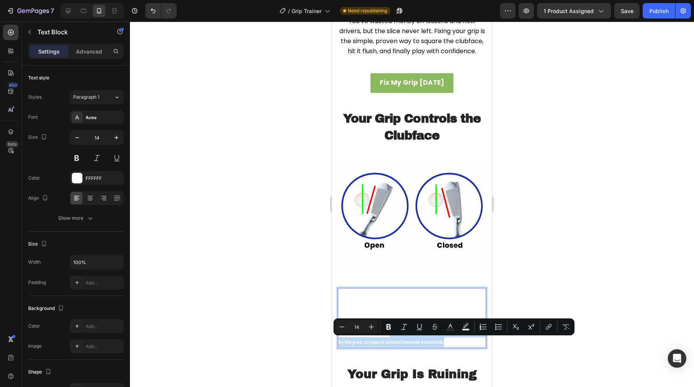
click at [473, 347] on p "The Grip Trainer forces your hands into the same neutral position used by the p…" at bounding box center [412, 337] width 147 height 19
click at [482, 347] on p "The Grip Trainer forces your hands into the same neutral position used by the p…" at bounding box center [412, 337] width 147 height 19
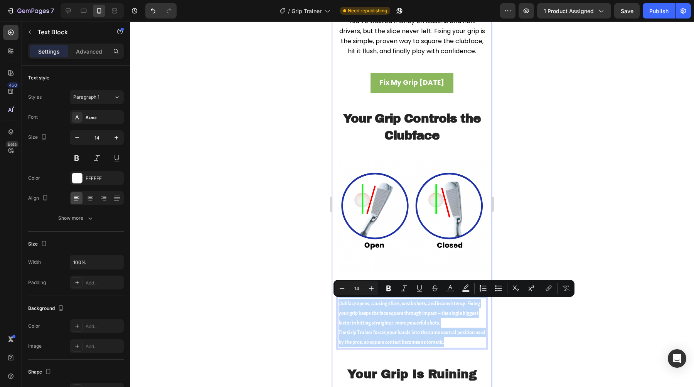
drag, startPoint x: 482, startPoint y: 354, endPoint x: 702, endPoint y: 316, distance: 223.4
click at [335, 300] on div "Image You’ve wasted money on lessons and new drivers, but the slice never left.…" at bounding box center [412, 256] width 160 height 728
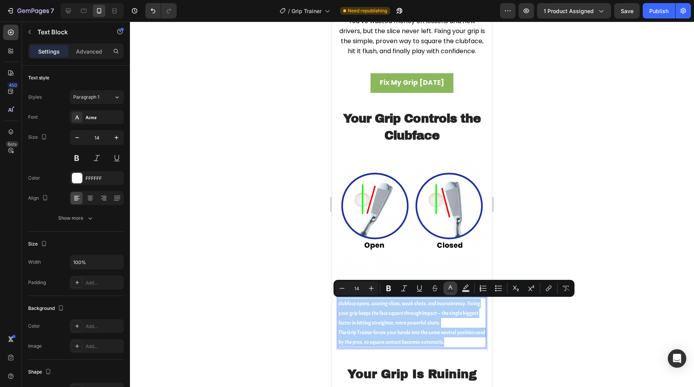
click at [452, 288] on icon "Editor contextual toolbar" at bounding box center [451, 289] width 8 height 8
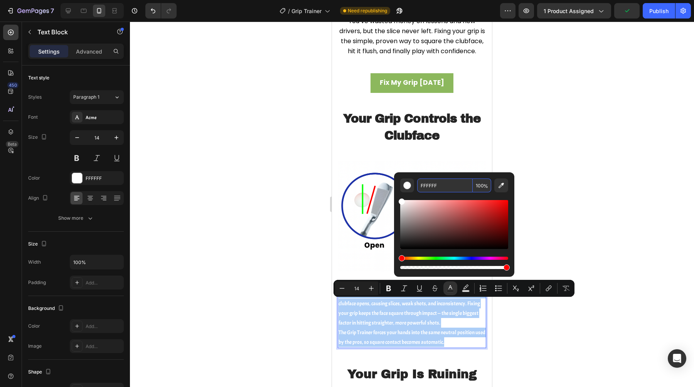
click at [430, 182] on input "FFFFFF" at bounding box center [445, 186] width 56 height 14
type input "242424"
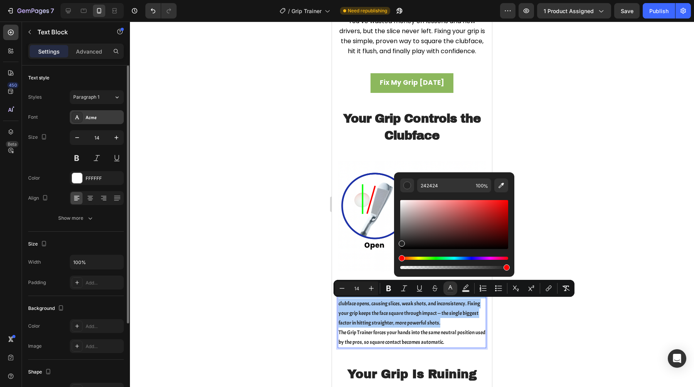
click at [92, 123] on div "Acme" at bounding box center [97, 117] width 54 height 14
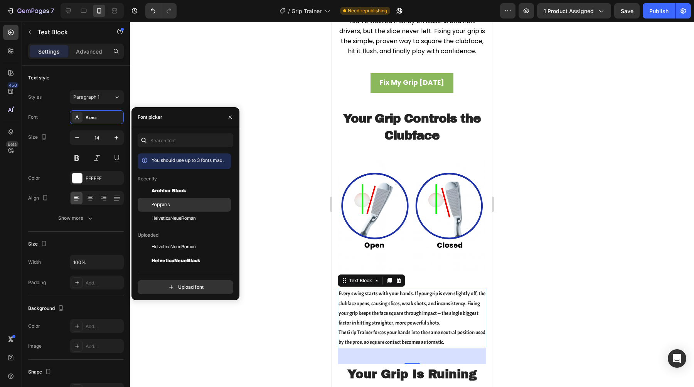
click at [168, 203] on span "Poppins" at bounding box center [161, 204] width 19 height 7
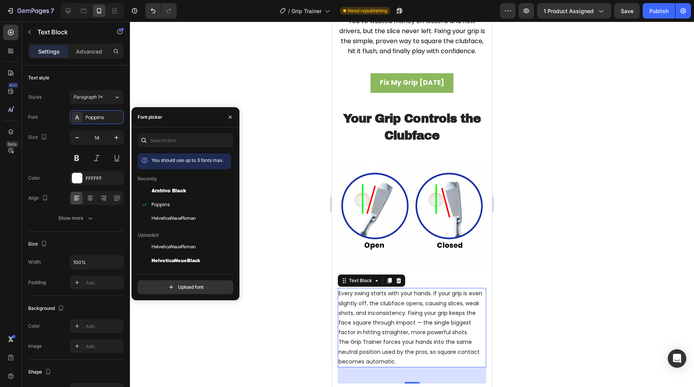
click at [289, 225] on div at bounding box center [412, 205] width 564 height 366
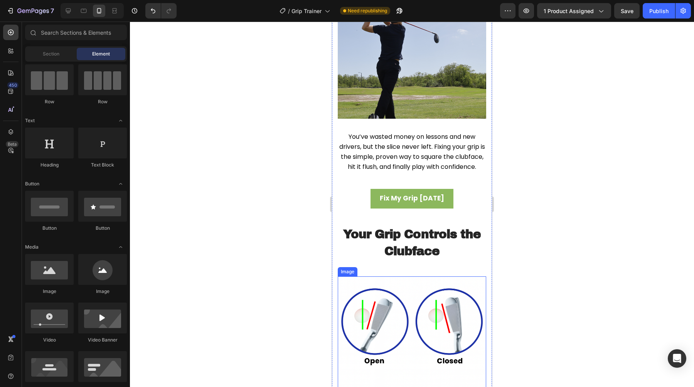
scroll to position [816, 0]
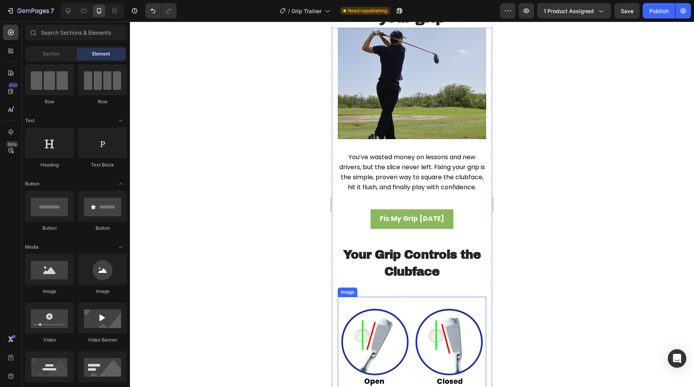
click at [391, 179] on span "You’ve wasted money on lessons and new drivers, but the slice never left. Fixin…" at bounding box center [412, 172] width 146 height 39
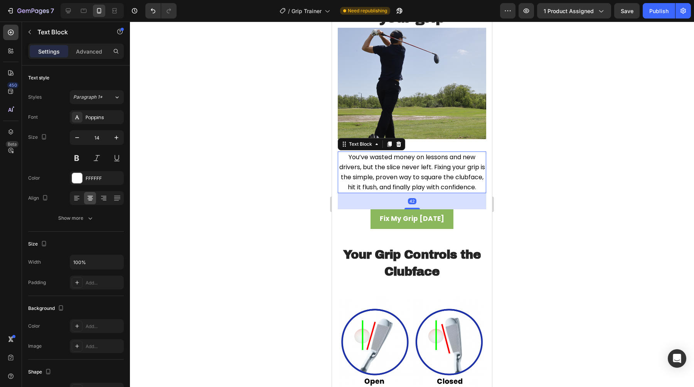
click at [391, 179] on span "You’ve wasted money on lessons and new drivers, but the slice never left. Fixin…" at bounding box center [412, 172] width 146 height 39
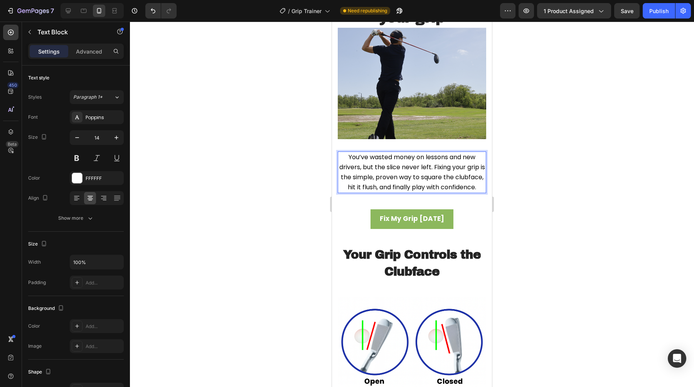
click at [391, 179] on span "You’ve wasted money on lessons and new drivers, but the slice never left. Fixin…" at bounding box center [412, 172] width 146 height 39
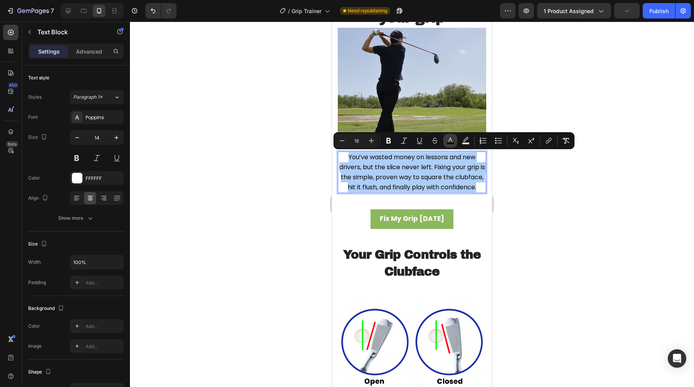
click at [453, 143] on rect "Editor contextual toolbar" at bounding box center [450, 144] width 7 height 2
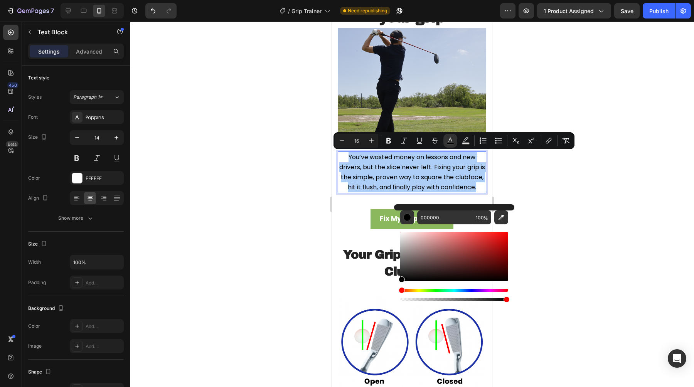
click at [264, 258] on div at bounding box center [412, 205] width 564 height 366
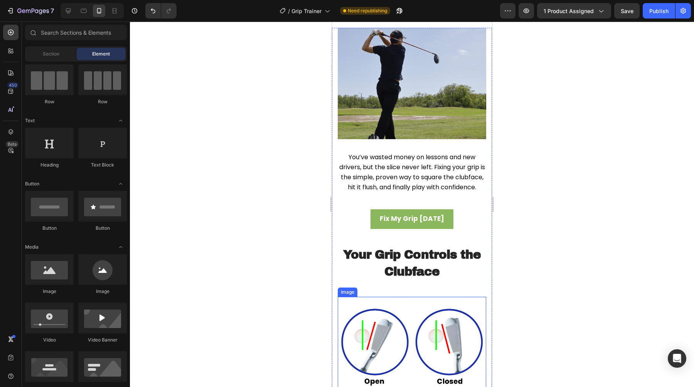
scroll to position [1023, 0]
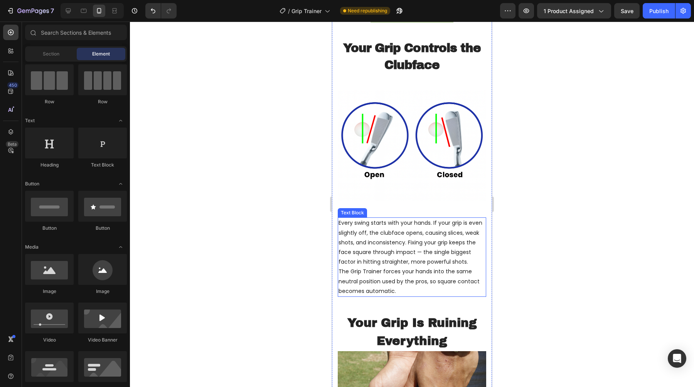
click at [395, 266] on span "Every swing starts with your hands. If your grip is even slightly off, the club…" at bounding box center [411, 242] width 144 height 47
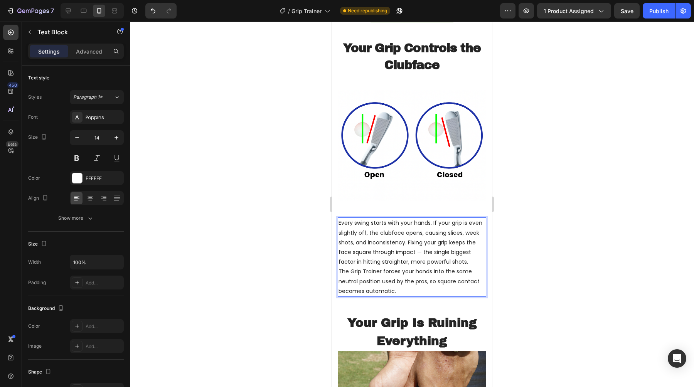
click at [395, 266] on span "Every swing starts with your hands. If your grip is even slightly off, the club…" at bounding box center [411, 242] width 144 height 47
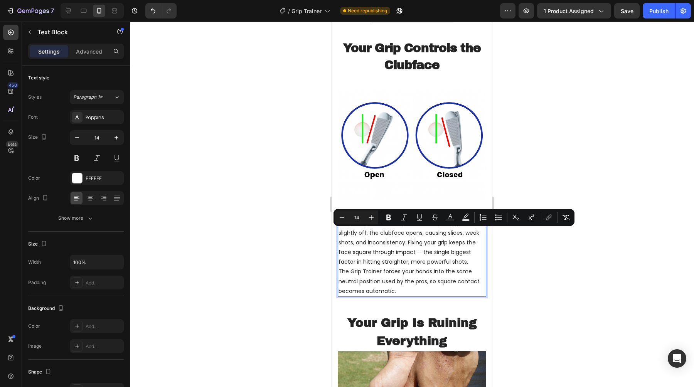
click at [397, 296] on p "The Grip Trainer forces your hands into the same neutral position used by the p…" at bounding box center [412, 281] width 147 height 29
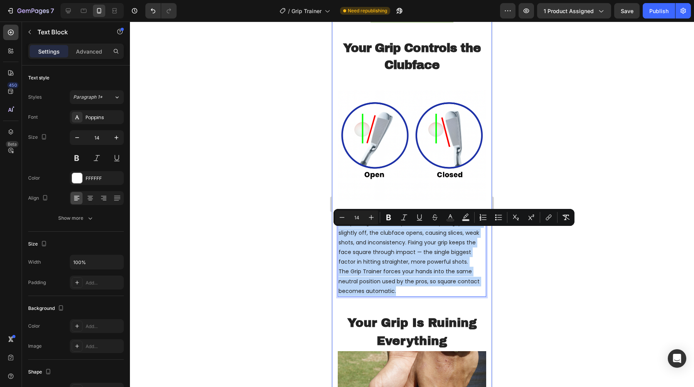
drag, startPoint x: 397, startPoint y: 298, endPoint x: 690, endPoint y: 245, distance: 297.6
click at [334, 234] on div "Image You’ve wasted money on lessons and new drivers, but the slice never left.…" at bounding box center [412, 194] width 160 height 747
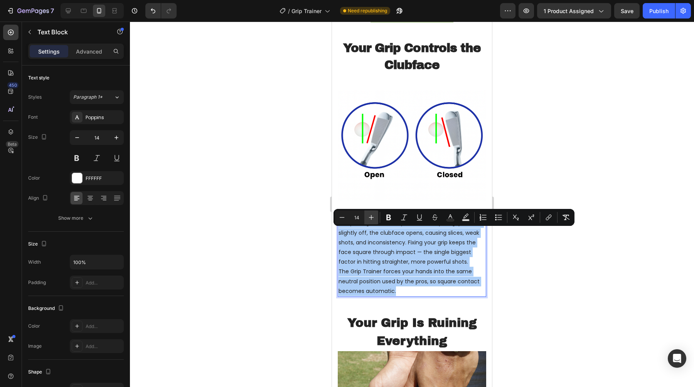
click at [373, 217] on icon "Editor contextual toolbar" at bounding box center [372, 218] width 8 height 8
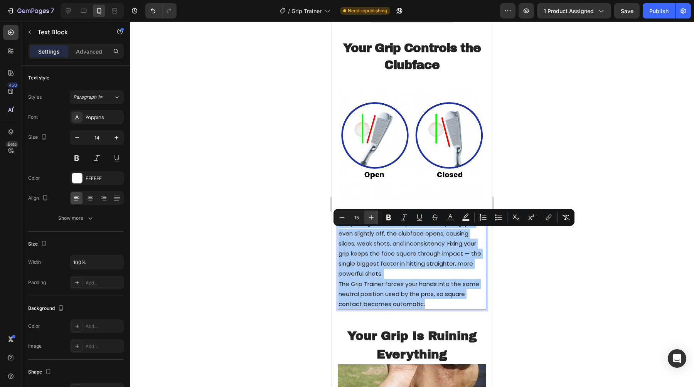
click at [373, 217] on icon "Editor contextual toolbar" at bounding box center [372, 218] width 8 height 8
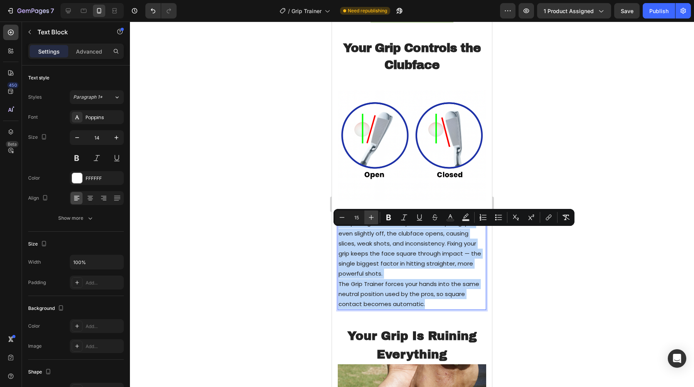
type input "16"
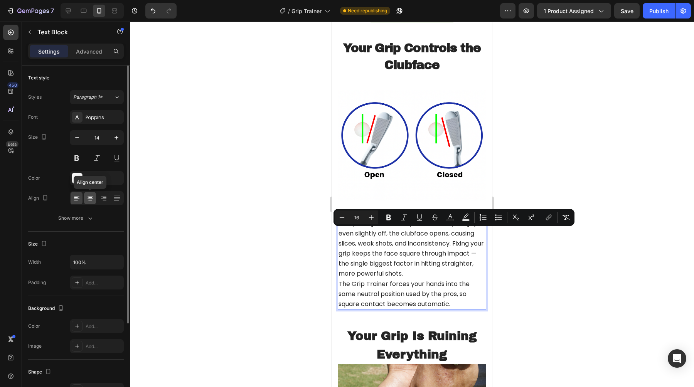
click at [91, 200] on icon at bounding box center [90, 200] width 4 height 1
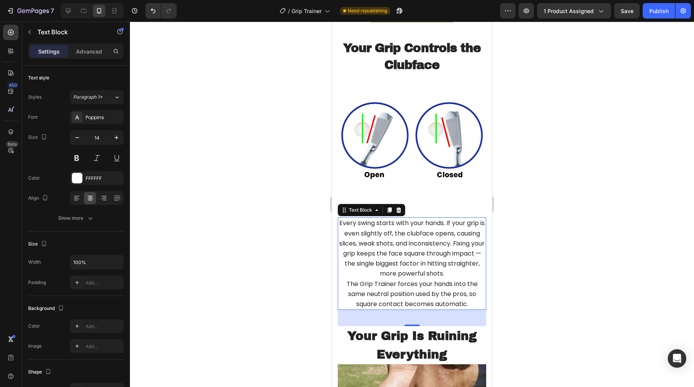
click at [388, 274] on span "Every swing starts with your hands. If your grip is even slightly off, the club…" at bounding box center [411, 248] width 145 height 59
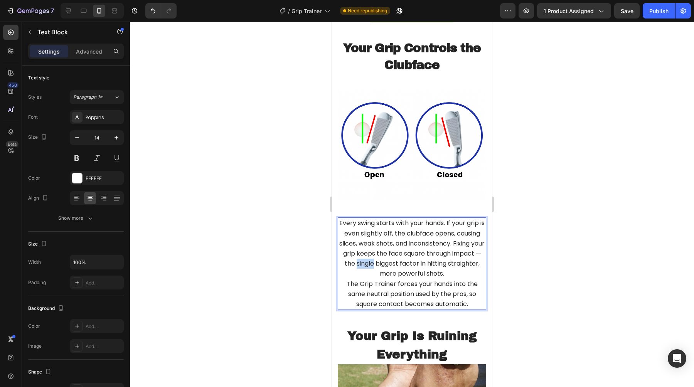
click at [388, 274] on span "Every swing starts with your hands. If your grip is even slightly off, the club…" at bounding box center [411, 248] width 145 height 59
click at [471, 310] on p "The Grip Trainer forces your hands into the same neutral position used by the p…" at bounding box center [412, 294] width 147 height 30
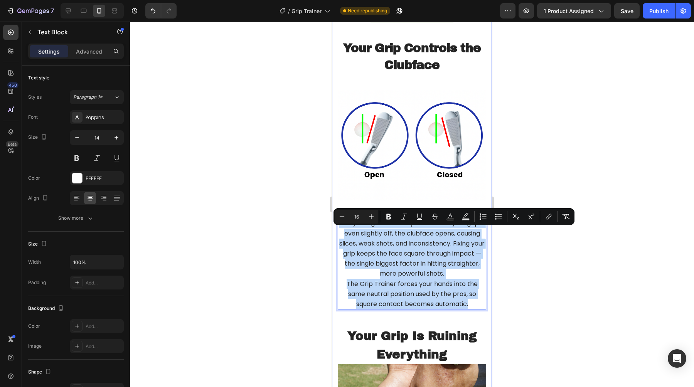
drag, startPoint x: 471, startPoint y: 311, endPoint x: 743, endPoint y: 245, distance: 279.6
click at [333, 230] on div "Image You’ve wasted money on lessons and new drivers, but the slice never left.…" at bounding box center [412, 201] width 160 height 760
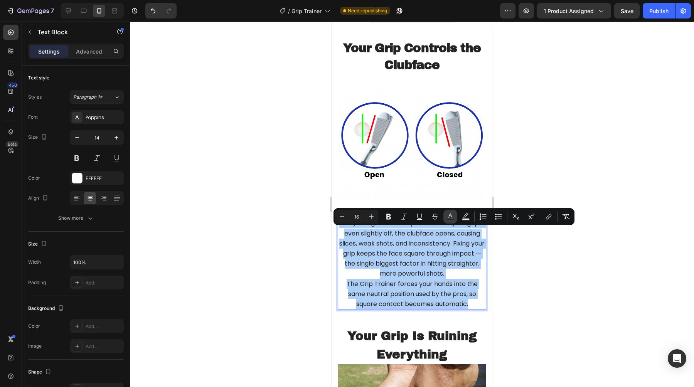
click at [452, 220] on rect "Editor contextual toolbar" at bounding box center [450, 220] width 7 height 2
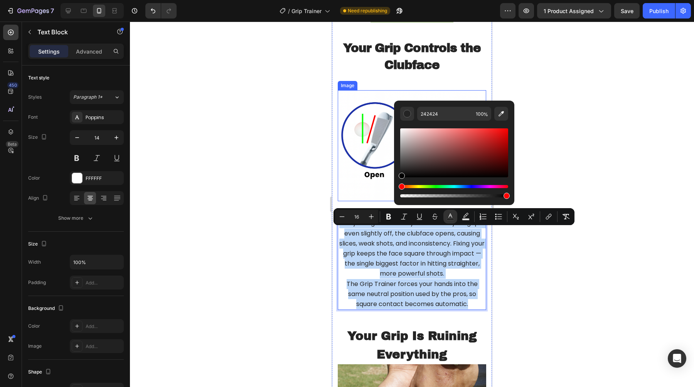
type input "000000"
drag, startPoint x: 738, startPoint y: 196, endPoint x: 606, endPoint y: 225, distance: 135.1
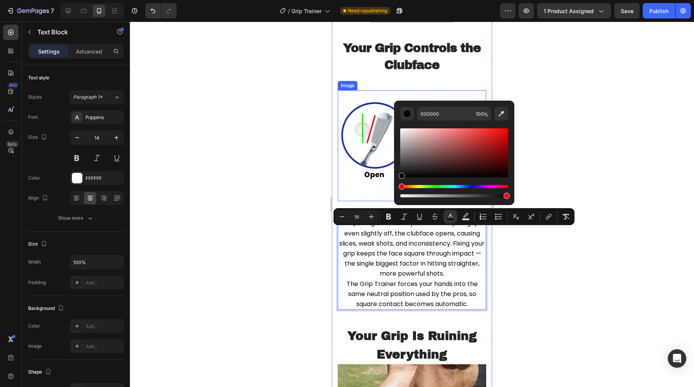
click at [269, 205] on div at bounding box center [412, 205] width 564 height 366
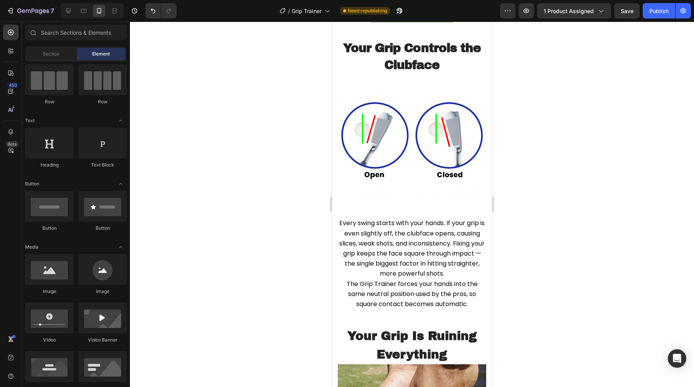
click at [203, 206] on div at bounding box center [412, 205] width 564 height 366
click at [368, 223] on div "Image You’ve wasted money on lessons and new drivers, but the slice never left.…" at bounding box center [412, 185] width 149 height 729
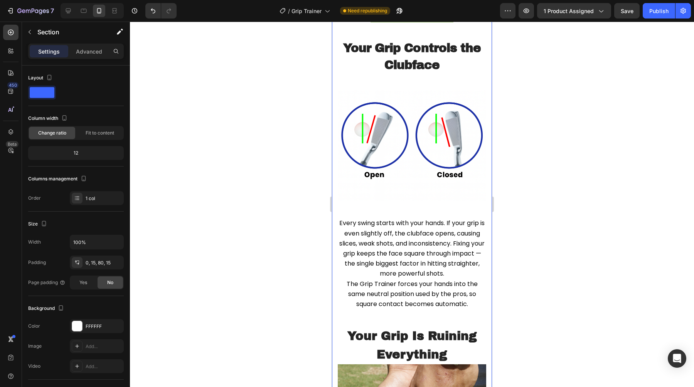
click at [382, 213] on div "Image You’ve wasted money on lessons and new drivers, but the slice never left.…" at bounding box center [412, 185] width 149 height 729
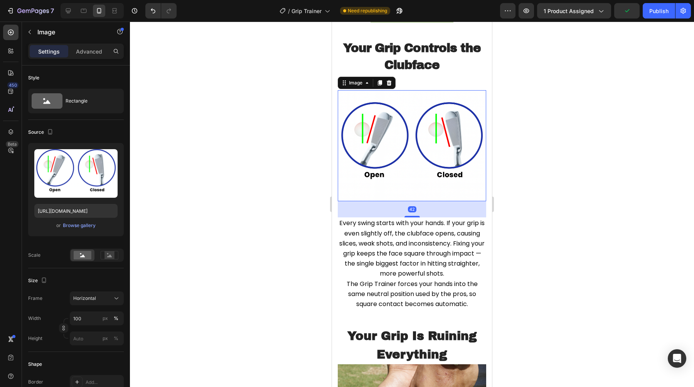
click at [371, 201] on img at bounding box center [412, 145] width 149 height 111
click at [76, 54] on p "Advanced" at bounding box center [89, 51] width 26 height 8
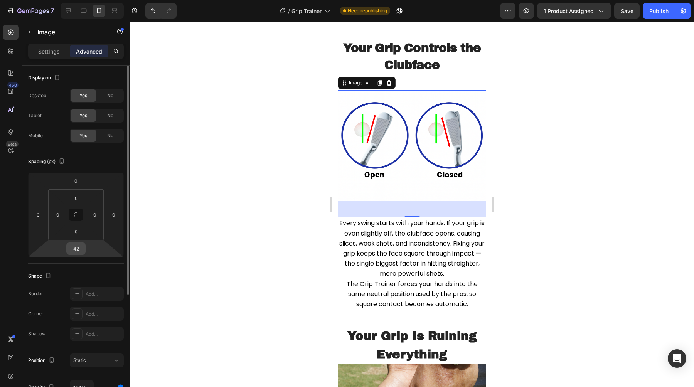
click at [80, 247] on input "42" at bounding box center [75, 249] width 15 height 12
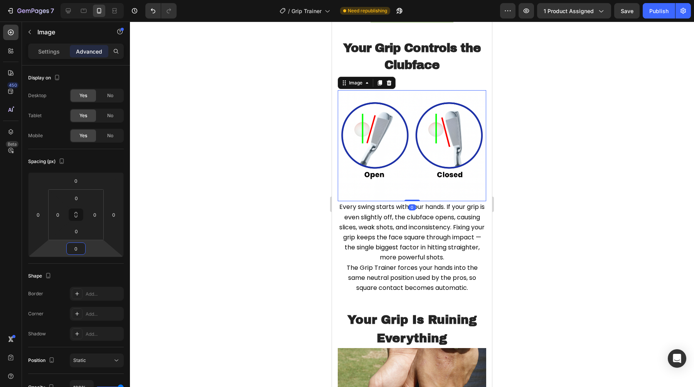
click at [205, 220] on div at bounding box center [412, 205] width 564 height 366
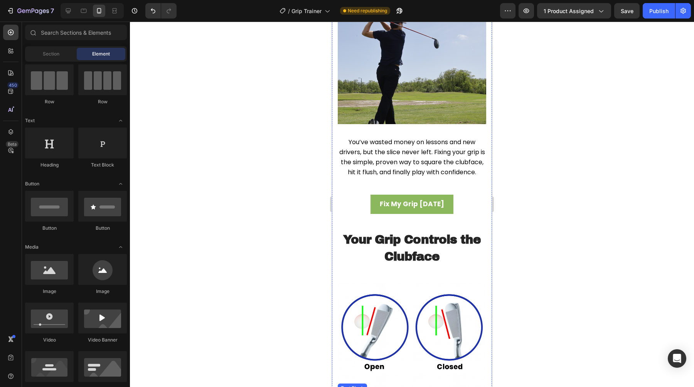
scroll to position [752, 0]
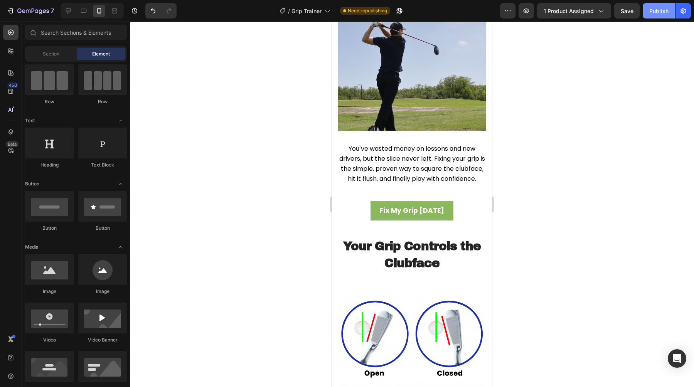
click at [648, 16] on button "Publish" at bounding box center [659, 10] width 32 height 15
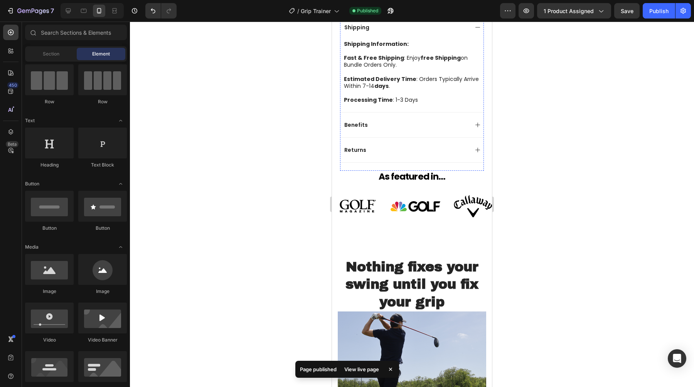
scroll to position [548, 0]
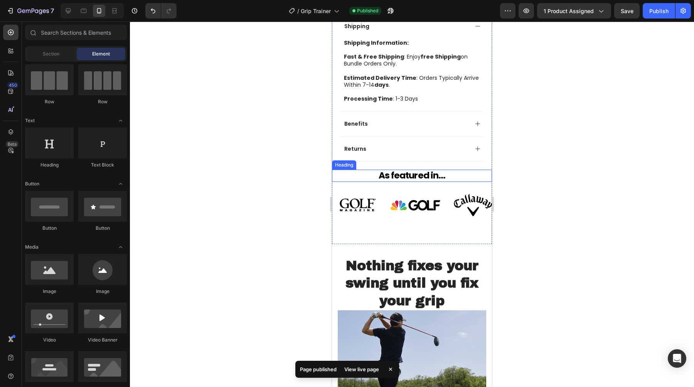
click at [437, 169] on strong "As featured in..." at bounding box center [412, 175] width 67 height 12
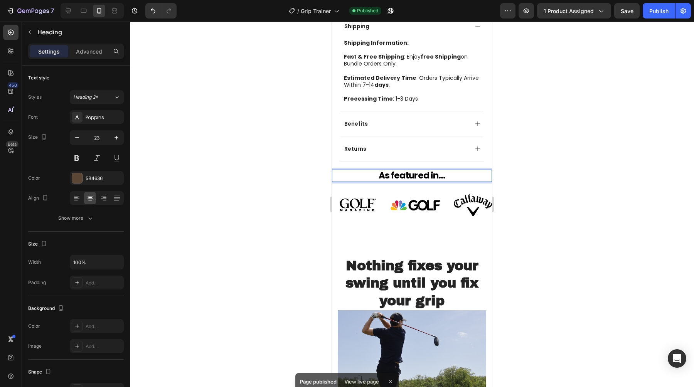
click at [447, 170] on h2 "As featured in..." at bounding box center [412, 176] width 160 height 12
click at [432, 169] on strong "As featured in..." at bounding box center [412, 175] width 67 height 12
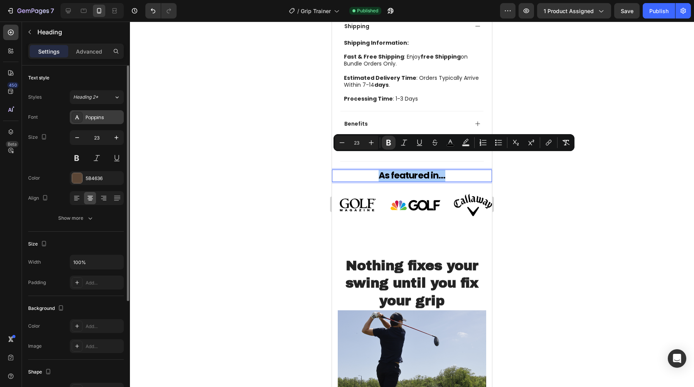
click at [110, 115] on div "Poppins" at bounding box center [104, 117] width 36 height 7
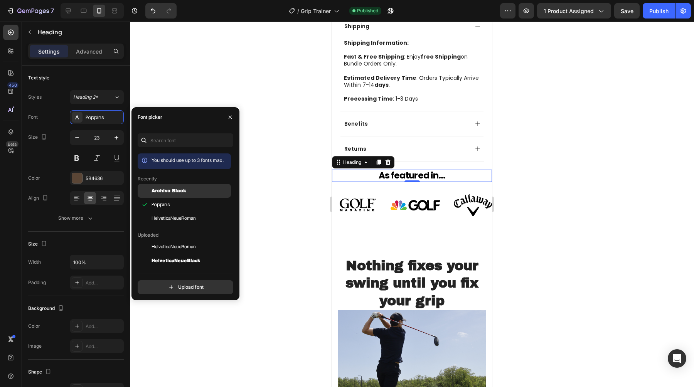
click at [181, 240] on div "Archivo Black" at bounding box center [184, 247] width 93 height 14
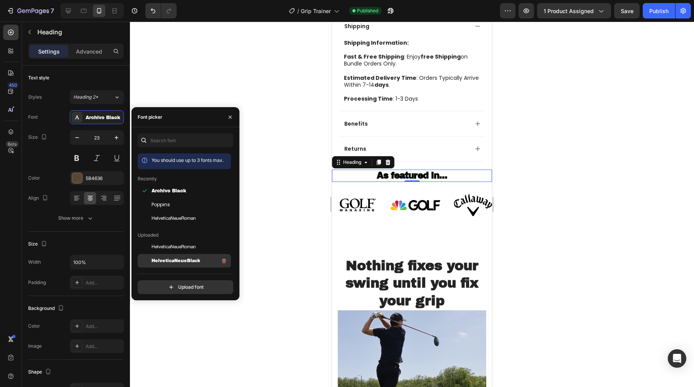
click at [164, 262] on span "HelveticaNeueBlack" at bounding box center [176, 261] width 49 height 7
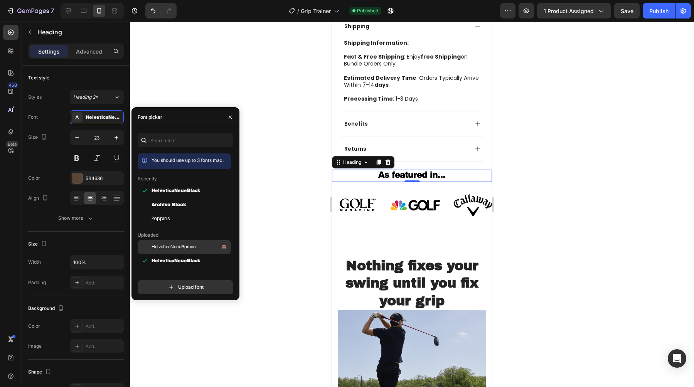
click at [185, 248] on span "HelveticaNeueRoman" at bounding box center [174, 247] width 44 height 7
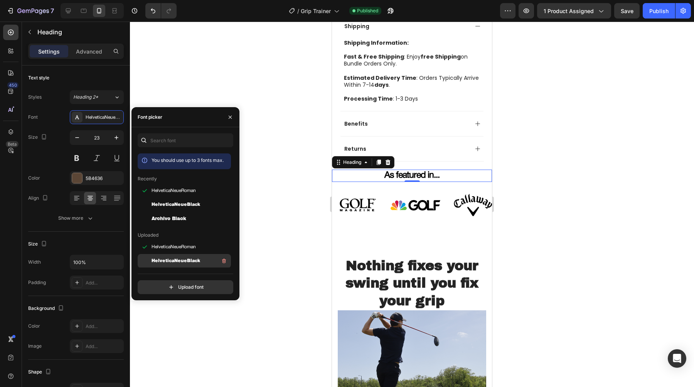
click at [175, 263] on span "HelveticaNeueBlack" at bounding box center [176, 261] width 49 height 7
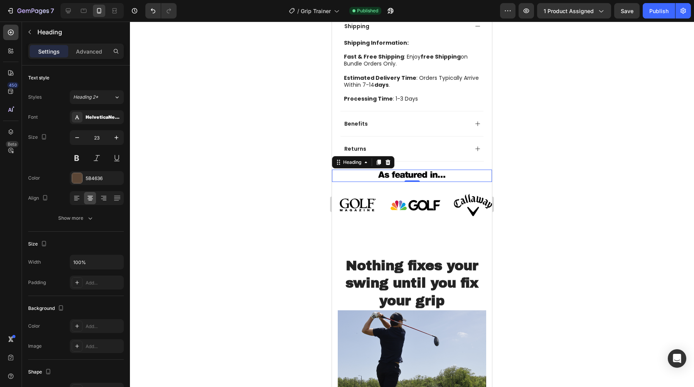
click at [280, 205] on div at bounding box center [412, 205] width 564 height 366
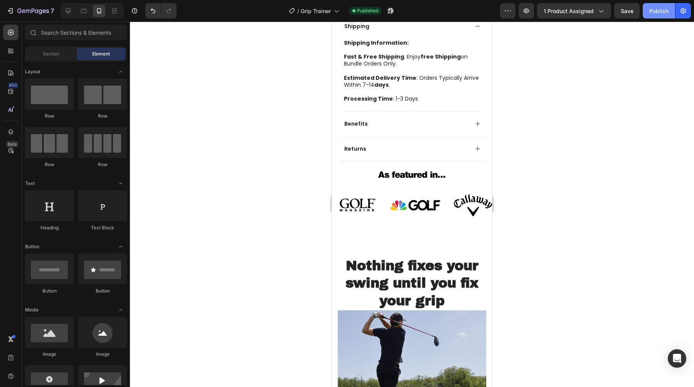
click at [653, 8] on div "Publish" at bounding box center [659, 11] width 19 height 8
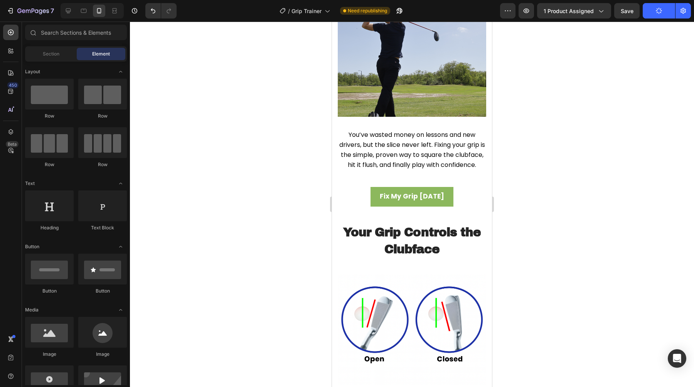
scroll to position [831, 0]
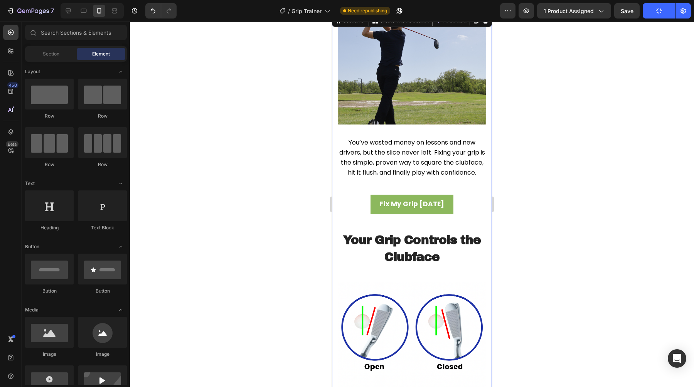
click at [369, 228] on div "Image You’ve wasted money on lessons and new drivers, but the slice never left.…" at bounding box center [412, 369] width 149 height 713
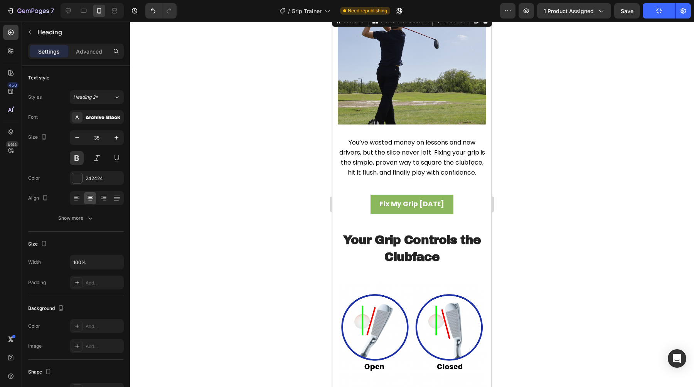
click at [367, 242] on h2 "Your Grip Controls the Clubface" at bounding box center [412, 248] width 149 height 35
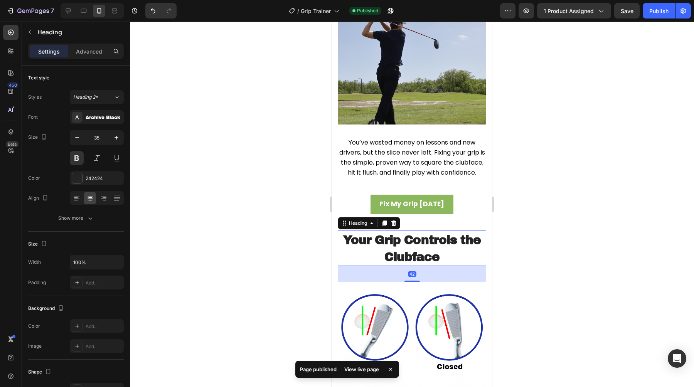
click at [84, 60] on div "Settings Advanced" at bounding box center [76, 55] width 108 height 22
click at [84, 59] on div "Settings Advanced" at bounding box center [76, 51] width 96 height 15
click at [88, 56] on div "Advanced" at bounding box center [89, 51] width 39 height 12
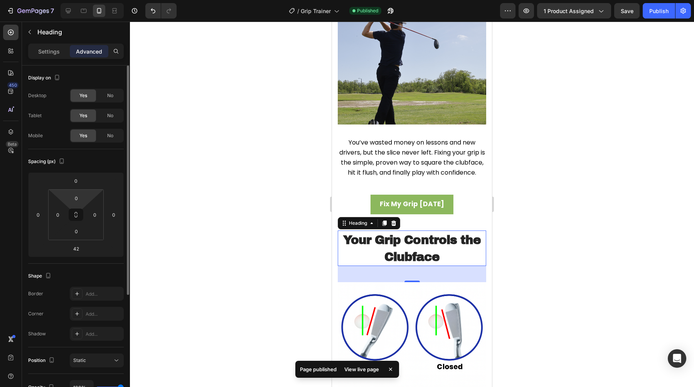
click at [79, 0] on html "7 Version history / Grip Trainer Published Preview 1 product assigned Save Publ…" at bounding box center [347, 0] width 694 height 0
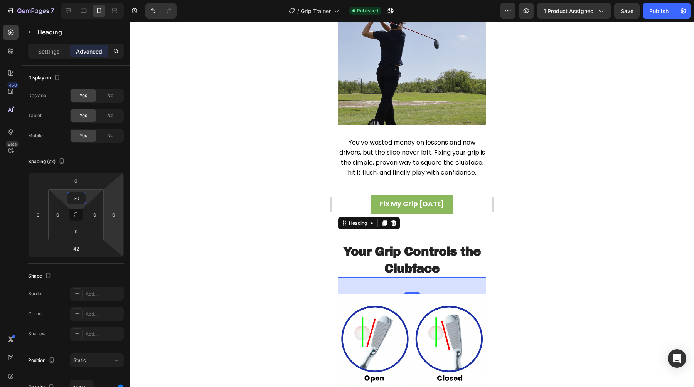
type input "3"
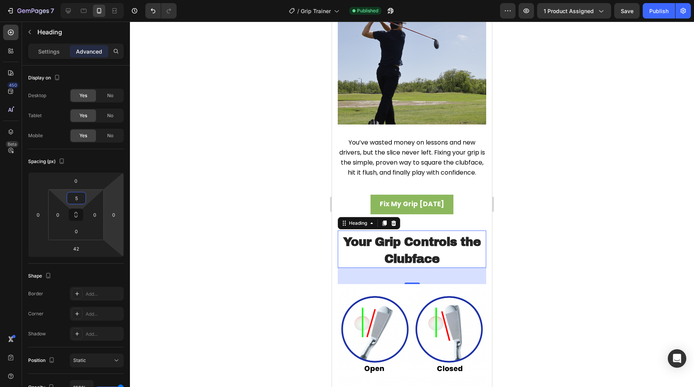
type input "50"
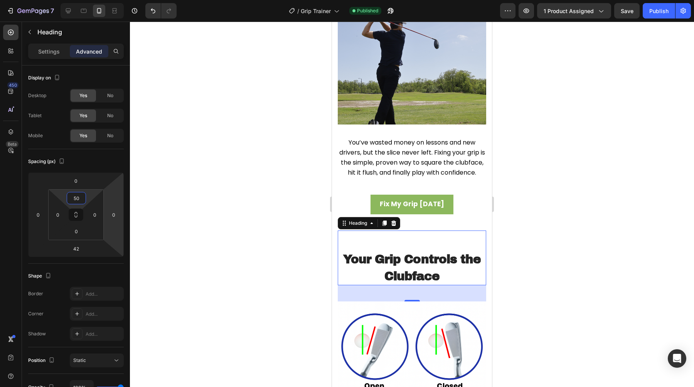
click at [275, 256] on div at bounding box center [412, 205] width 564 height 366
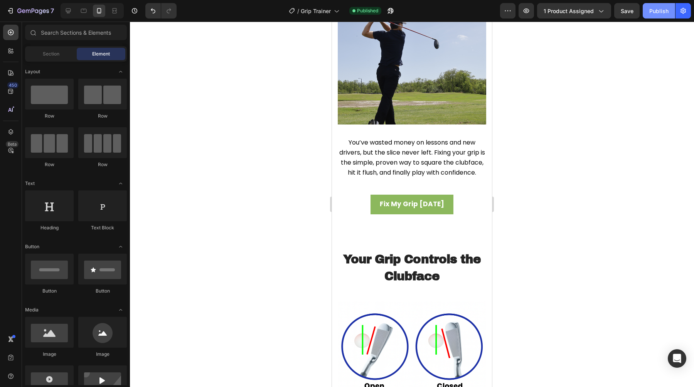
click at [659, 7] on div "Publish" at bounding box center [659, 11] width 19 height 8
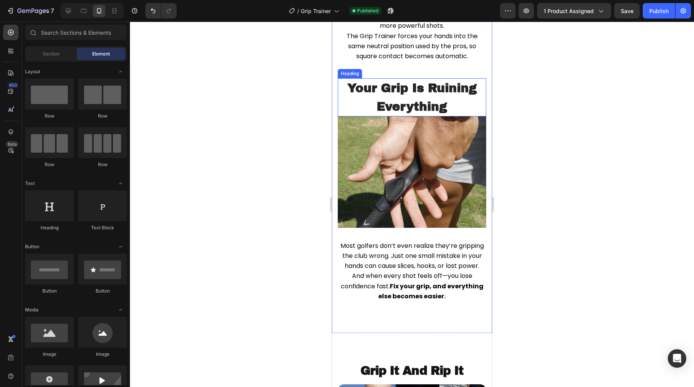
scroll to position [1278, 0]
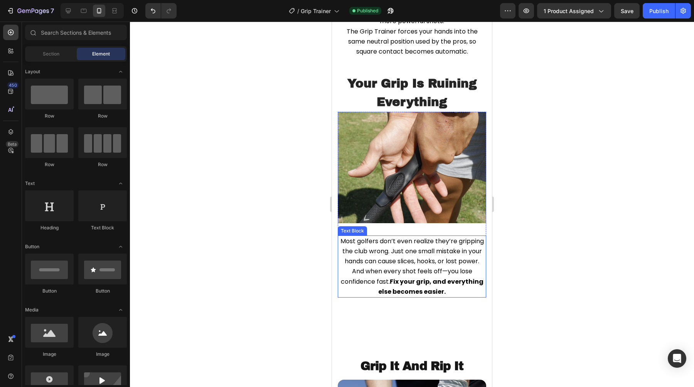
click at [402, 284] on span "Most golfers don’t even realize they’re gripping the club wrong. Just one small…" at bounding box center [413, 266] width 144 height 59
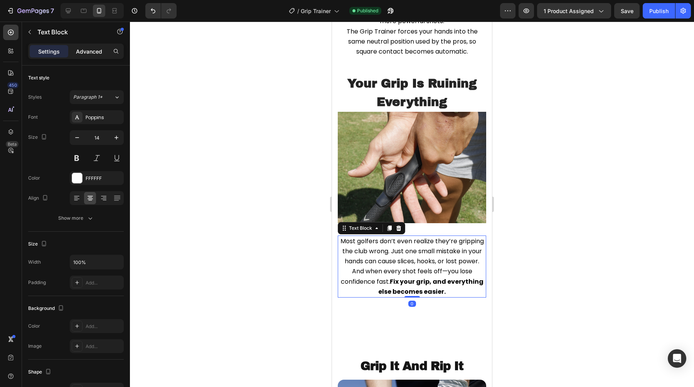
click at [79, 56] on div "Advanced" at bounding box center [89, 51] width 39 height 12
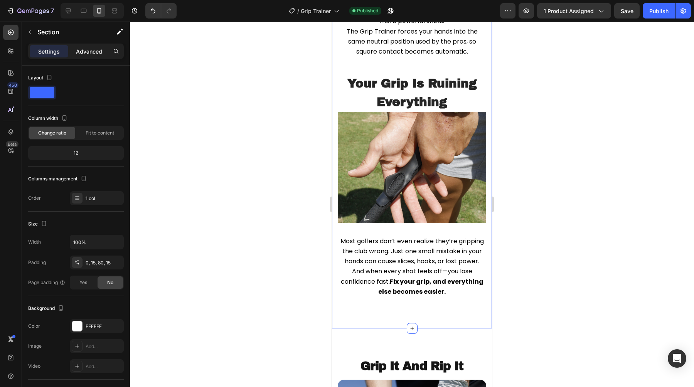
click at [103, 53] on div "Advanced" at bounding box center [89, 51] width 39 height 12
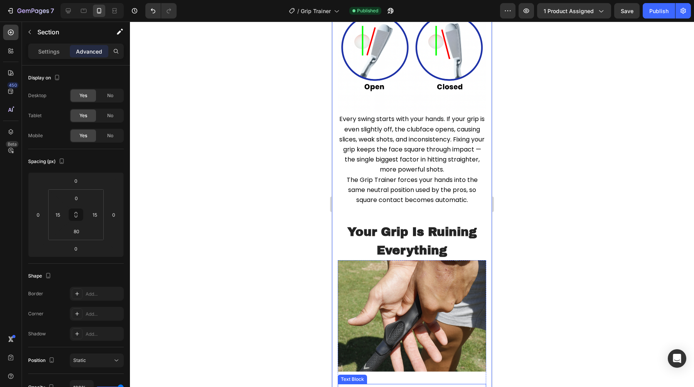
scroll to position [1116, 0]
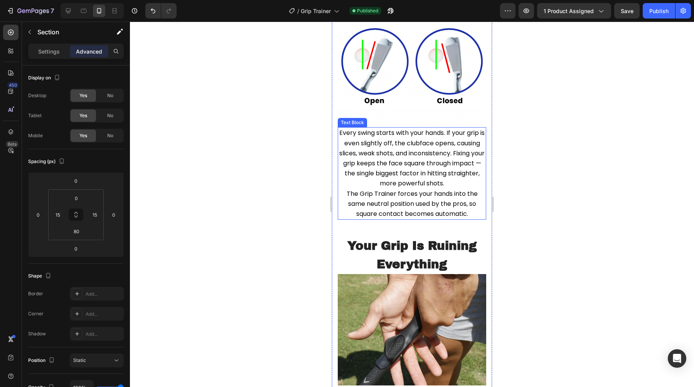
click at [400, 188] on span "Every swing starts with your hands. If your grip is even slightly off, the club…" at bounding box center [411, 157] width 145 height 59
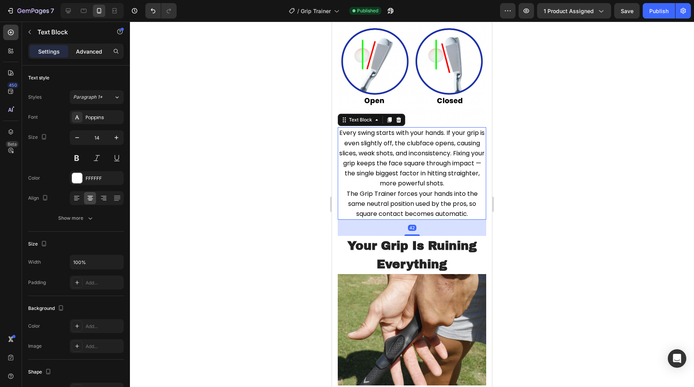
click at [86, 55] on div "Advanced" at bounding box center [89, 51] width 39 height 12
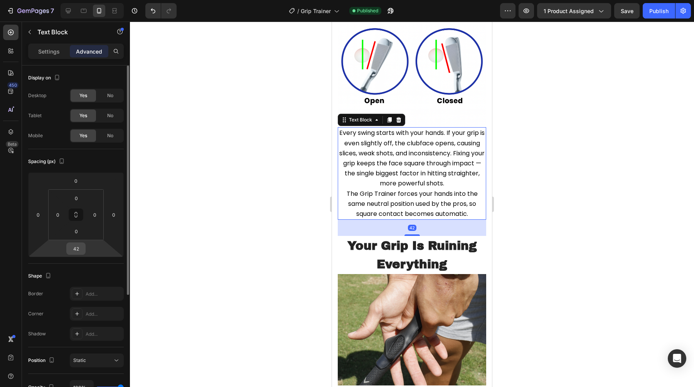
click at [76, 247] on input "42" at bounding box center [75, 249] width 15 height 12
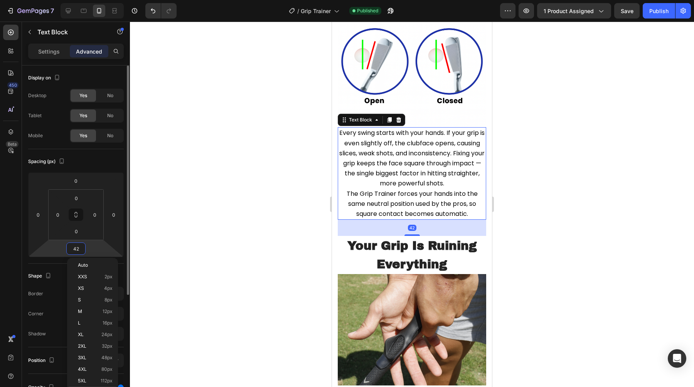
click at [76, 247] on input "42" at bounding box center [75, 249] width 15 height 12
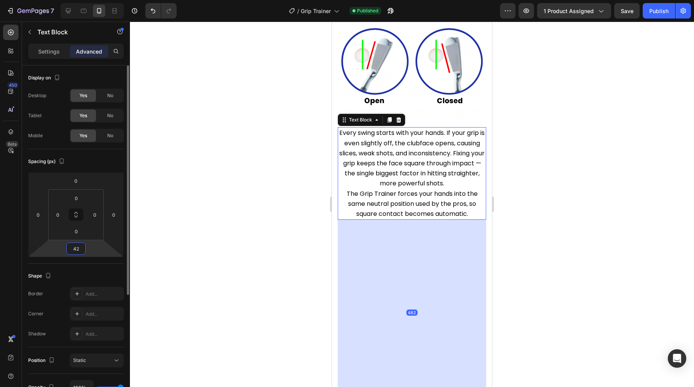
type input "2"
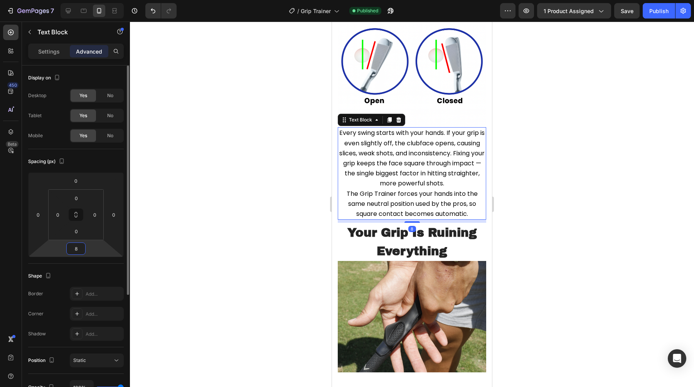
type input "80"
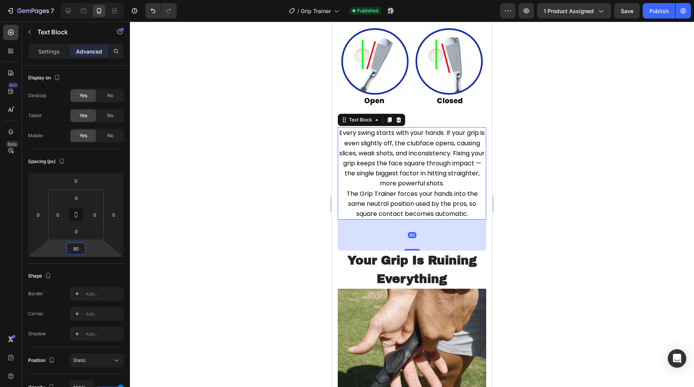
click at [220, 260] on div at bounding box center [412, 205] width 564 height 366
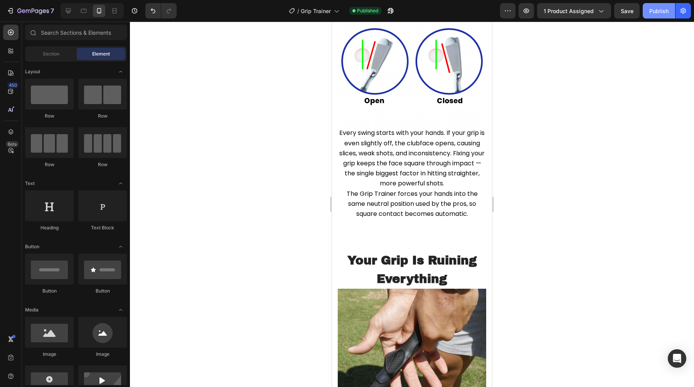
click at [662, 15] on button "Publish" at bounding box center [659, 10] width 32 height 15
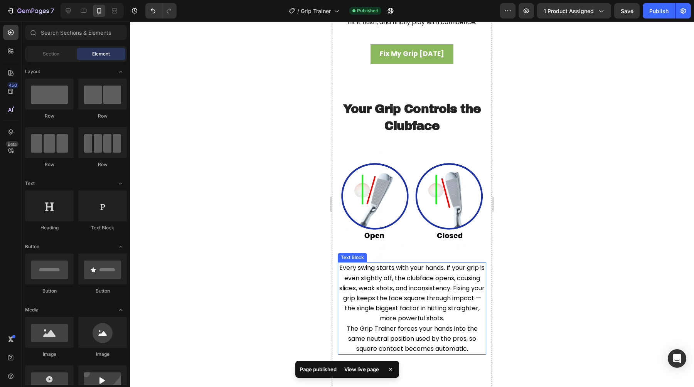
scroll to position [1012, 0]
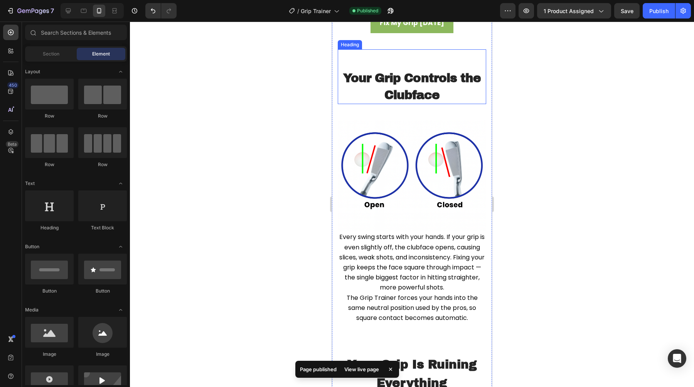
click at [460, 104] on h2 "Your Grip Controls the Clubface" at bounding box center [412, 86] width 149 height 35
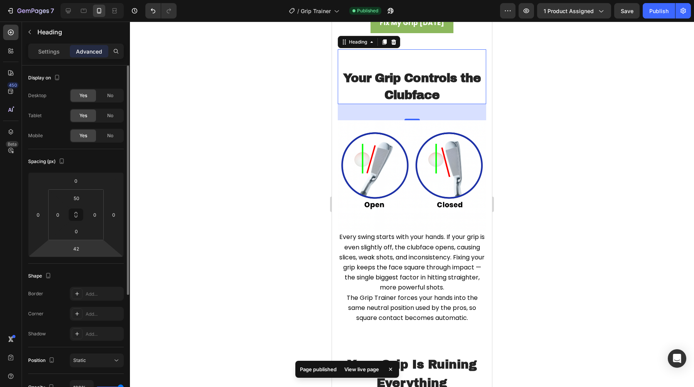
click at [89, 0] on html "7 Version history / Grip Trainer Published Preview 1 product assigned Save Publ…" at bounding box center [347, 0] width 694 height 0
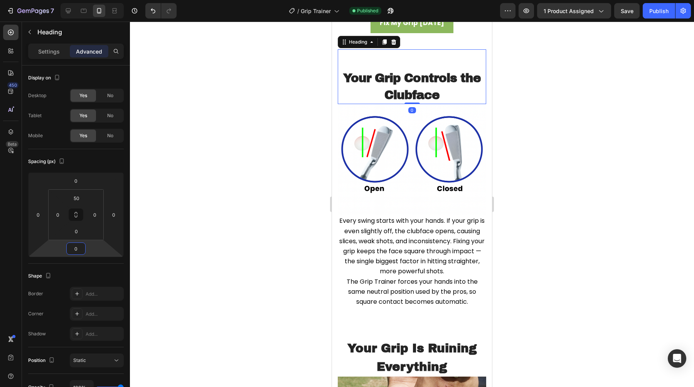
click at [279, 160] on div at bounding box center [412, 205] width 564 height 366
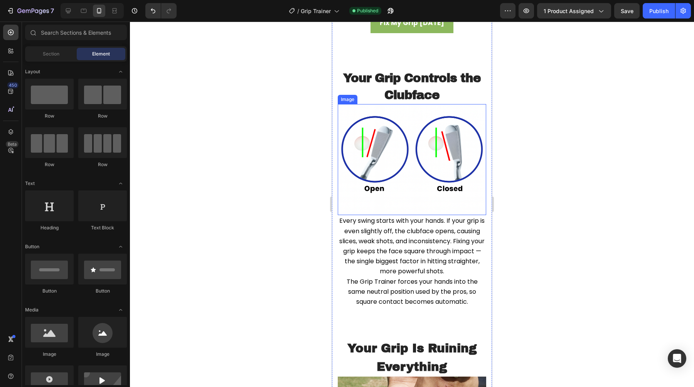
scroll to position [974, 0]
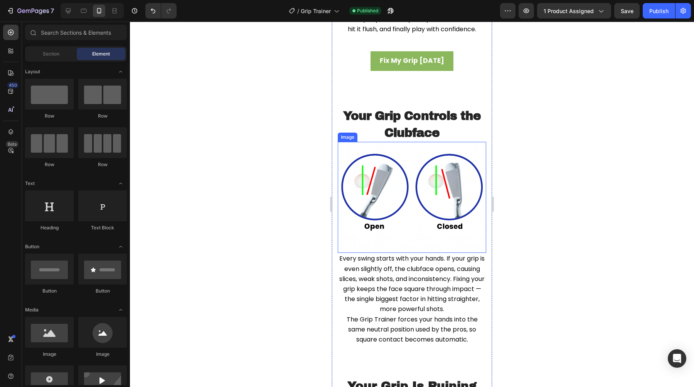
click at [412, 164] on img at bounding box center [412, 197] width 149 height 111
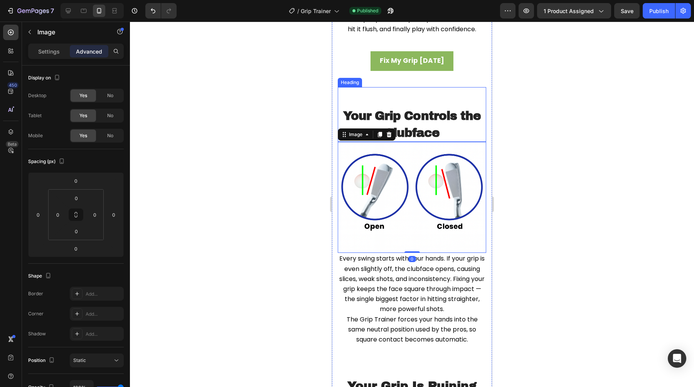
click at [433, 134] on h2 "Your Grip Controls the Clubface" at bounding box center [412, 123] width 149 height 35
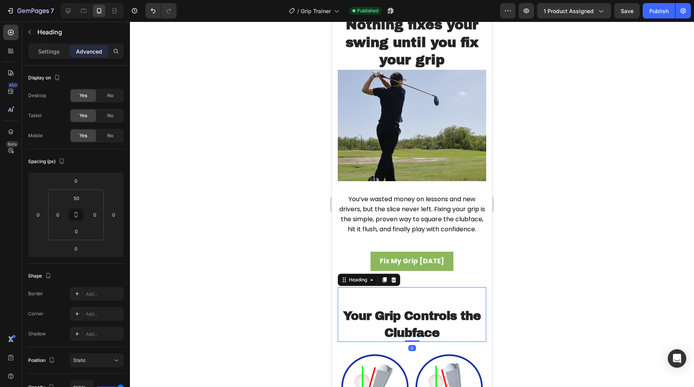
click at [430, 133] on img at bounding box center [412, 125] width 149 height 111
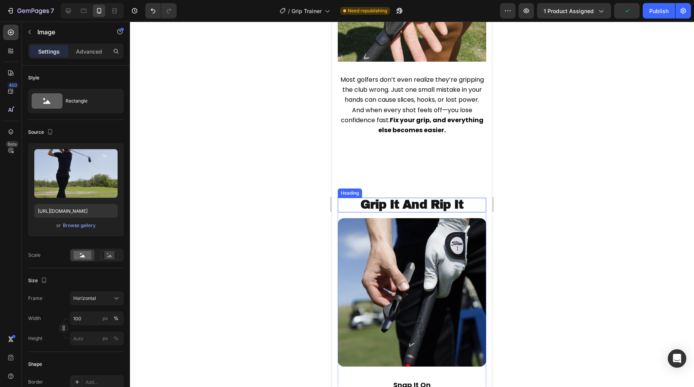
scroll to position [1308, 0]
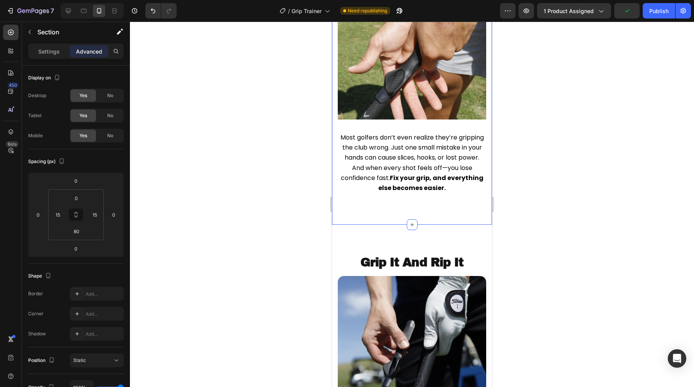
click at [402, 263] on div "Grip It And Rip It Heading Image Snap It On Text block Slide the trainer onto y…" at bounding box center [412, 376] width 160 height 302
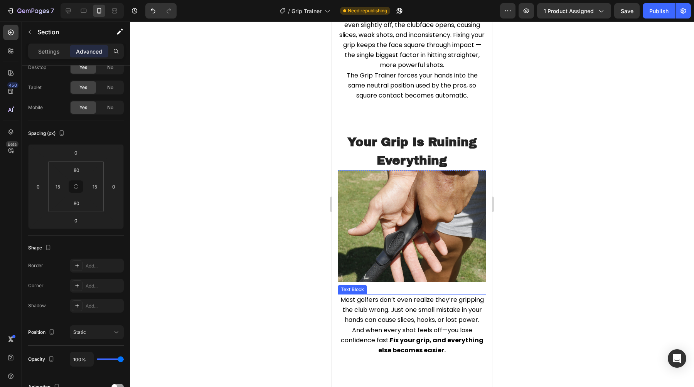
scroll to position [1136, 0]
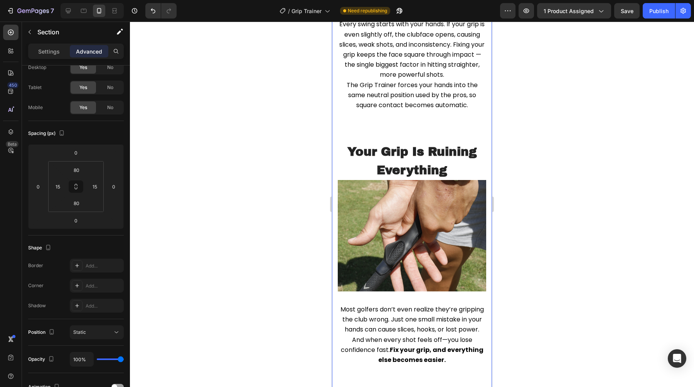
click at [394, 135] on div "Image You’ve wasted money on lessons and new drivers, but the slice never left.…" at bounding box center [412, 0] width 149 height 731
click at [656, 17] on button "Publish" at bounding box center [659, 10] width 32 height 15
